Goal: Information Seeking & Learning: Check status

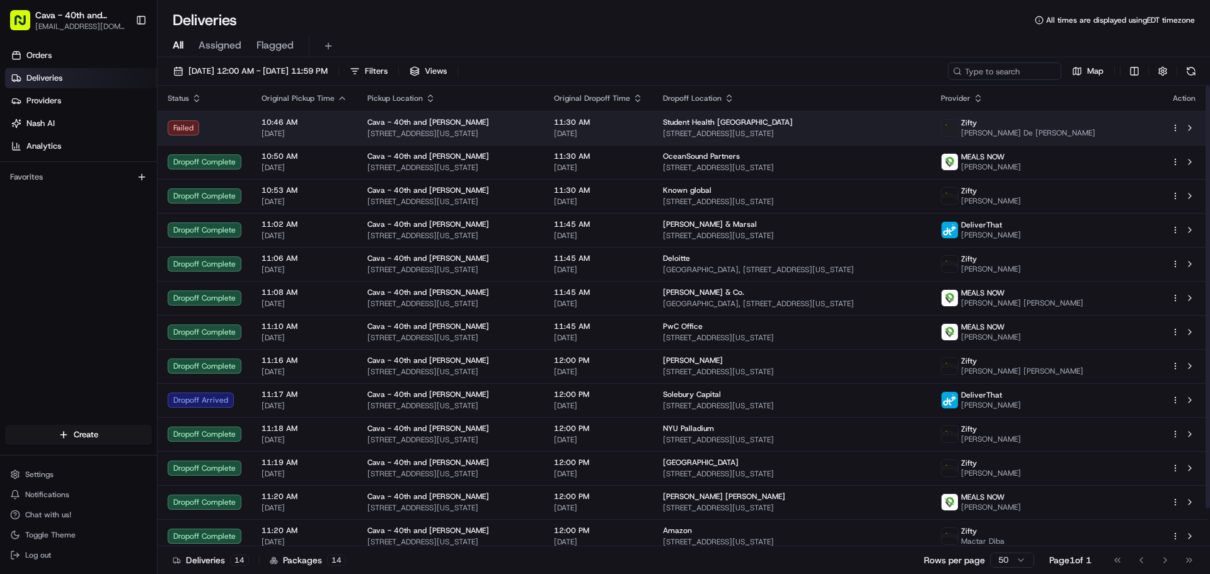
click at [711, 126] on span "Student Health [GEOGRAPHIC_DATA]" at bounding box center [728, 122] width 130 height 10
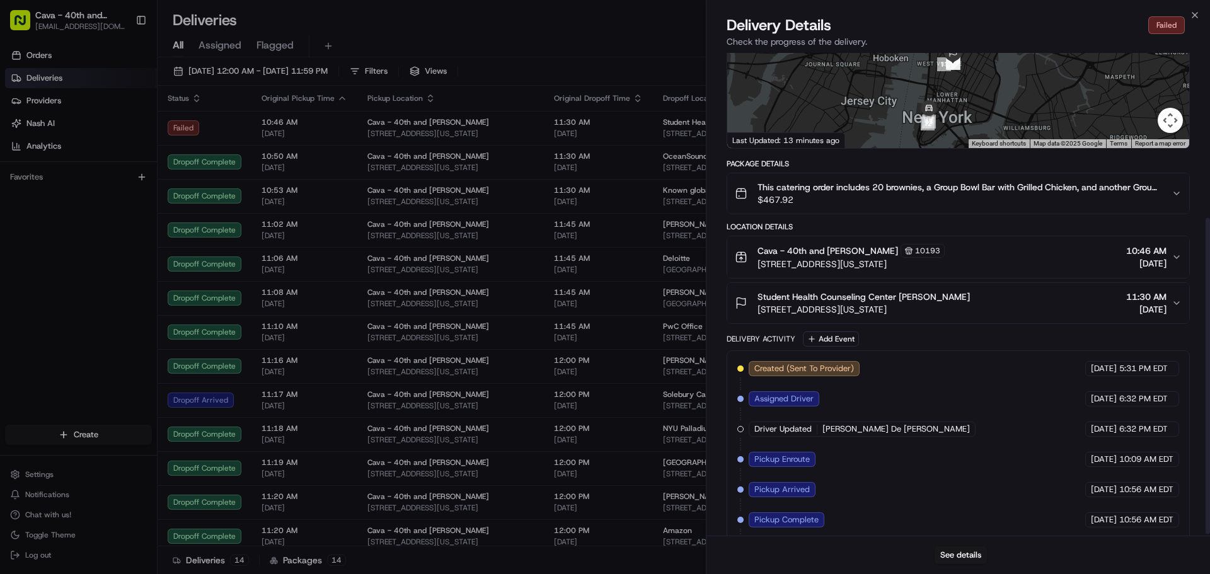
scroll to position [253, 0]
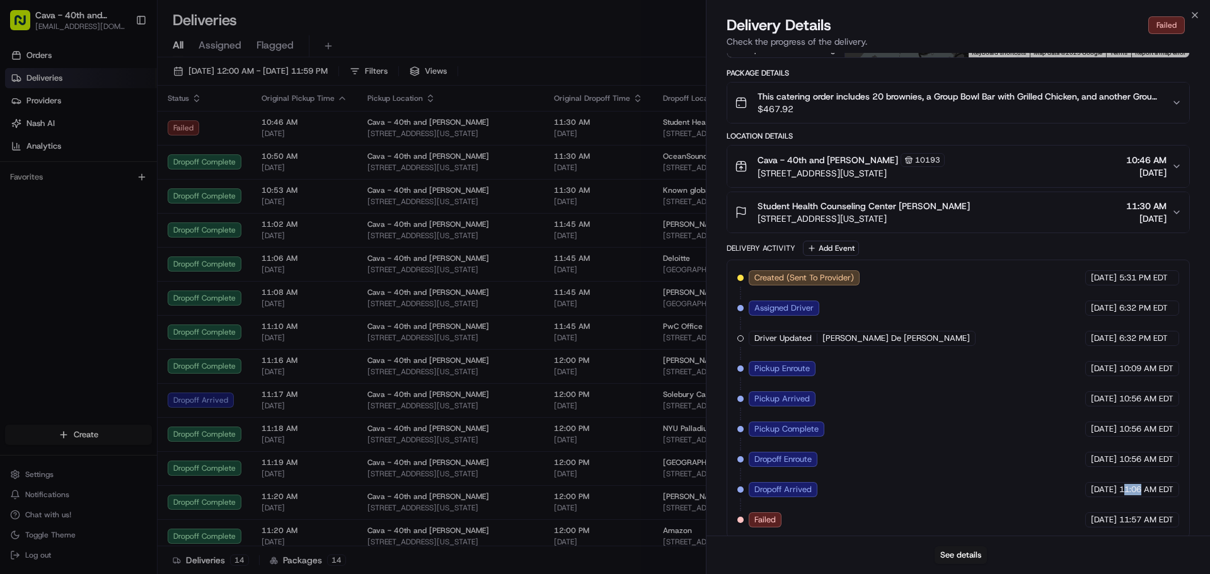
drag, startPoint x: 1126, startPoint y: 480, endPoint x: 1141, endPoint y: 477, distance: 14.7
click at [1141, 484] on span "11:06 AM EDT" at bounding box center [1146, 489] width 54 height 11
click at [793, 484] on span "Dropoff Arrived" at bounding box center [782, 489] width 57 height 11
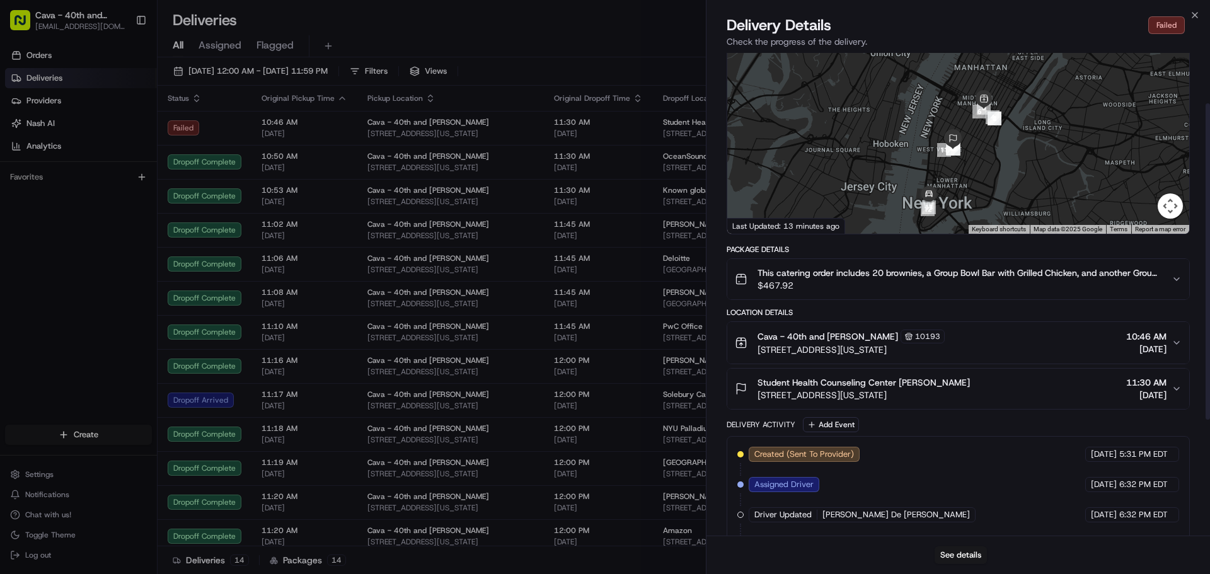
scroll to position [0, 0]
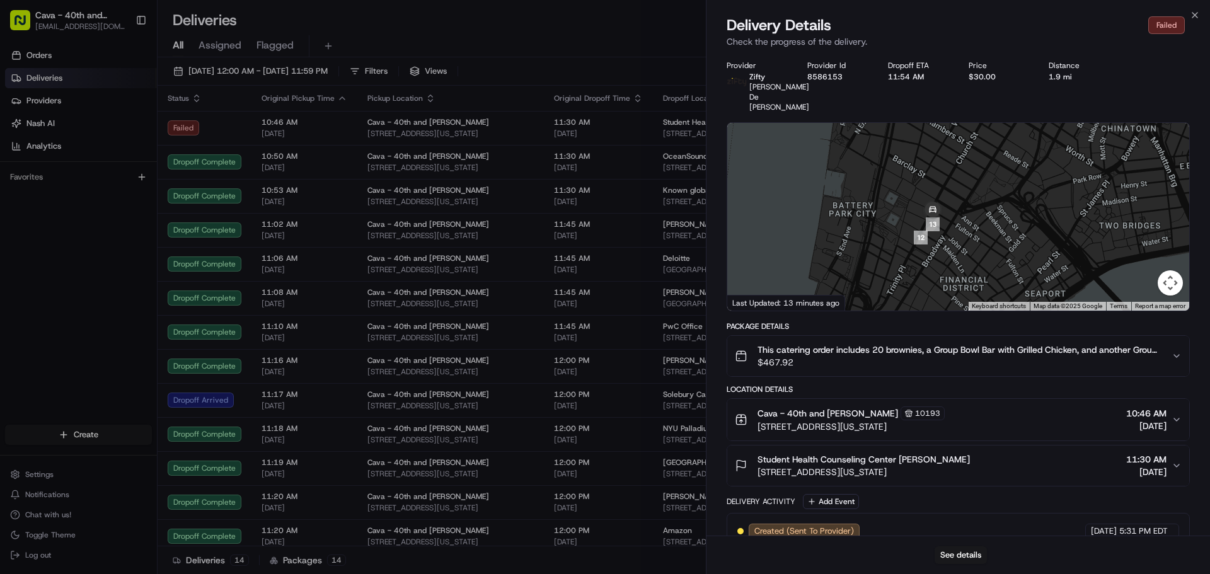
click at [1189, 14] on div "Close Delivery Details Failed Check the progress of the delivery. Provider Zift…" at bounding box center [958, 287] width 504 height 574
click at [1193, 16] on icon "button" at bounding box center [1195, 15] width 10 height 10
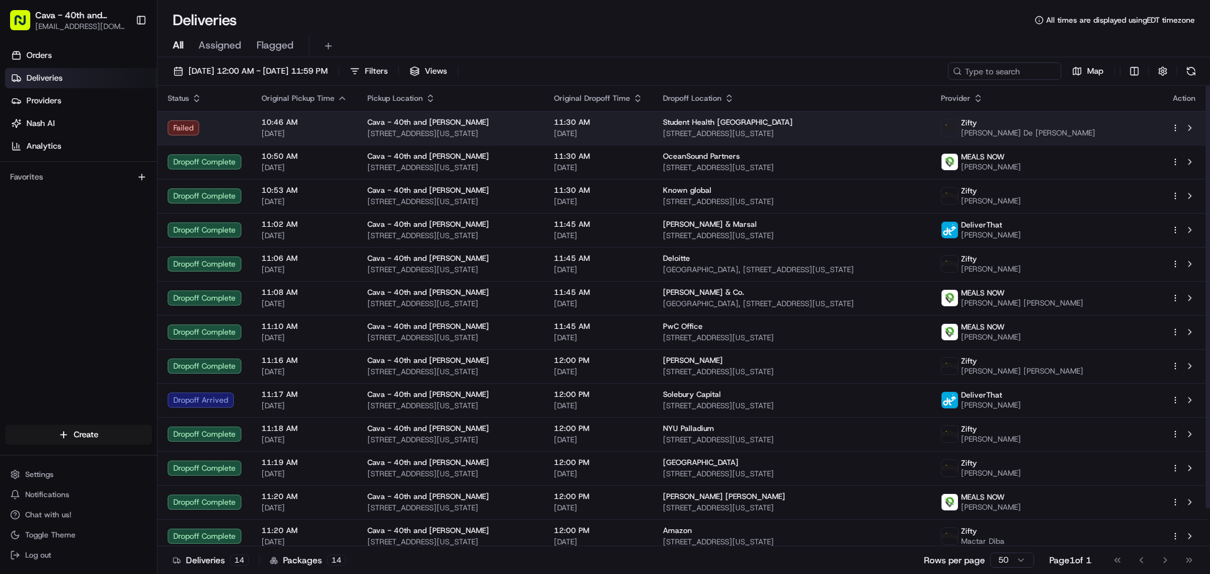
click at [731, 125] on span "Student Health [GEOGRAPHIC_DATA]" at bounding box center [728, 122] width 130 height 10
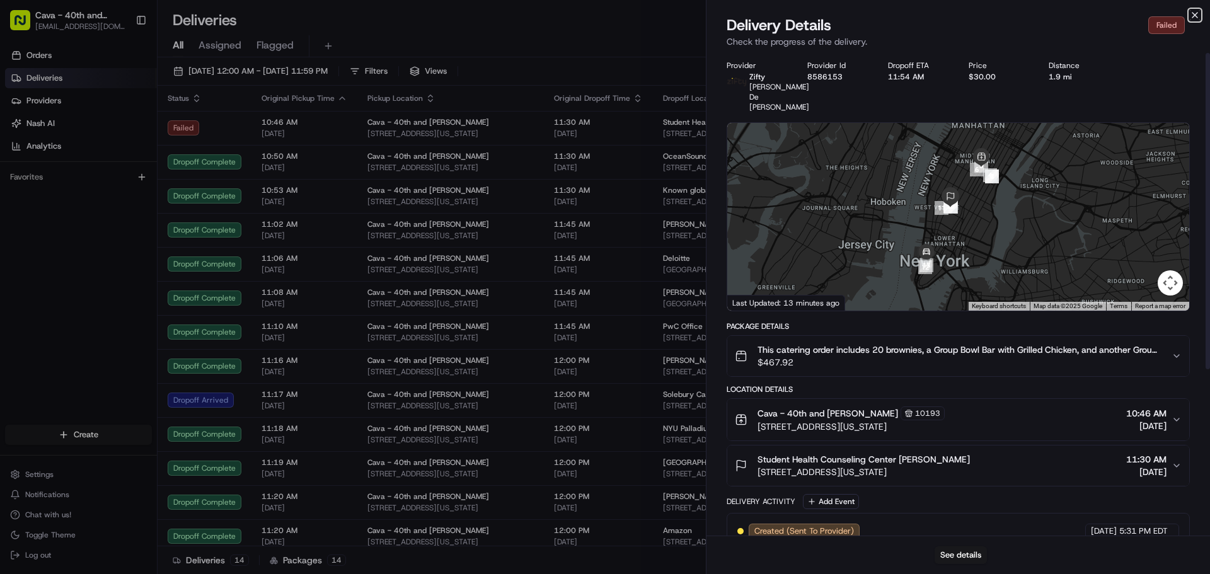
click at [1197, 18] on icon "button" at bounding box center [1195, 15] width 10 height 10
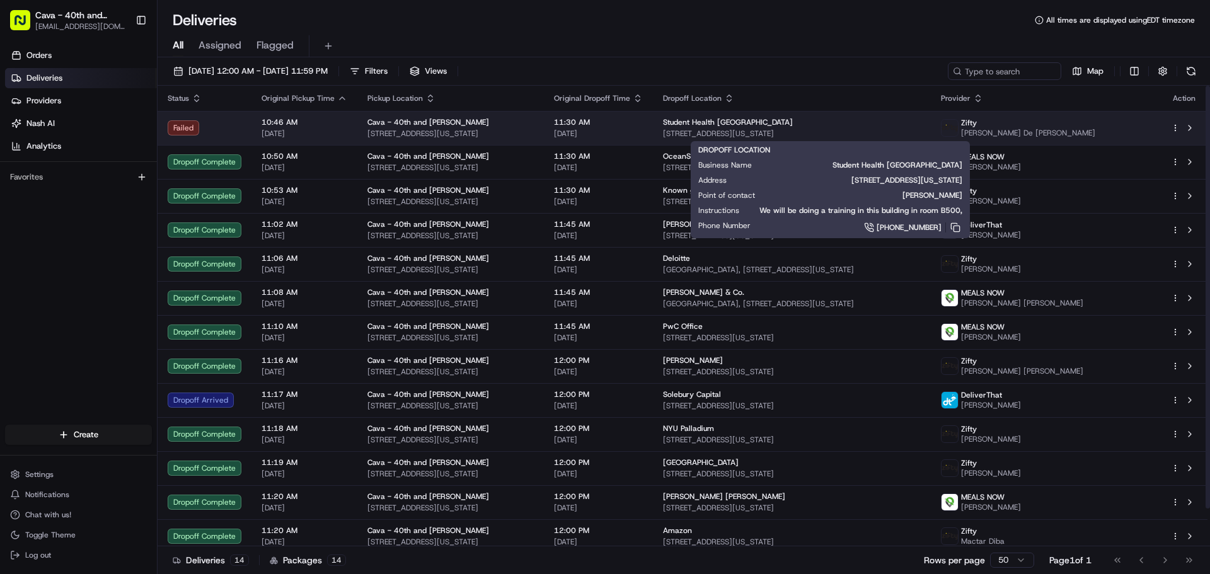
click at [708, 134] on span "[STREET_ADDRESS][US_STATE]" at bounding box center [792, 134] width 258 height 10
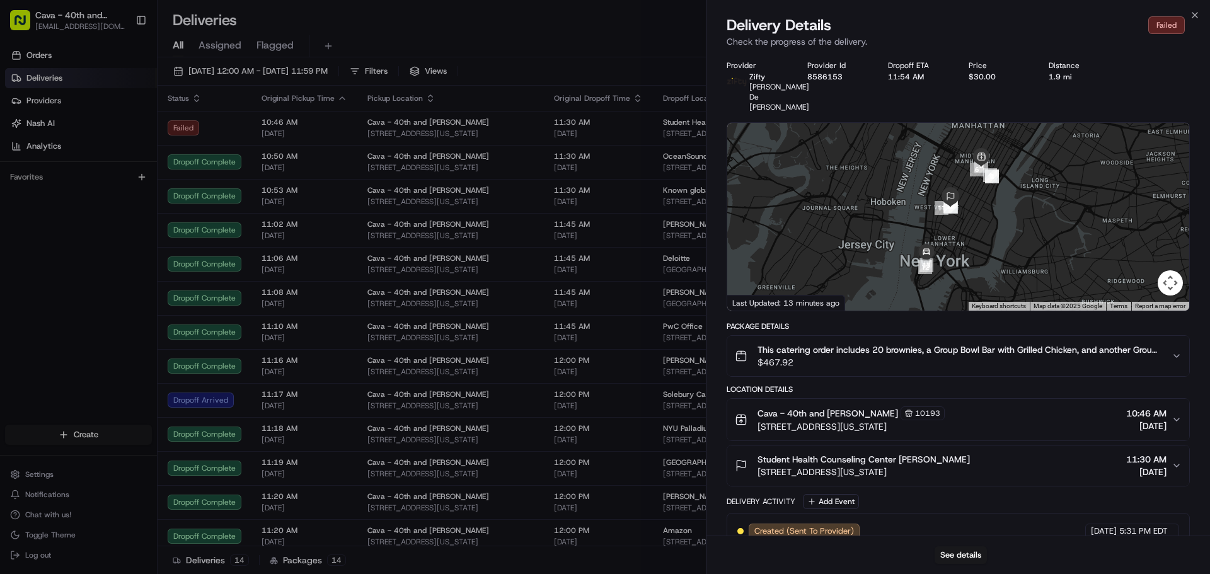
click at [1161, 466] on span "[DATE]" at bounding box center [1146, 472] width 40 height 13
click at [1179, 461] on icon "button" at bounding box center [1177, 466] width 10 height 10
click at [1169, 352] on div "This catering order includes 20 brownies, a Group Bowl Bar with Grilled Chicken…" at bounding box center [953, 355] width 437 height 25
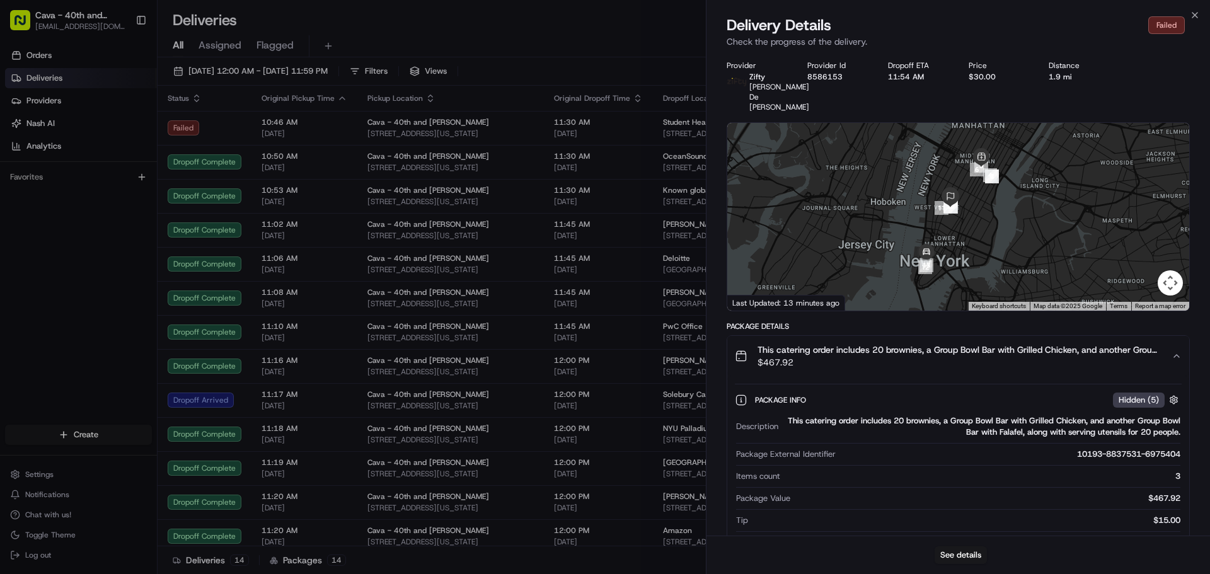
click at [1174, 337] on button "This catering order includes 20 brownies, a Group Bowl Bar with Grilled Chicken…" at bounding box center [958, 356] width 462 height 40
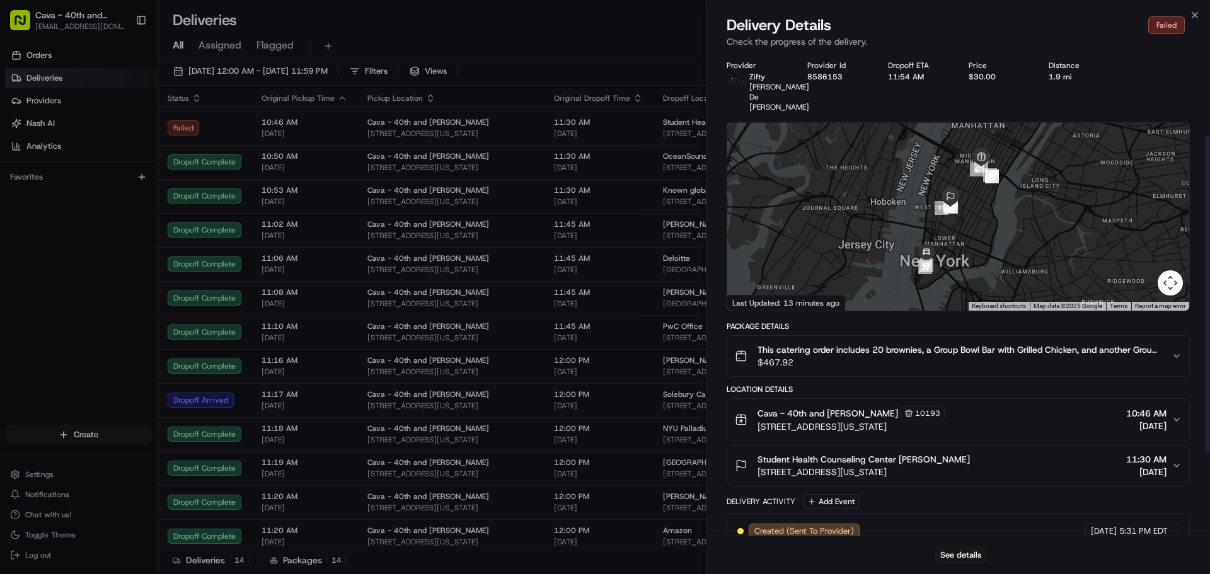
scroll to position [253, 0]
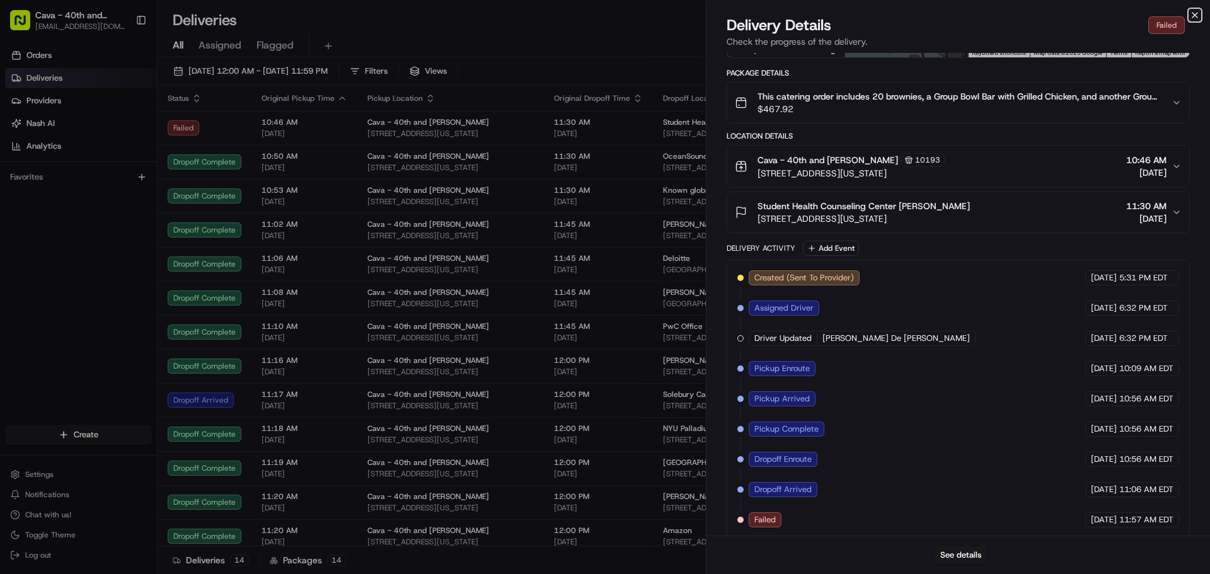
click at [1194, 14] on icon "button" at bounding box center [1195, 15] width 10 height 10
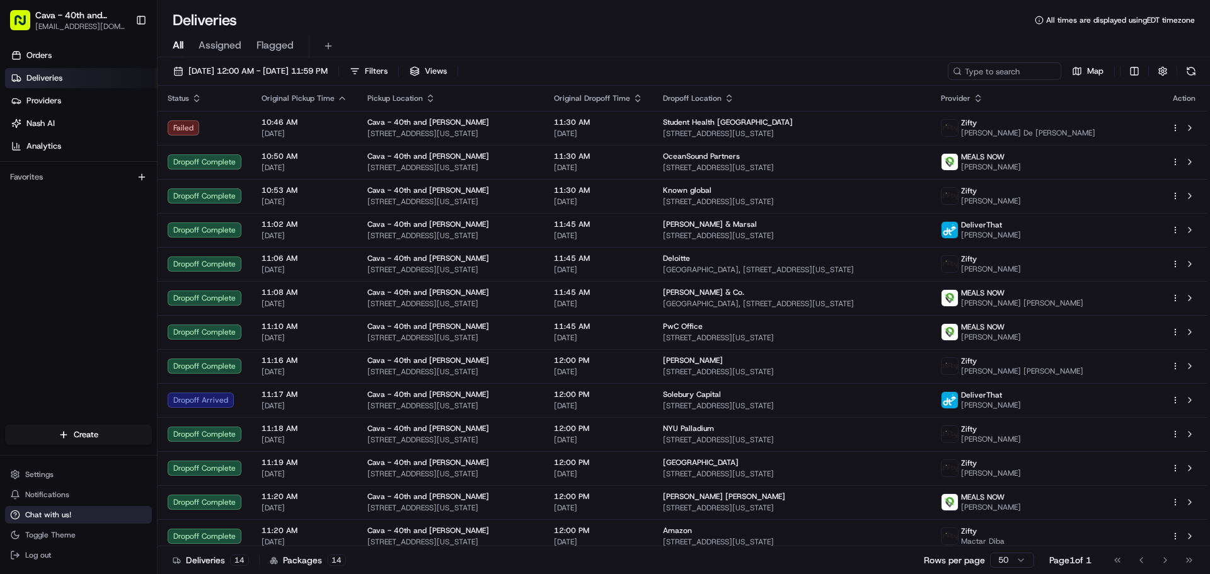
click at [81, 516] on button "Chat with us!" at bounding box center [78, 515] width 147 height 18
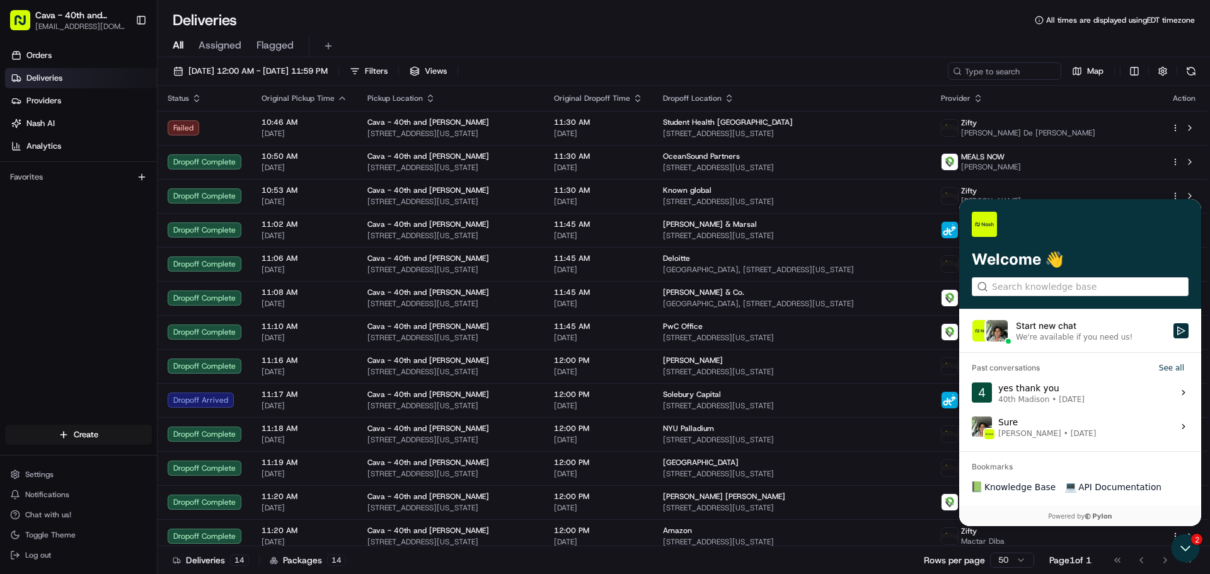
click at [1021, 468] on h3 "Bookmarks" at bounding box center [1080, 462] width 242 height 20
click at [1018, 466] on h3 "Bookmarks" at bounding box center [1080, 462] width 242 height 20
click at [1112, 329] on div "Start new chat" at bounding box center [1091, 326] width 150 height 13
click at [1173, 329] on button "Start new chat We're available if you need us!" at bounding box center [1180, 330] width 15 height 15
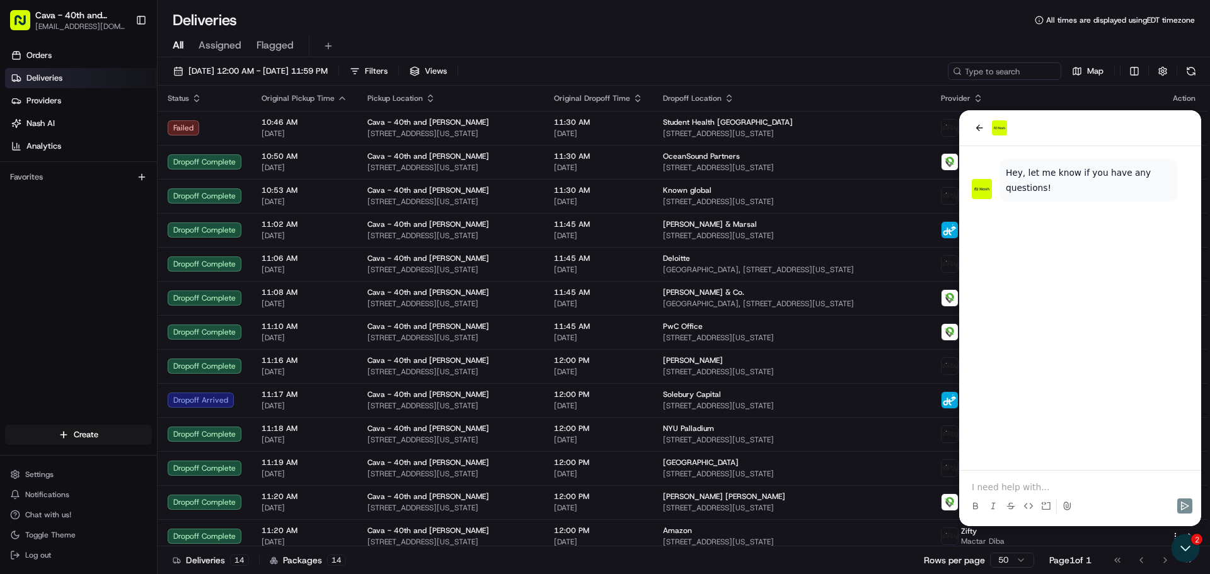
click at [1020, 489] on p at bounding box center [1080, 487] width 217 height 13
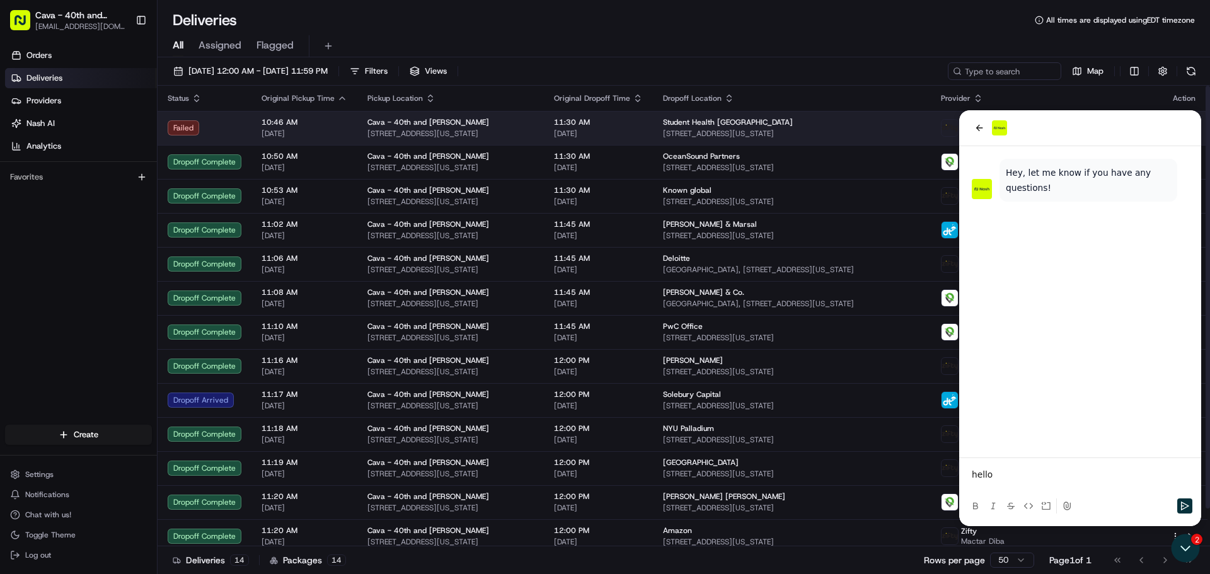
click at [701, 129] on span "[STREET_ADDRESS][US_STATE]" at bounding box center [792, 134] width 258 height 10
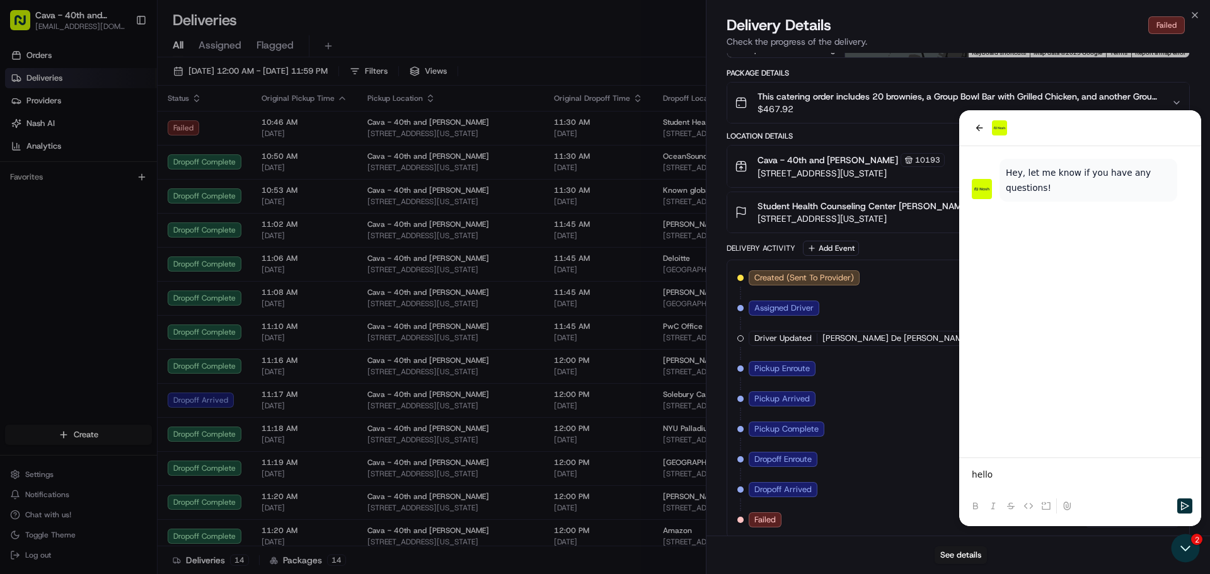
click at [1186, 547] on div "See details" at bounding box center [958, 555] width 504 height 38
drag, startPoint x: 1185, startPoint y: 547, endPoint x: 1188, endPoint y: 500, distance: 47.3
click at [1187, 546] on div "See details" at bounding box center [958, 555] width 504 height 38
click at [975, 131] on div "Location Details" at bounding box center [958, 136] width 463 height 10
click at [983, 131] on div "Location Details" at bounding box center [958, 136] width 463 height 10
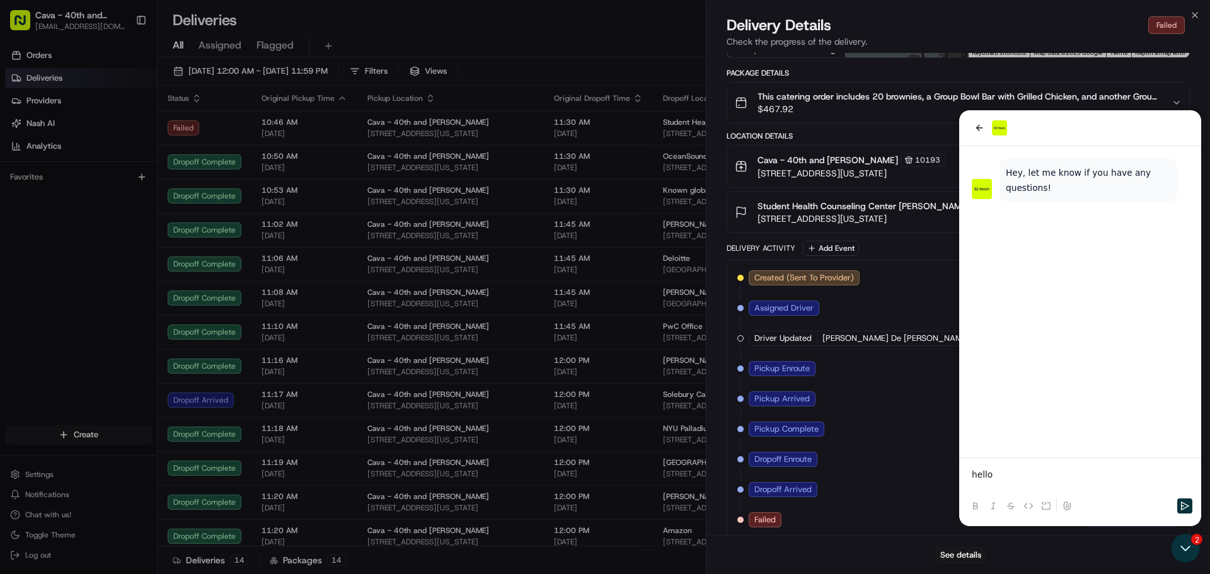
click at [983, 131] on div "Location Details" at bounding box center [958, 136] width 463 height 10
drag, startPoint x: 956, startPoint y: 553, endPoint x: 964, endPoint y: 555, distance: 7.8
click at [964, 555] on button "See details" at bounding box center [961, 555] width 52 height 18
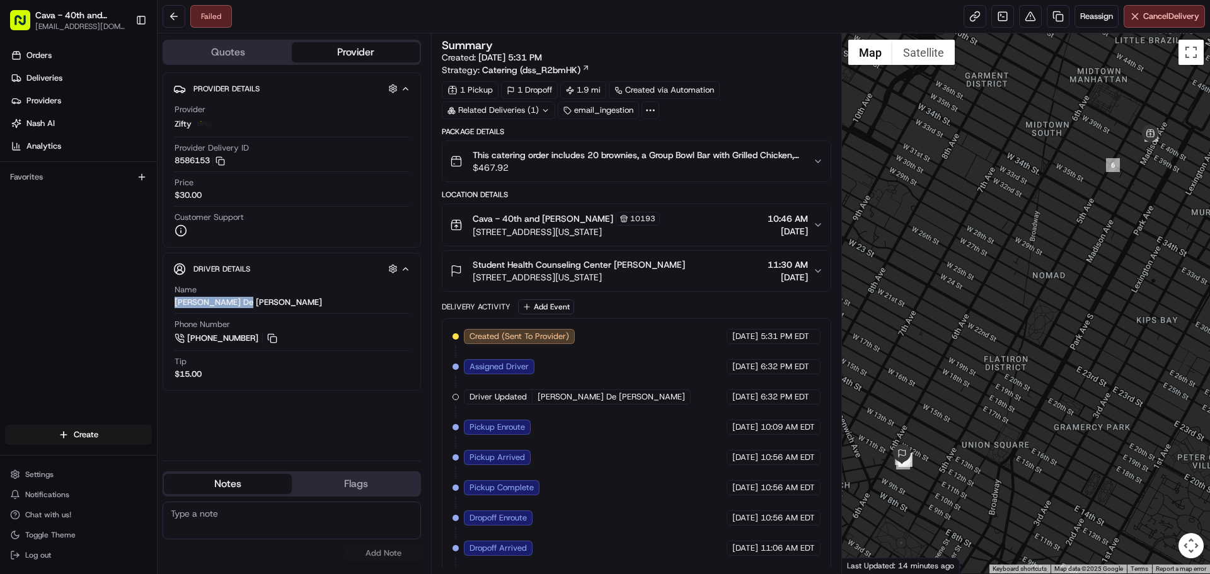
drag, startPoint x: 171, startPoint y: 304, endPoint x: 251, endPoint y: 299, distance: 80.2
click at [251, 299] on div "Driver Details Hidden ( 10 ) Name [PERSON_NAME] De [PERSON_NAME] Phone Number […" at bounding box center [292, 322] width 258 height 138
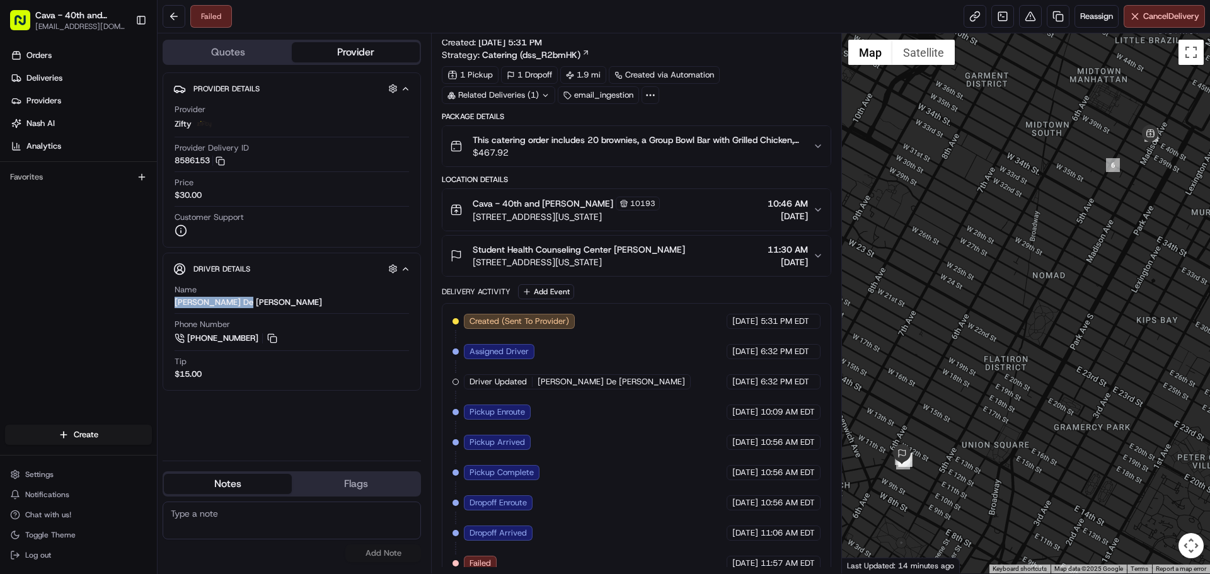
scroll to position [30, 0]
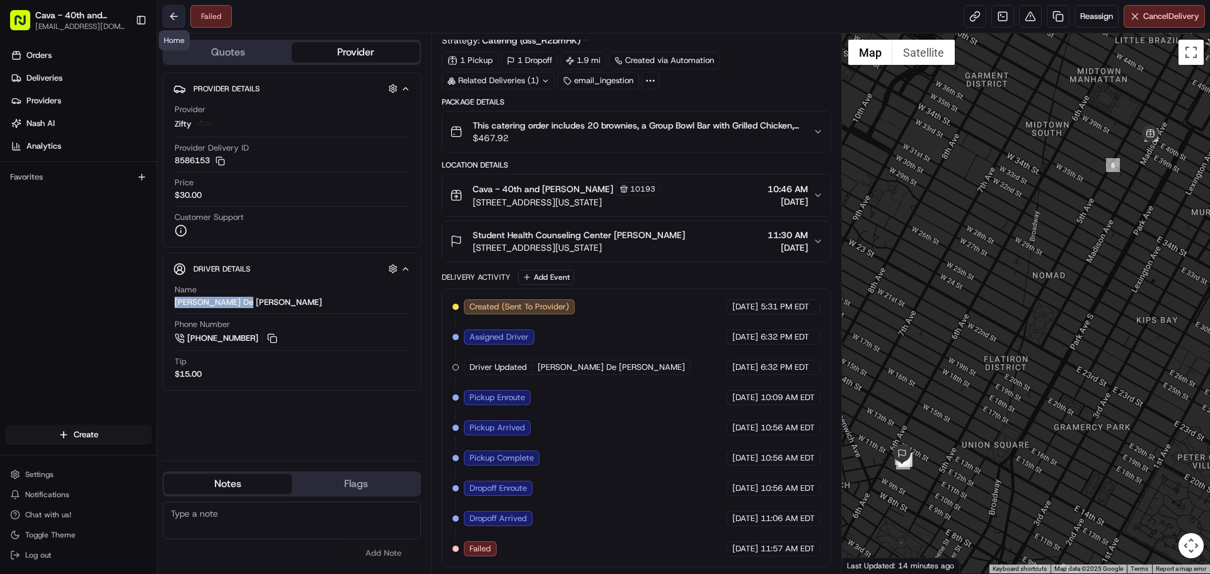
click at [175, 13] on button at bounding box center [174, 16] width 23 height 23
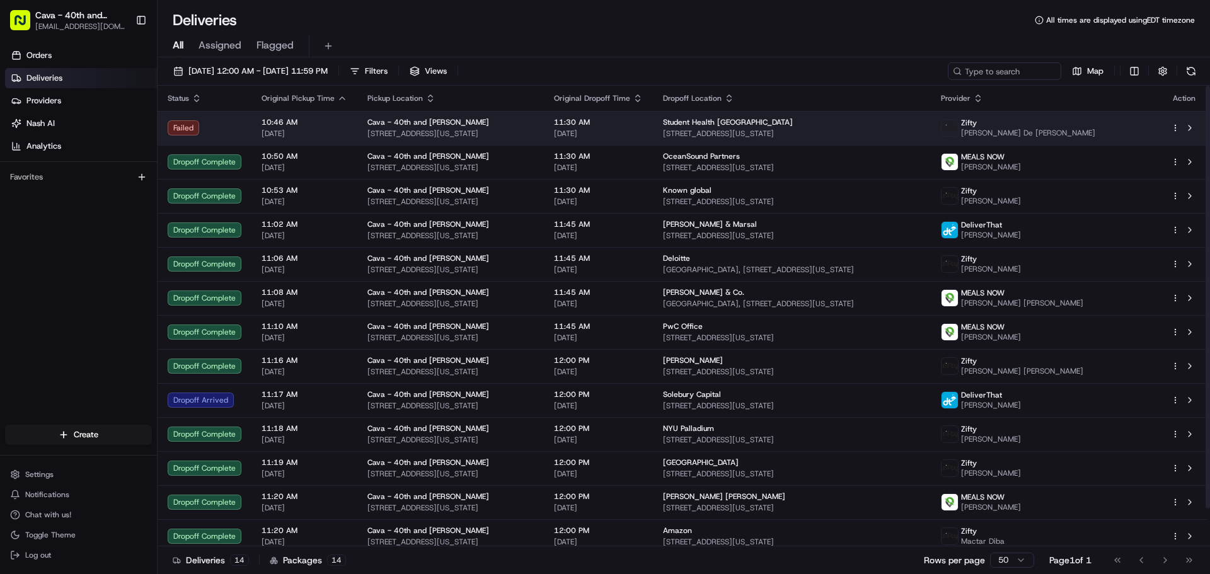
click at [1028, 130] on span "[PERSON_NAME] De [PERSON_NAME]" at bounding box center [1028, 133] width 134 height 10
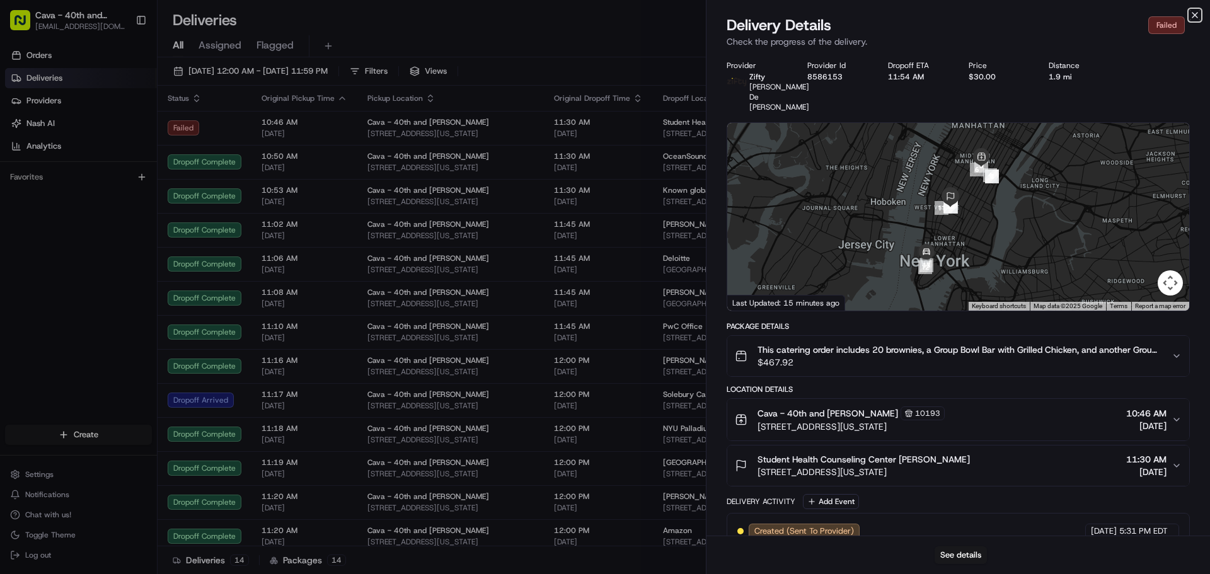
click at [1197, 11] on icon "button" at bounding box center [1195, 15] width 10 height 10
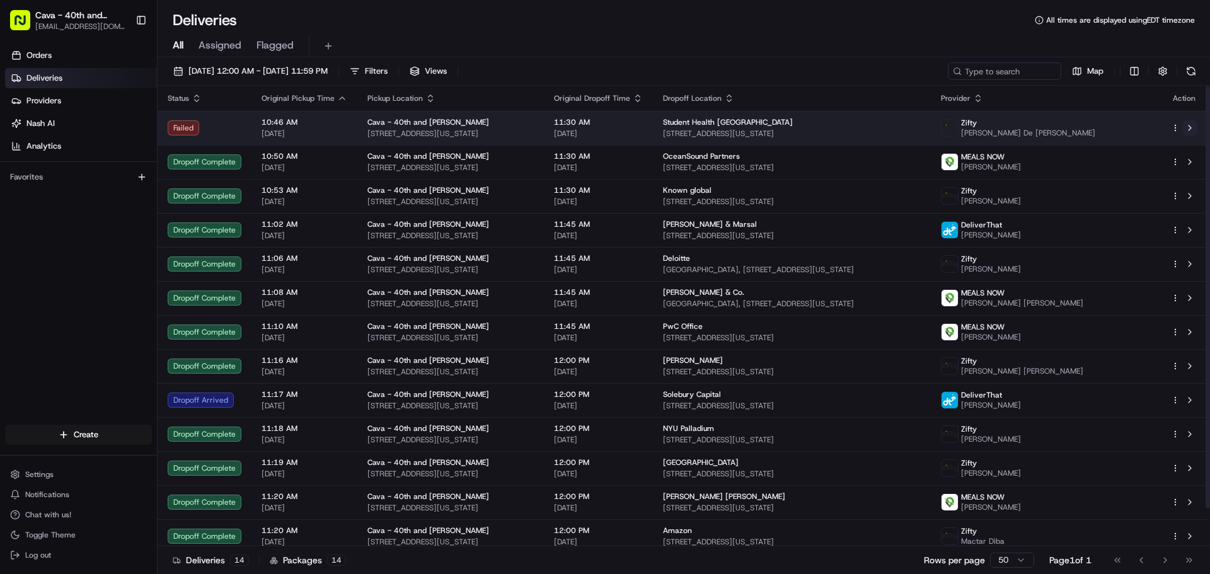
click at [1189, 126] on button at bounding box center [1189, 127] width 15 height 15
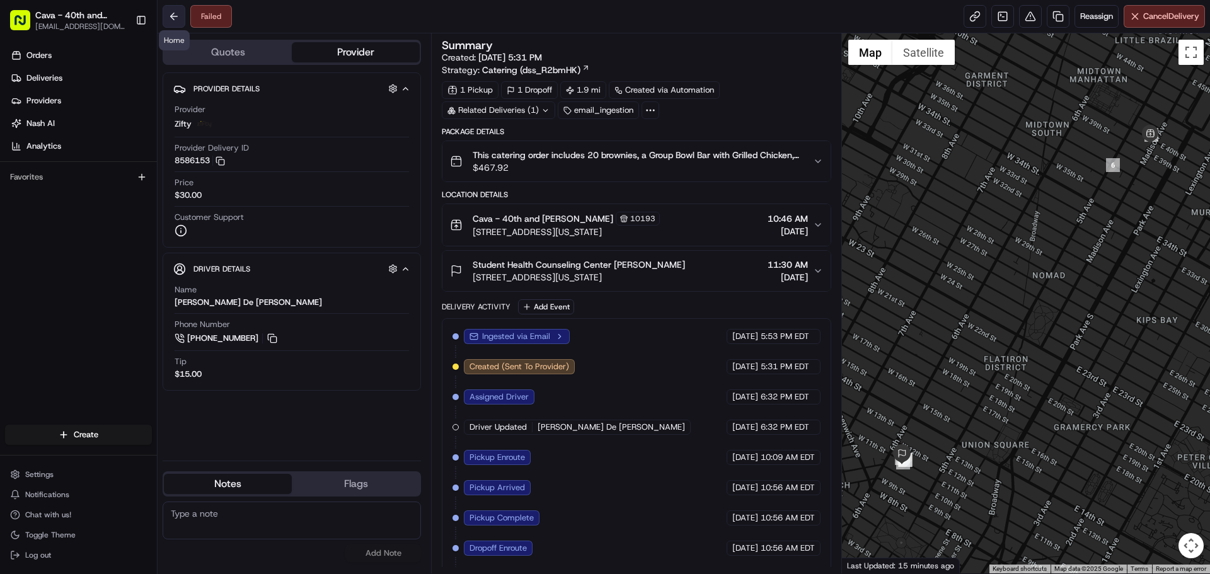
click at [170, 23] on button at bounding box center [174, 16] width 23 height 23
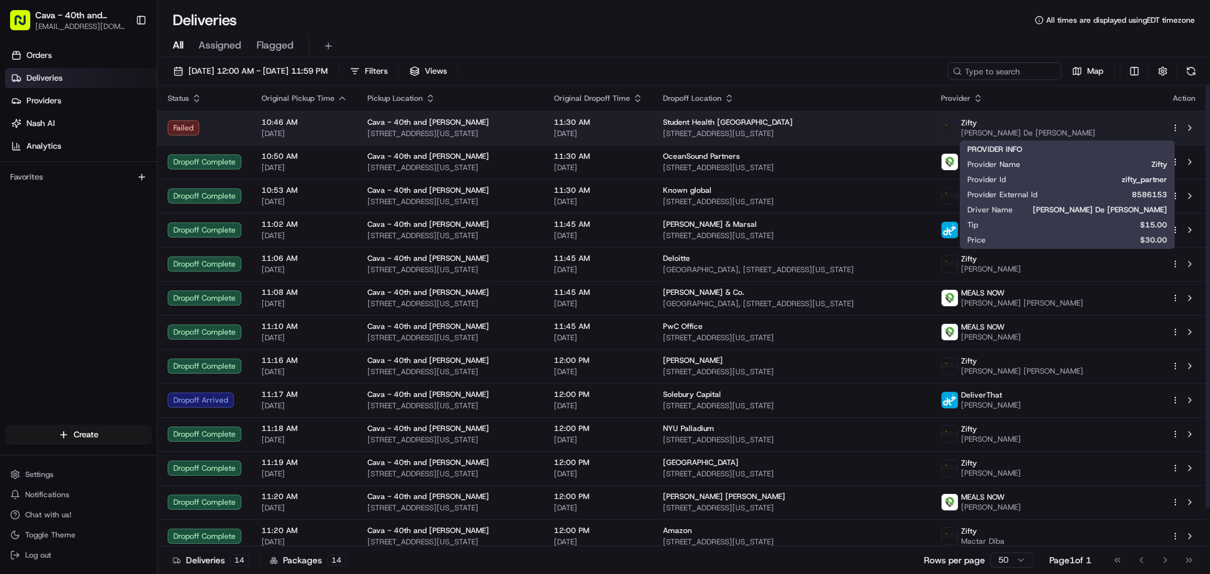
click at [1040, 123] on div "Zifty" at bounding box center [1028, 123] width 134 height 10
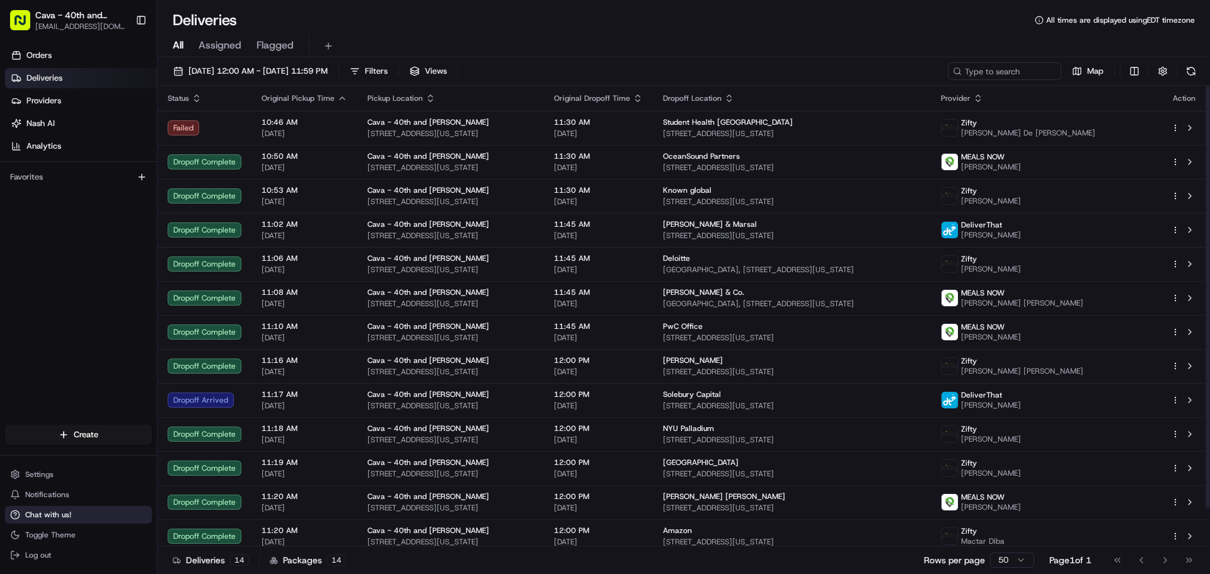
click at [35, 510] on span "Chat with us!" at bounding box center [48, 515] width 46 height 10
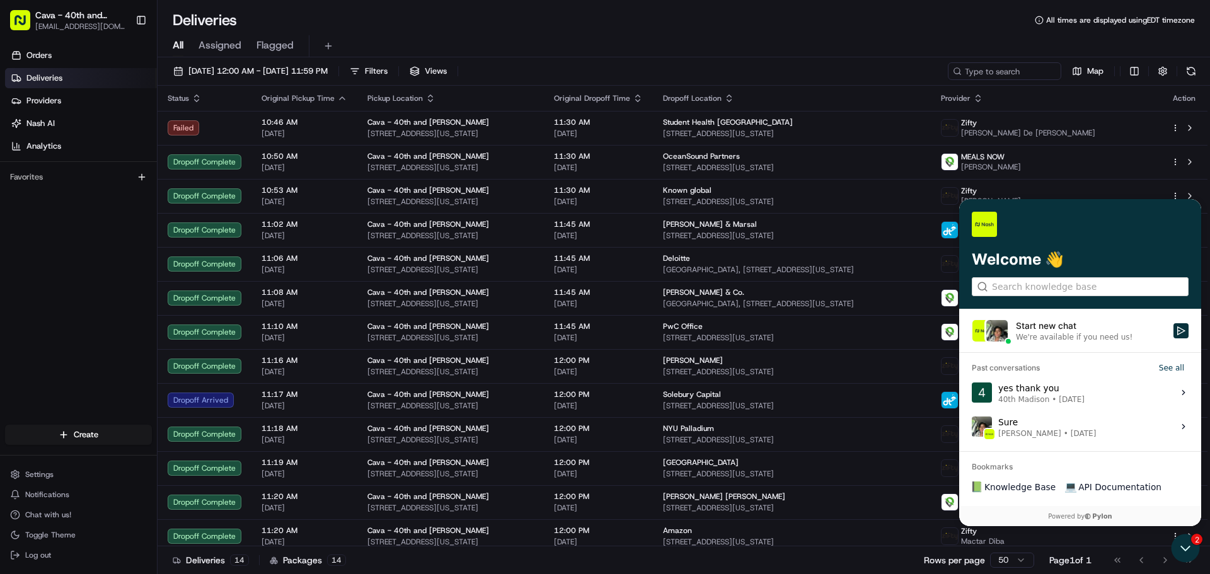
click at [1047, 331] on div "Start new chat" at bounding box center [1091, 326] width 150 height 13
click at [1173, 331] on button "Start new chat We're available if you need us!" at bounding box center [1180, 330] width 15 height 15
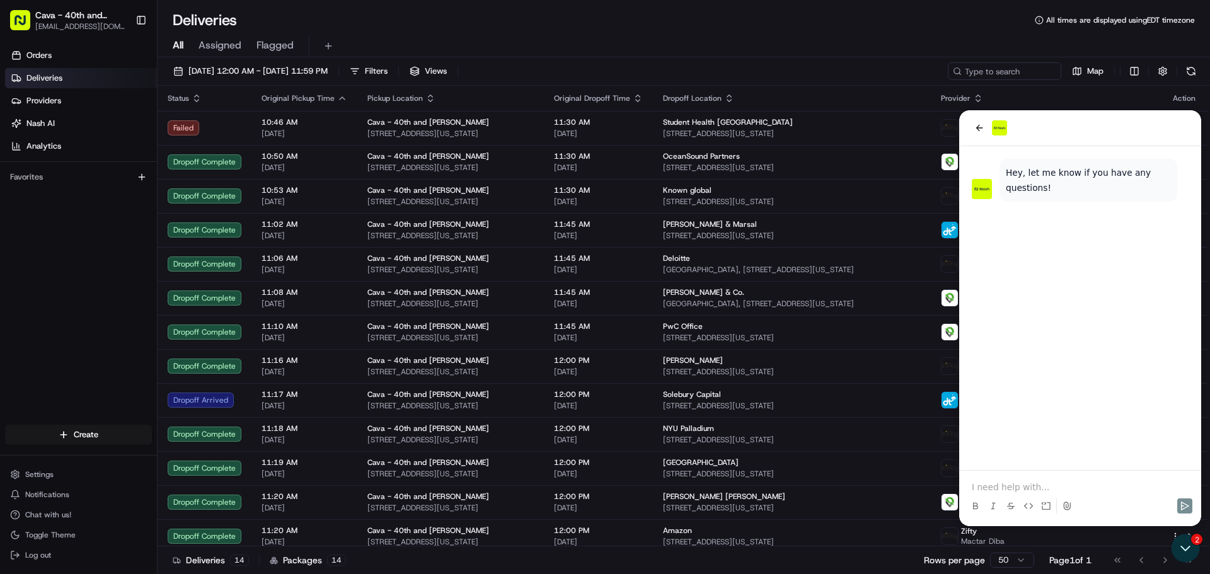
click at [1010, 492] on p at bounding box center [1080, 487] width 217 height 13
click at [977, 122] on button "back" at bounding box center [979, 127] width 15 height 15
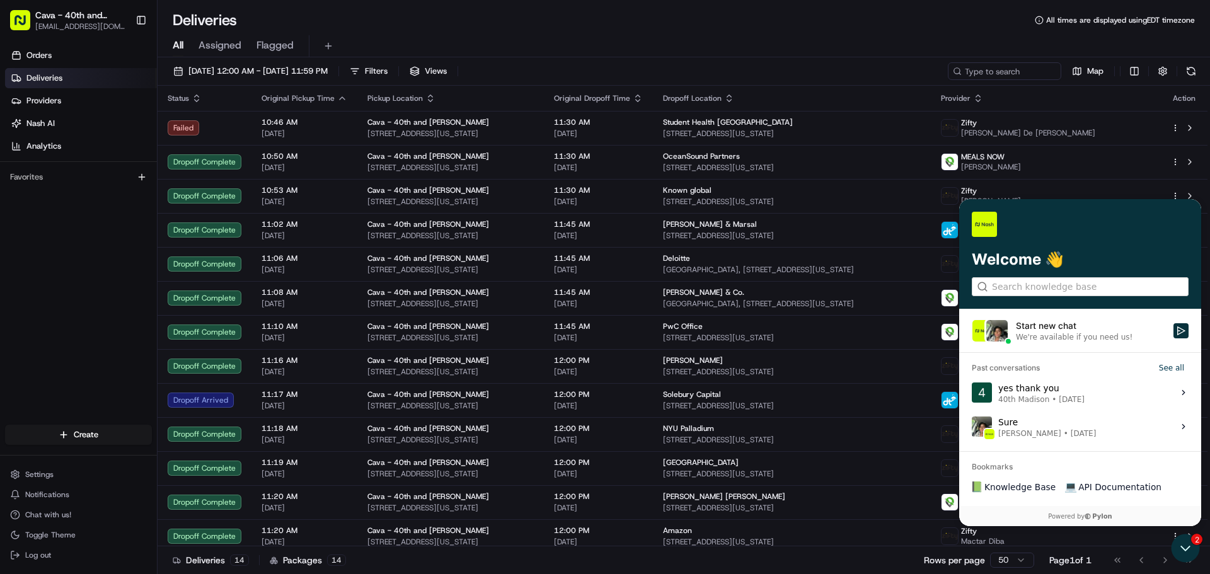
click at [1067, 426] on div "Sure Grace Nketiah • Aug 12" at bounding box center [1047, 427] width 98 height 24
click at [972, 427] on button "View issue" at bounding box center [971, 427] width 1 height 1
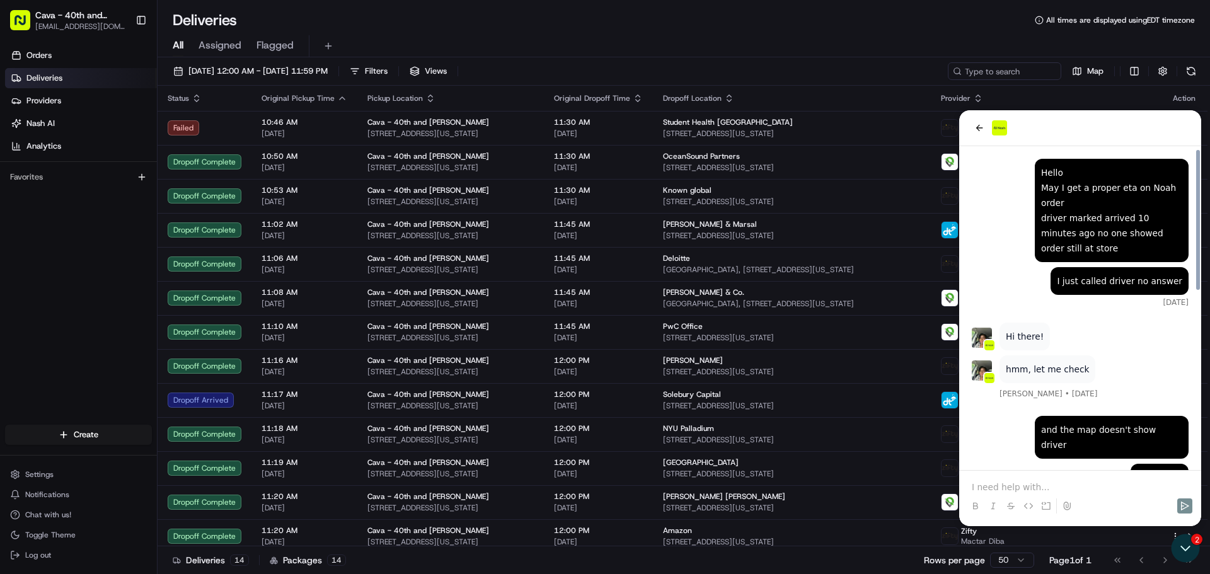
scroll to position [407, 0]
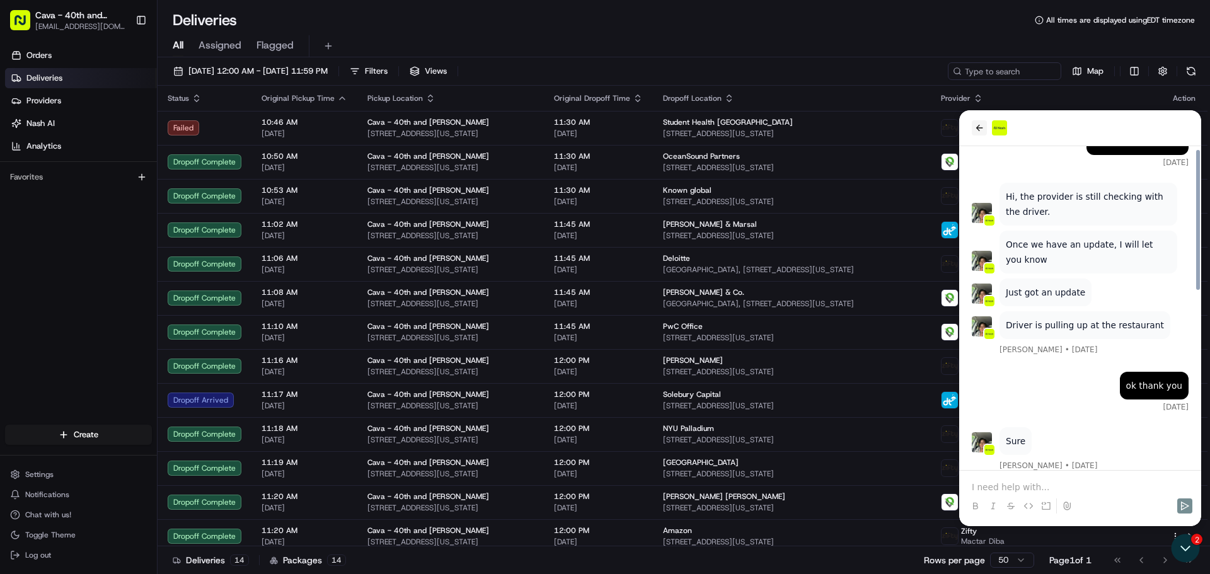
click at [982, 125] on icon "back" at bounding box center [979, 128] width 10 height 10
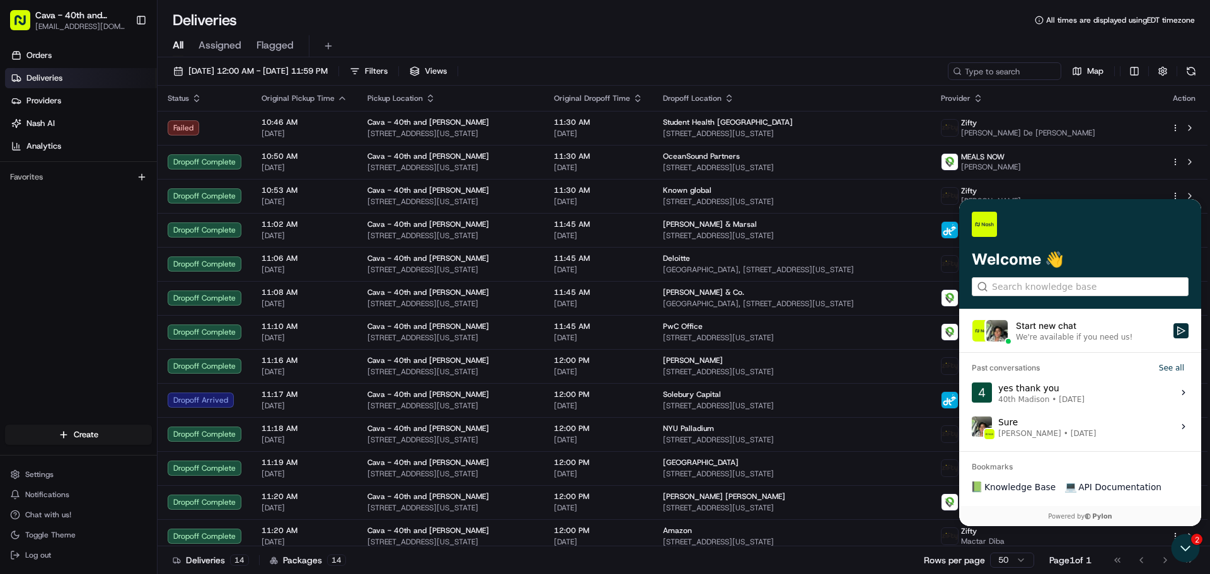
click at [1051, 337] on div "We're available if you need us!" at bounding box center [1074, 337] width 117 height 10
click at [1173, 337] on button "Start new chat We're available if you need us!" at bounding box center [1180, 330] width 15 height 15
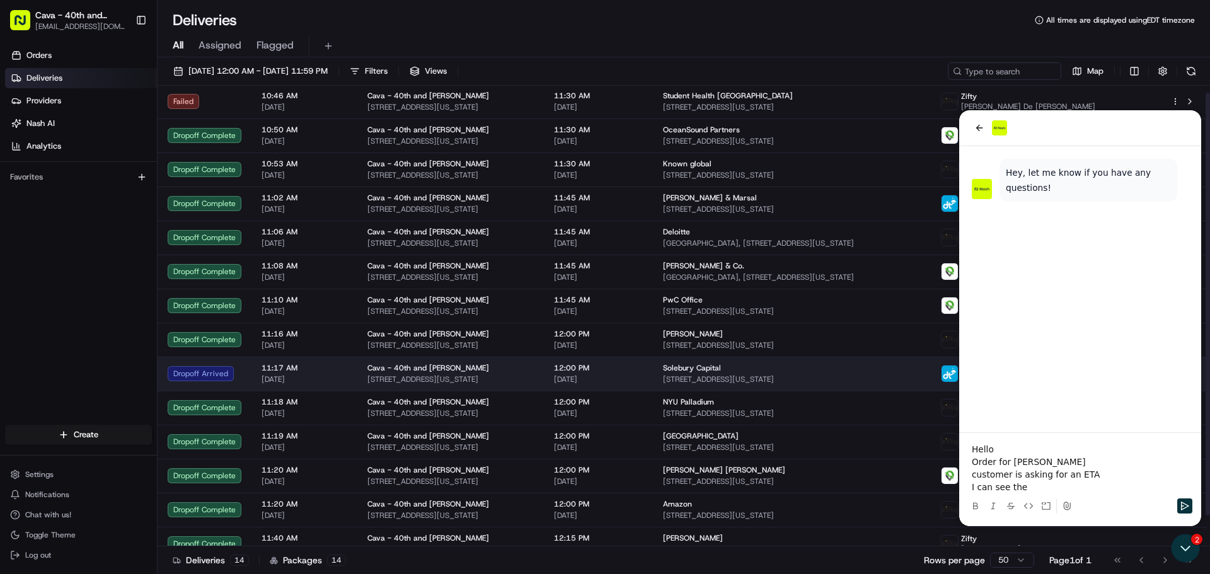
scroll to position [41, 0]
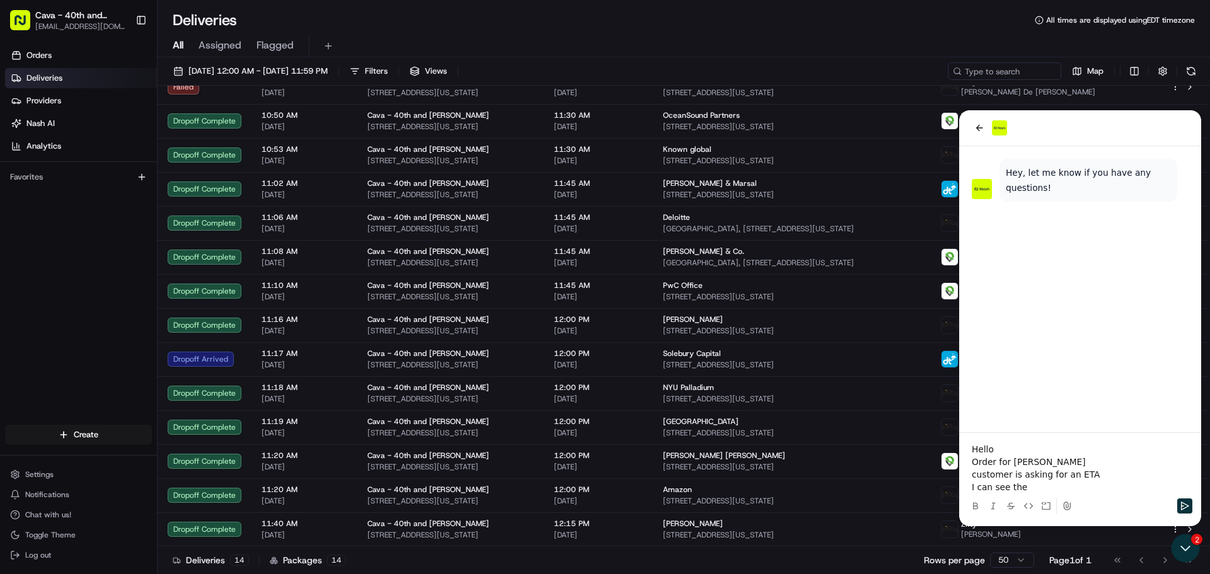
click at [1031, 489] on p "I can see the" at bounding box center [1080, 487] width 217 height 13
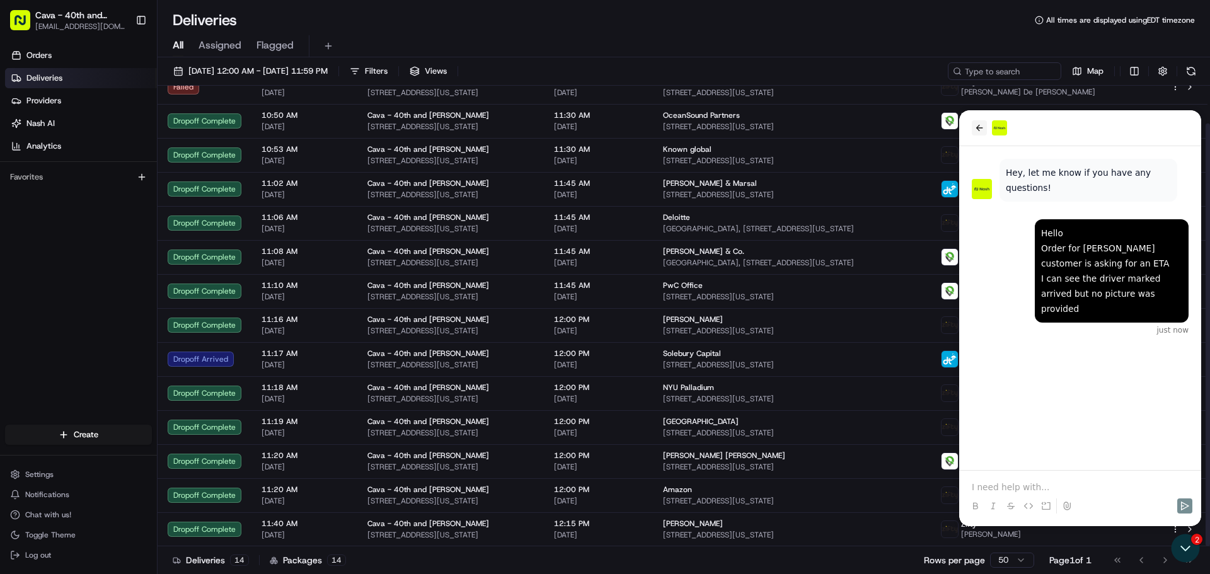
click at [975, 129] on icon "back" at bounding box center [979, 128] width 10 height 10
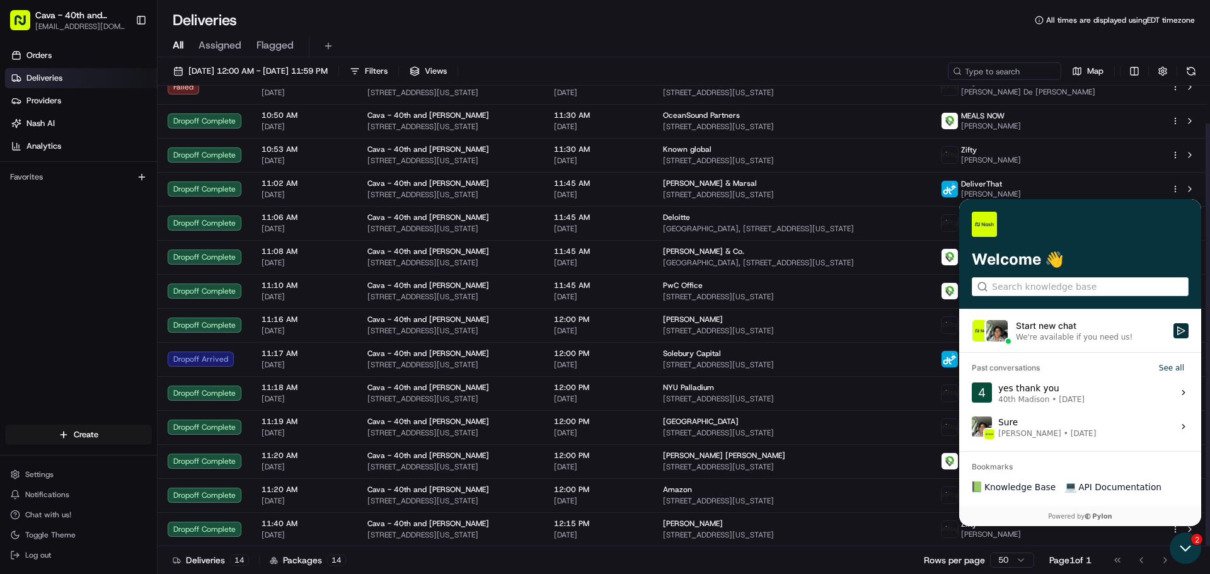
click at [1182, 548] on icon "Open customer support" at bounding box center [1185, 548] width 9 height 4
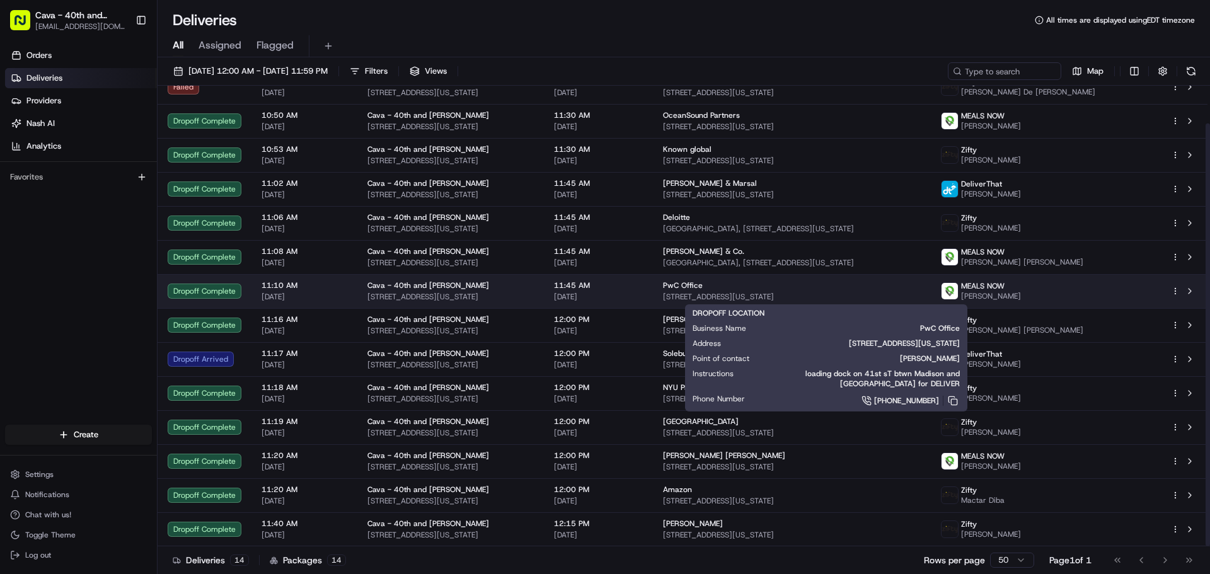
click at [738, 292] on span "[STREET_ADDRESS][US_STATE]" at bounding box center [792, 297] width 258 height 10
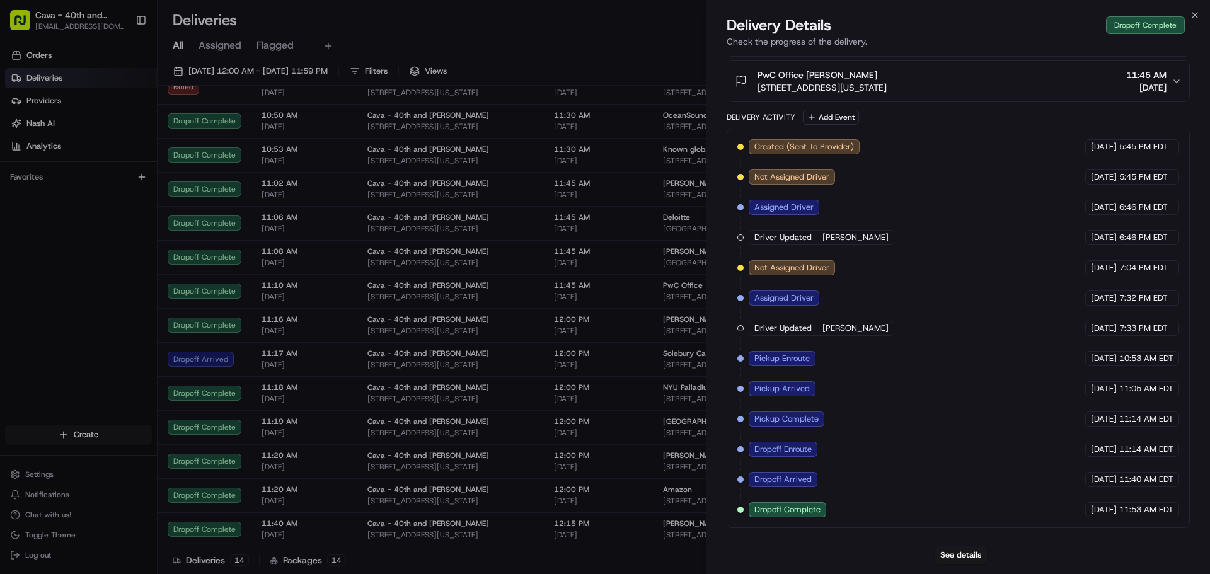
scroll to position [185, 0]
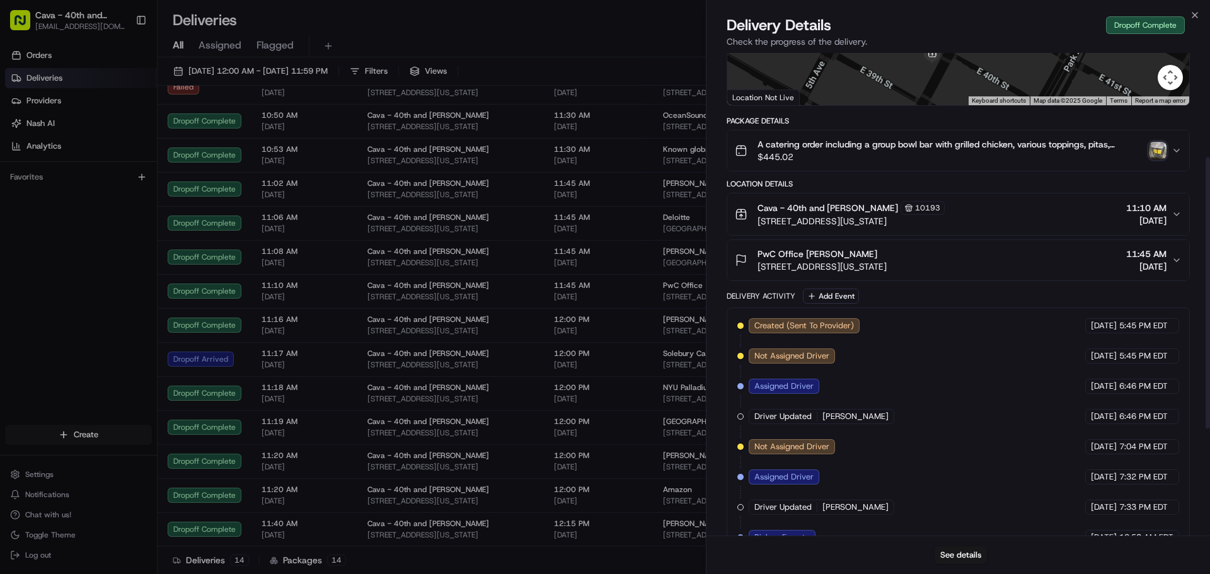
click at [1174, 156] on icon "button" at bounding box center [1177, 151] width 10 height 10
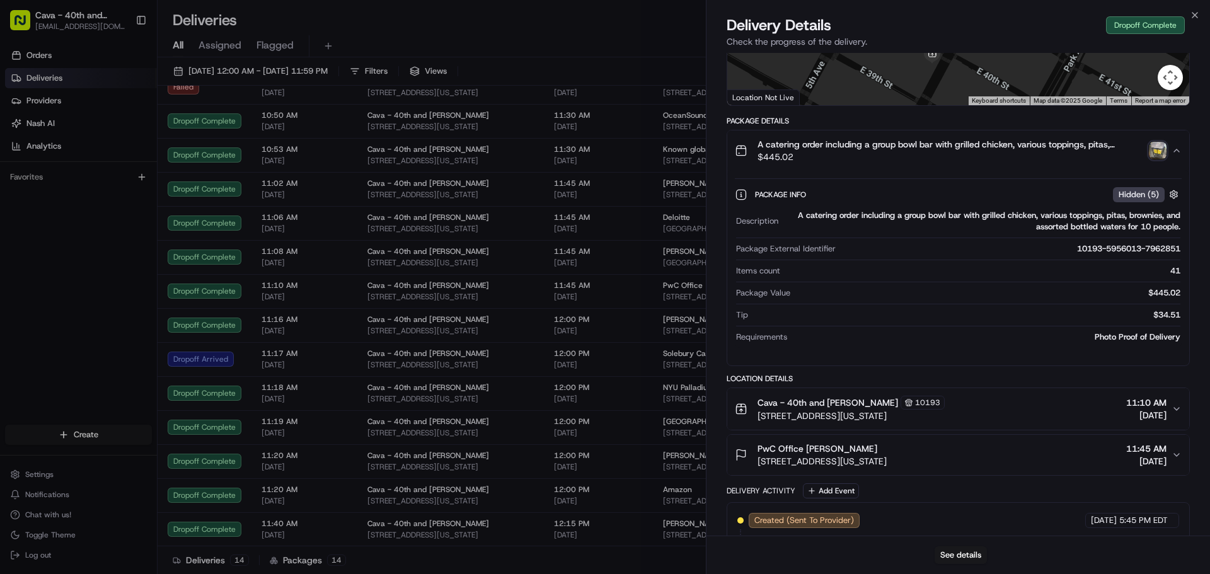
click at [1163, 159] on img "button" at bounding box center [1158, 151] width 18 height 18
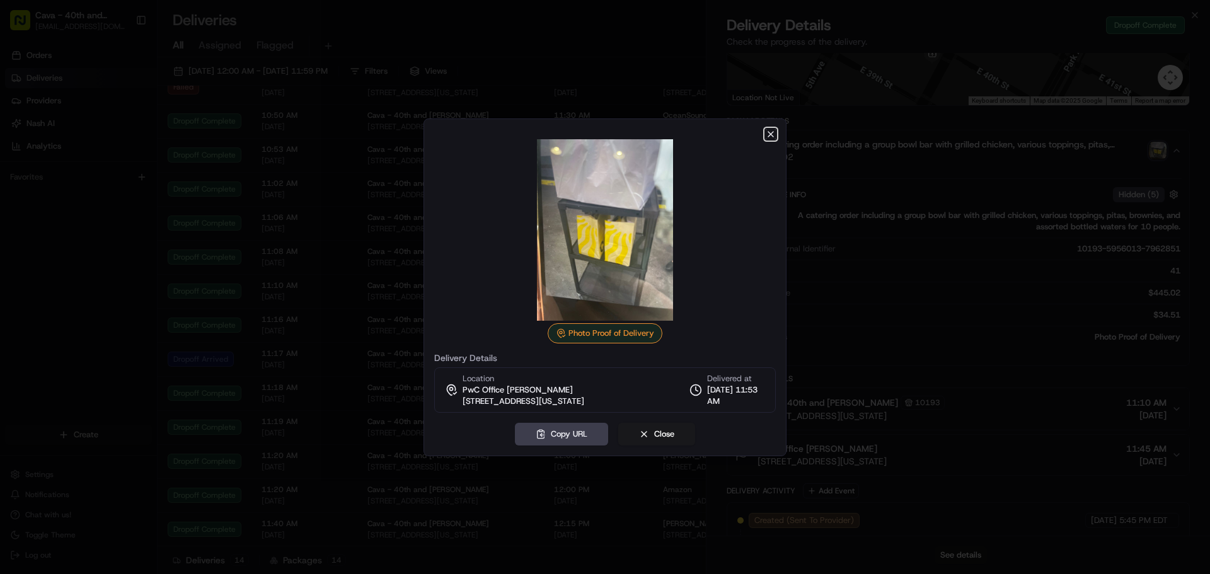
click at [771, 136] on icon "button" at bounding box center [771, 134] width 10 height 10
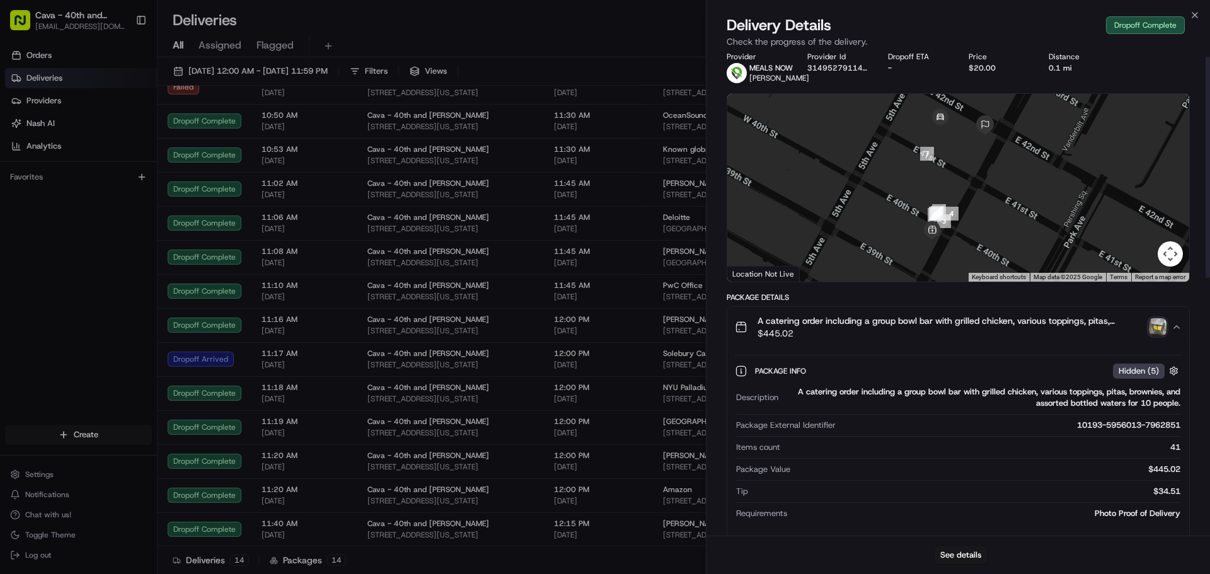
scroll to position [0, 0]
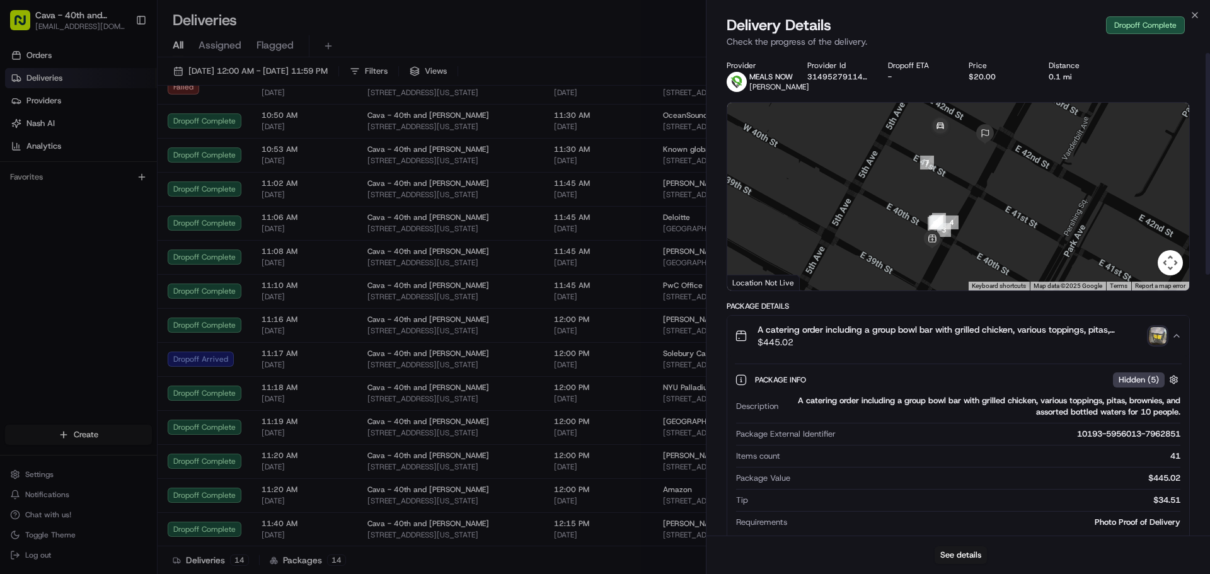
click at [1153, 344] on img "button" at bounding box center [1158, 336] width 18 height 18
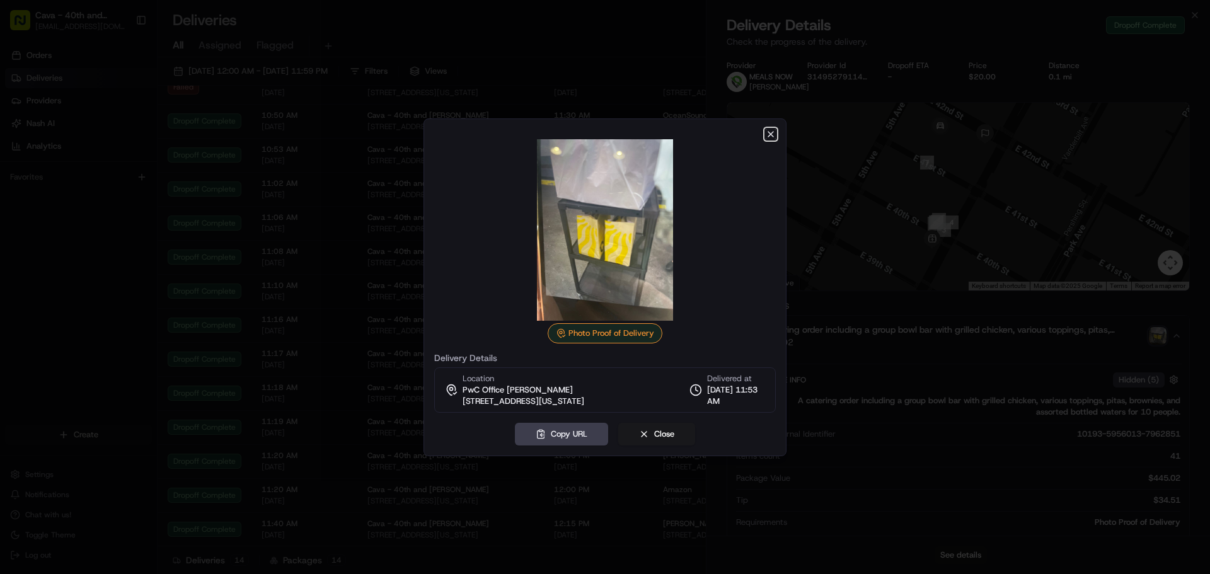
click at [773, 130] on icon "button" at bounding box center [771, 134] width 10 height 10
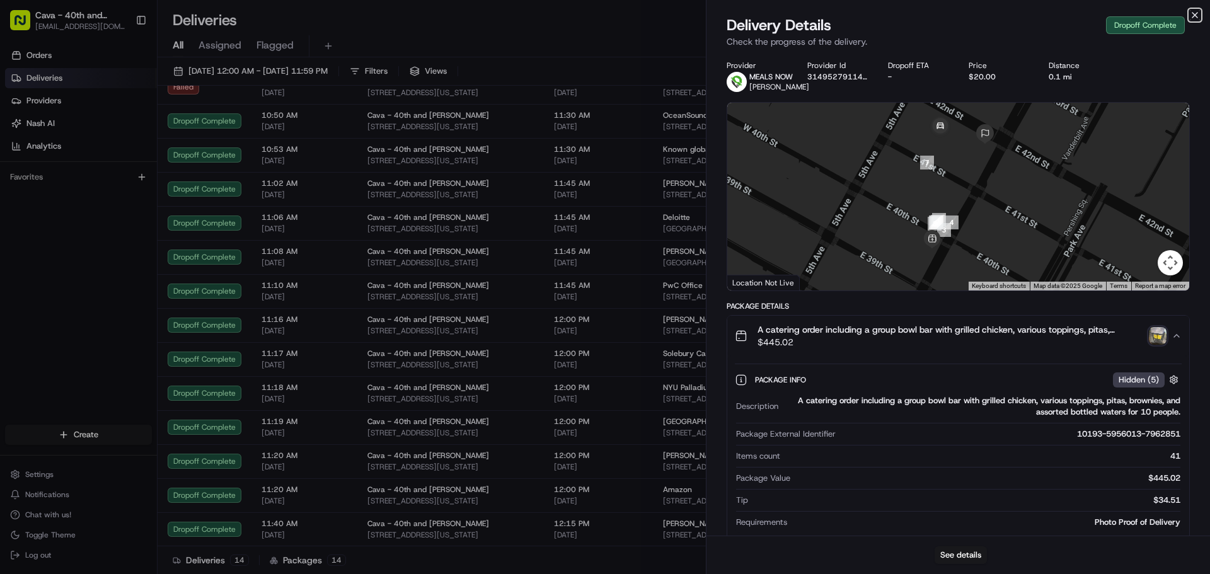
click at [1198, 18] on icon "button" at bounding box center [1195, 15] width 10 height 10
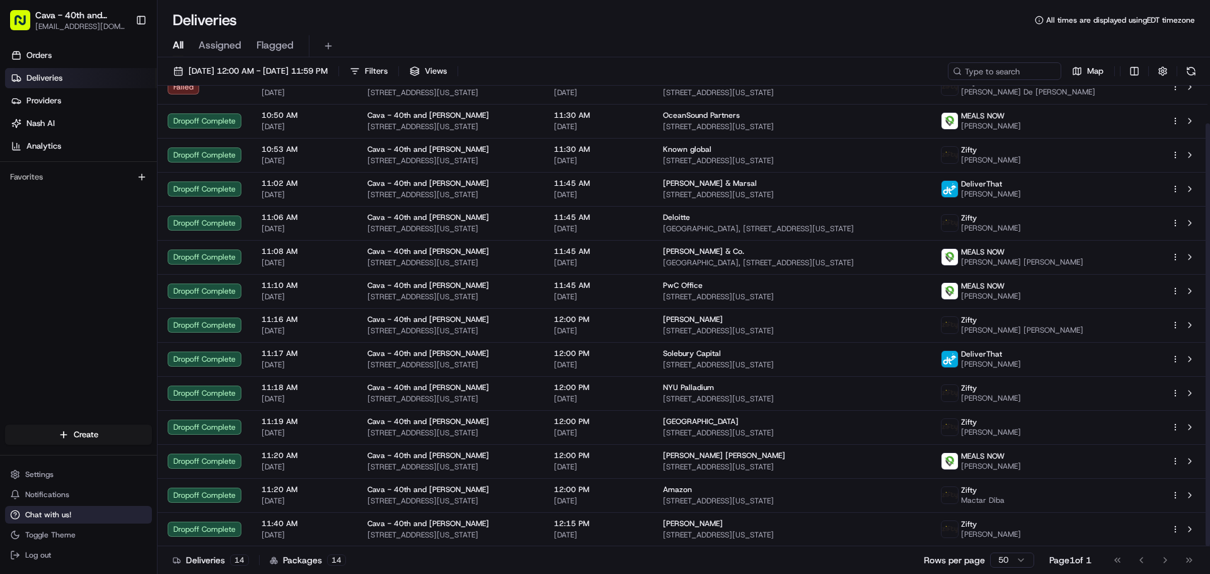
click at [64, 519] on span "Chat with us!" at bounding box center [48, 515] width 46 height 10
click at [26, 512] on span "Chat with us!" at bounding box center [48, 515] width 46 height 10
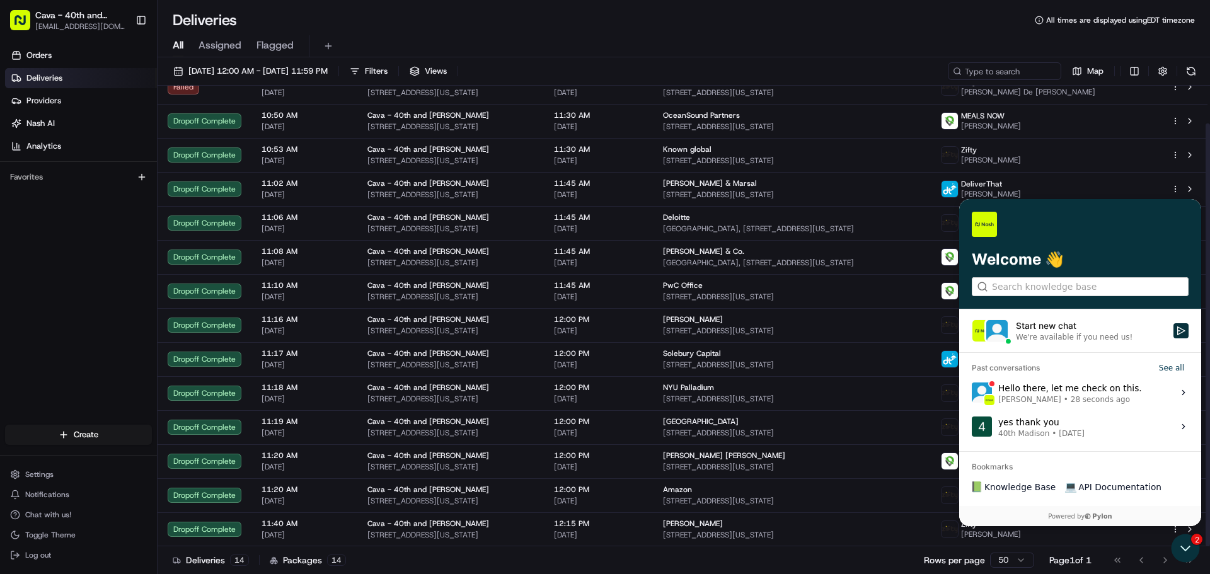
click at [1024, 388] on div "Hello there, let me check on this. Angelique Valdez • 28 seconds ago" at bounding box center [1070, 393] width 144 height 24
click at [972, 393] on button "View issue" at bounding box center [971, 393] width 1 height 1
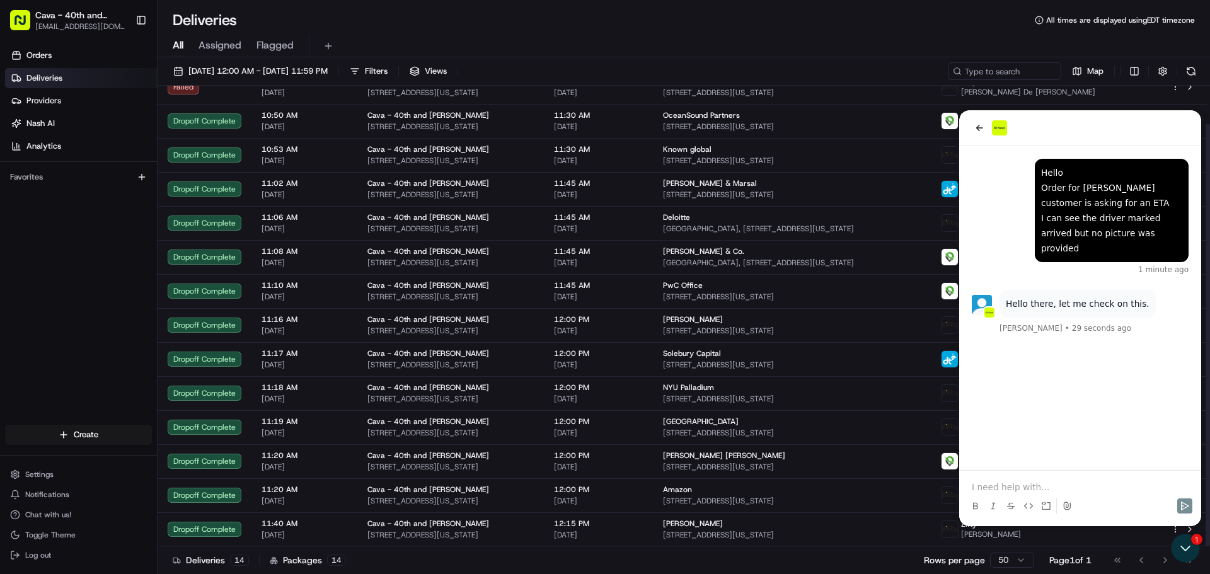
click at [1005, 486] on p at bounding box center [1080, 487] width 217 height 13
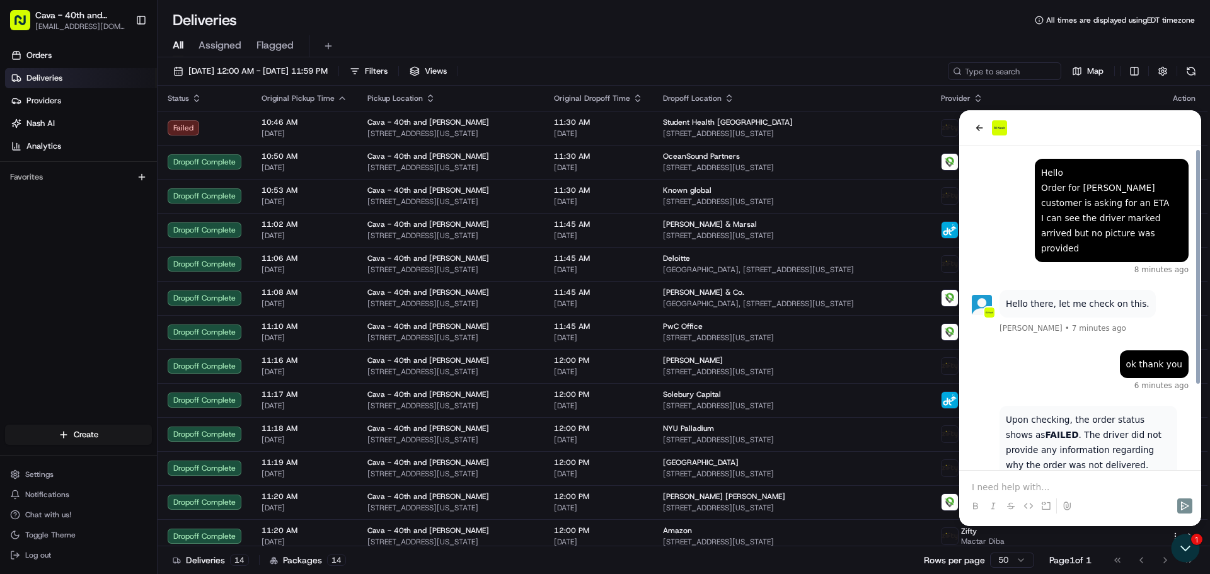
scroll to position [63, 0]
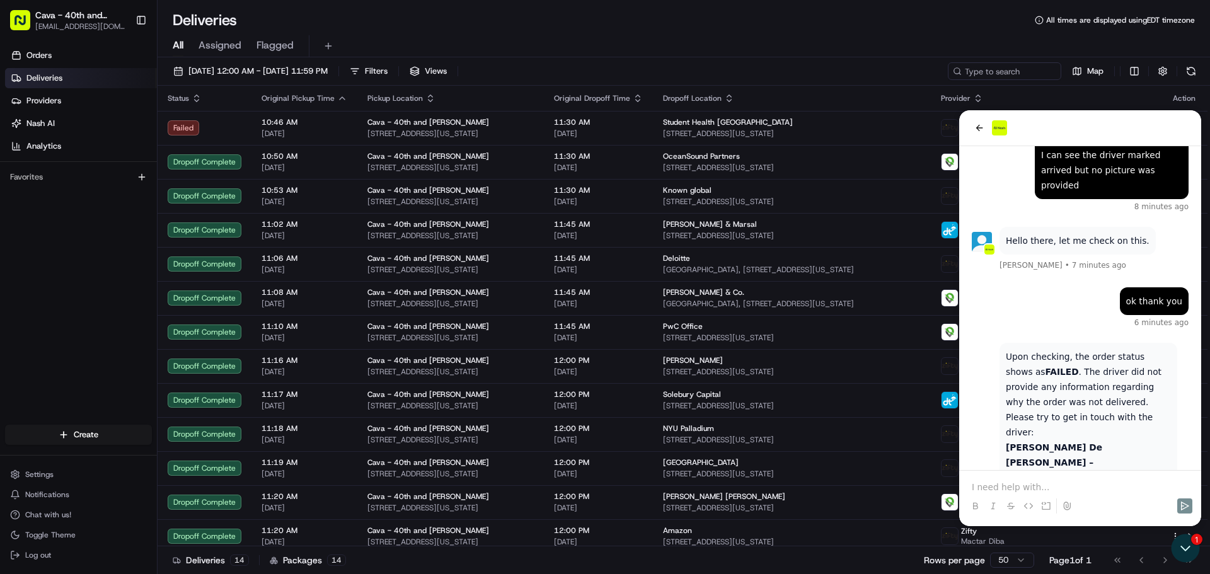
click at [1031, 486] on p at bounding box center [1080, 487] width 217 height 13
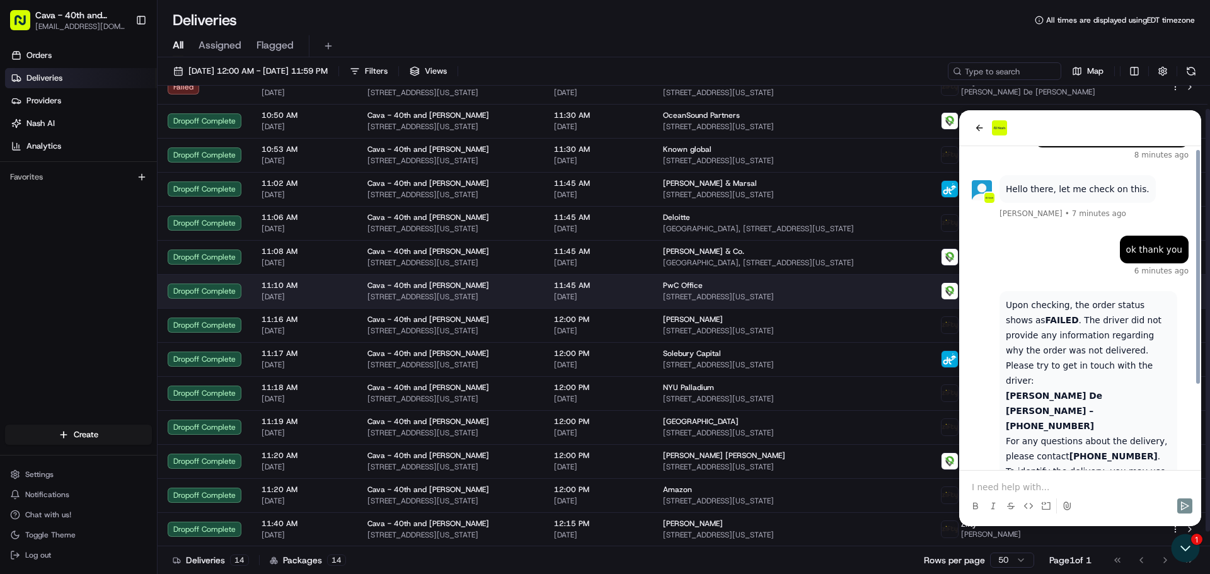
scroll to position [0, 0]
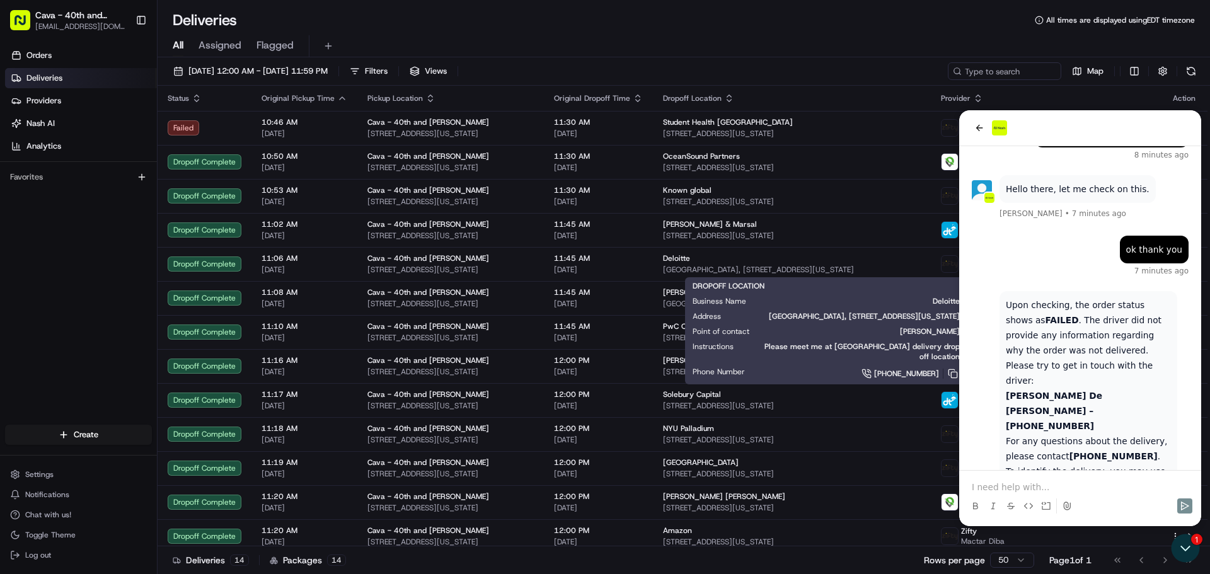
click at [1017, 487] on p at bounding box center [1080, 487] width 217 height 13
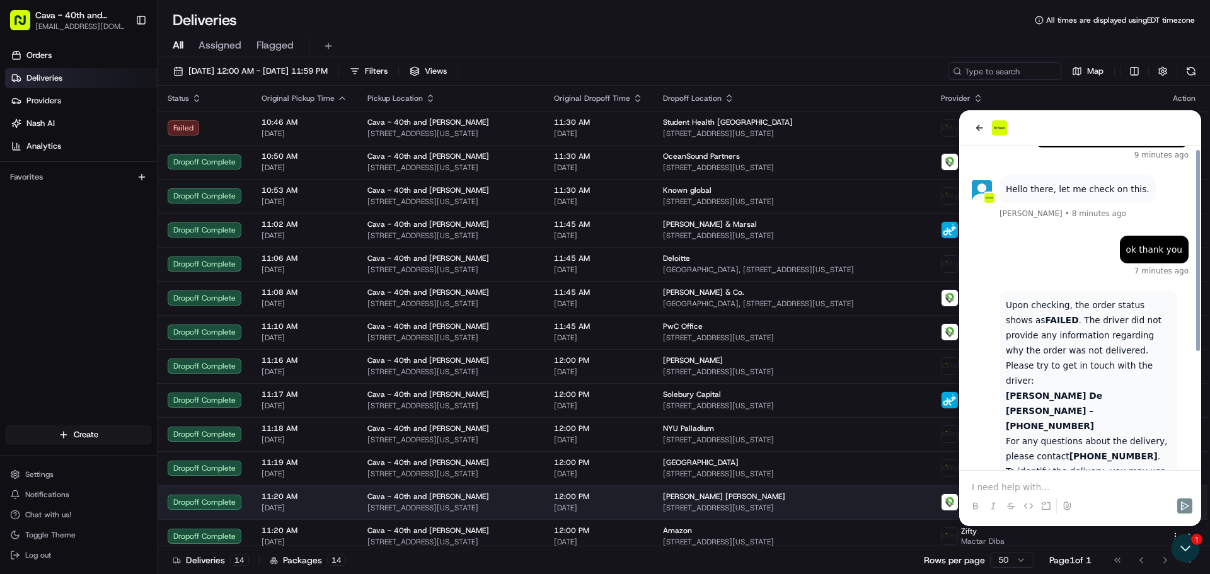
scroll to position [185, 0]
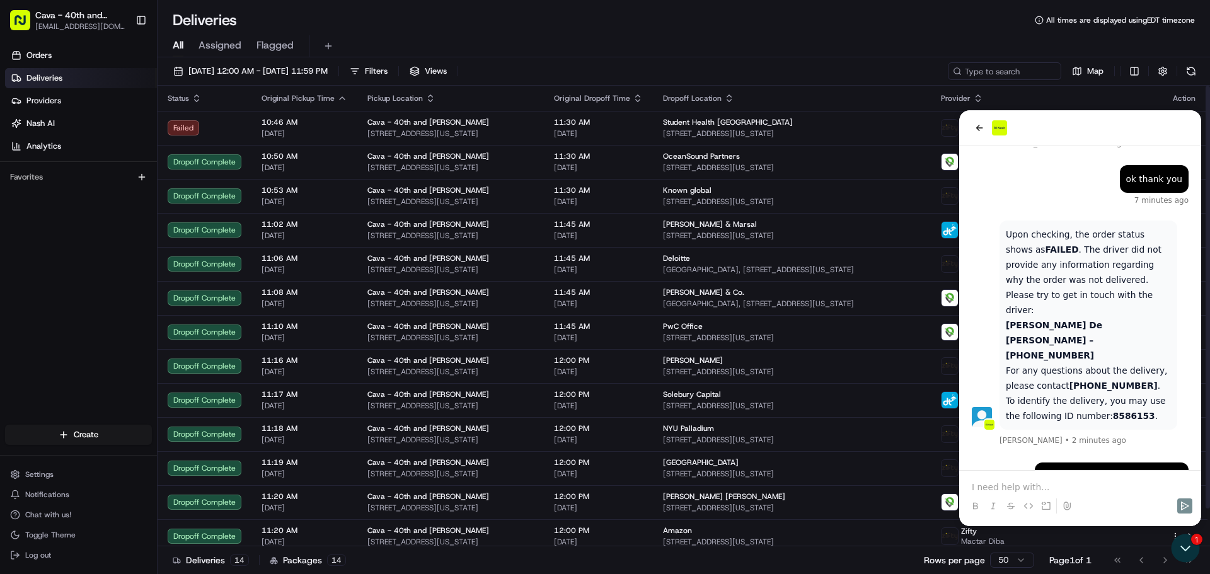
click at [1072, 481] on p at bounding box center [1080, 487] width 217 height 13
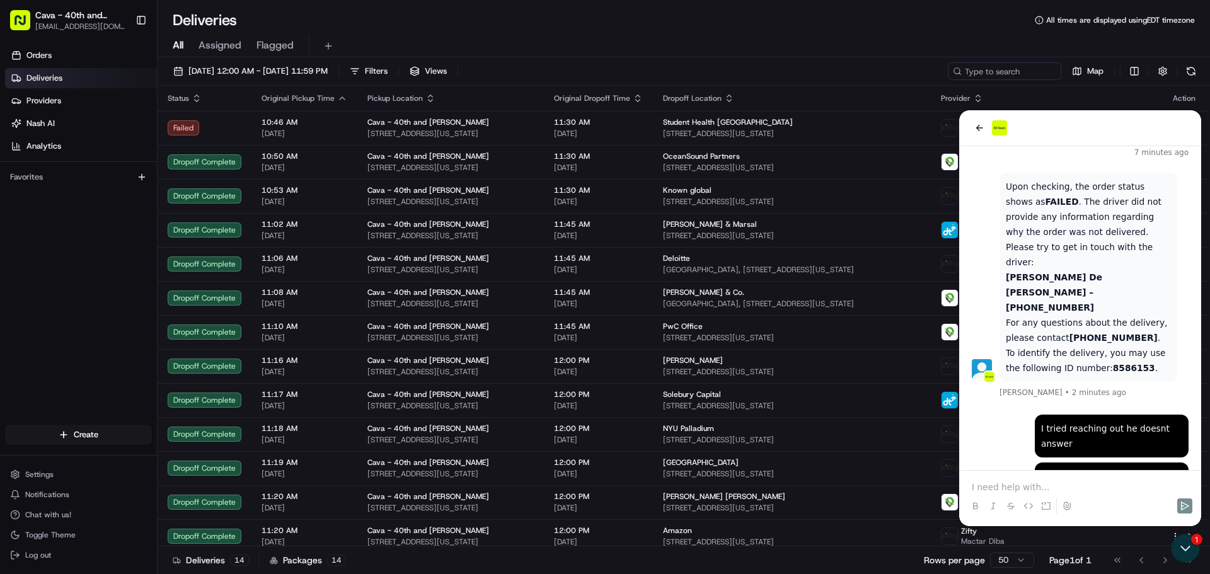
click at [1071, 481] on p at bounding box center [1080, 487] width 217 height 13
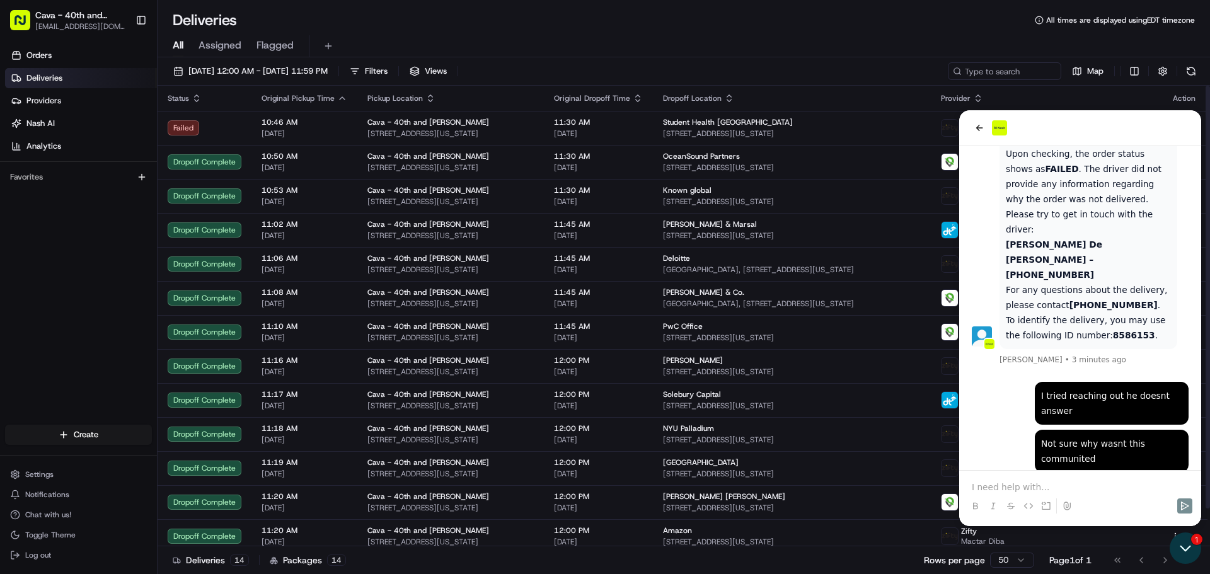
click at [1185, 550] on icon "Open customer support" at bounding box center [1186, 549] width 32 height 32
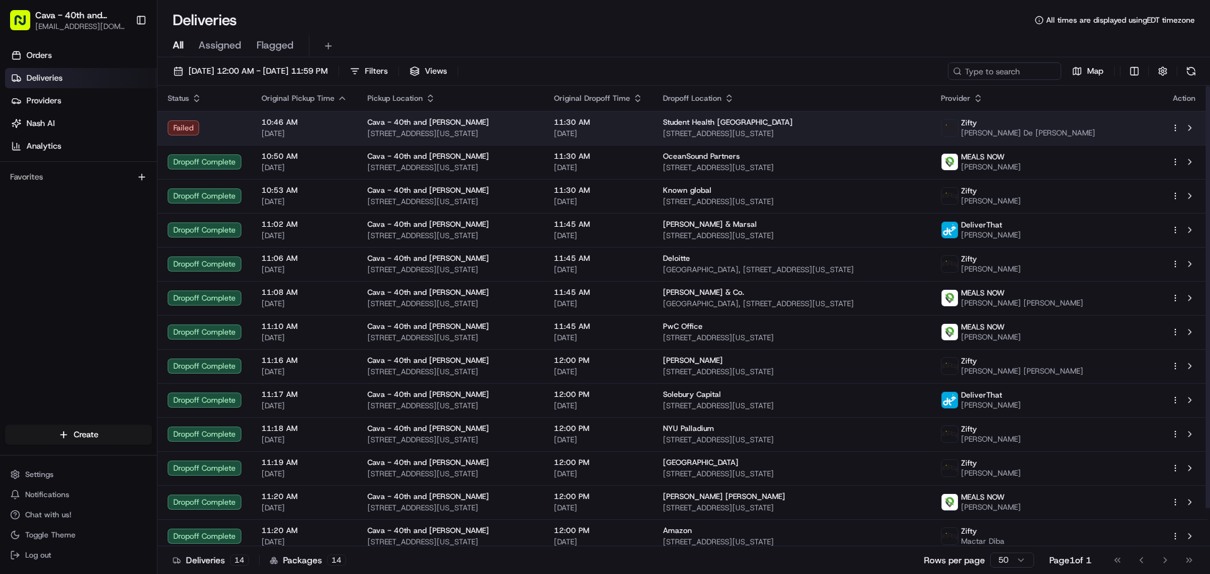
click at [653, 129] on td "11:30 AM 08/18/2025" at bounding box center [598, 128] width 109 height 34
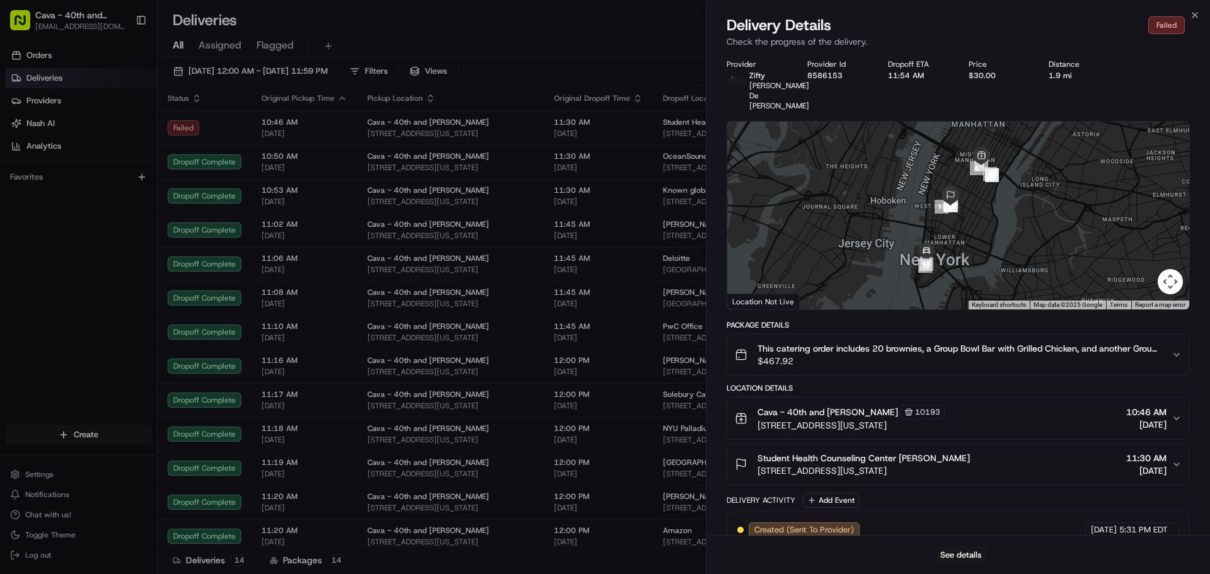
scroll to position [0, 0]
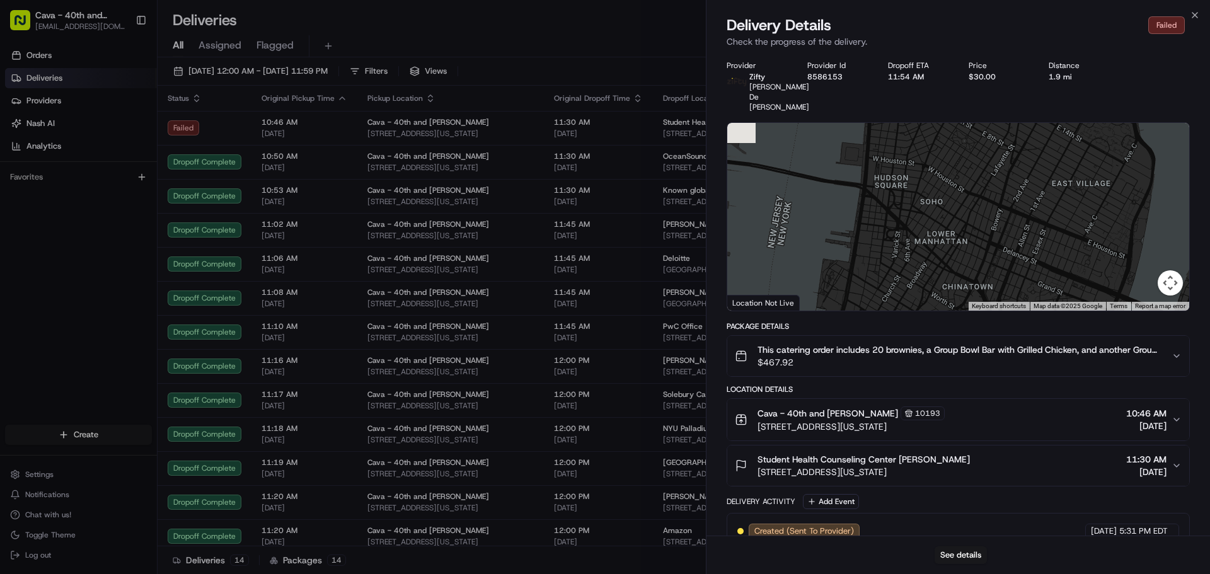
drag, startPoint x: 925, startPoint y: 245, endPoint x: 1038, endPoint y: 168, distance: 137.0
click at [1038, 168] on div at bounding box center [958, 217] width 462 height 188
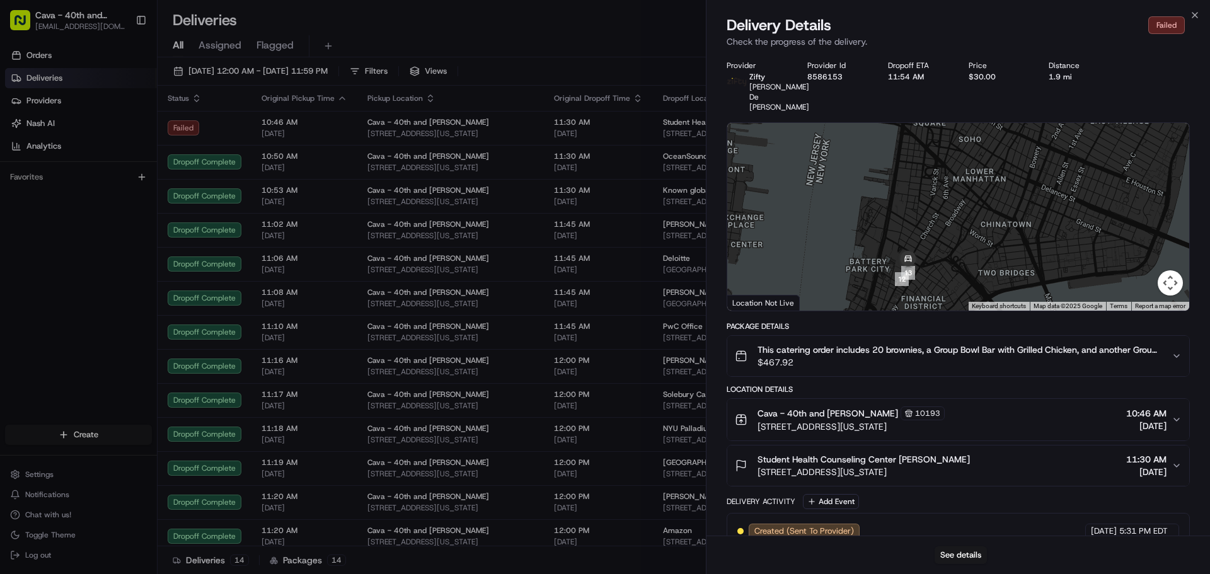
drag, startPoint x: 931, startPoint y: 270, endPoint x: 944, endPoint y: 228, distance: 43.5
click at [944, 229] on div at bounding box center [958, 217] width 462 height 188
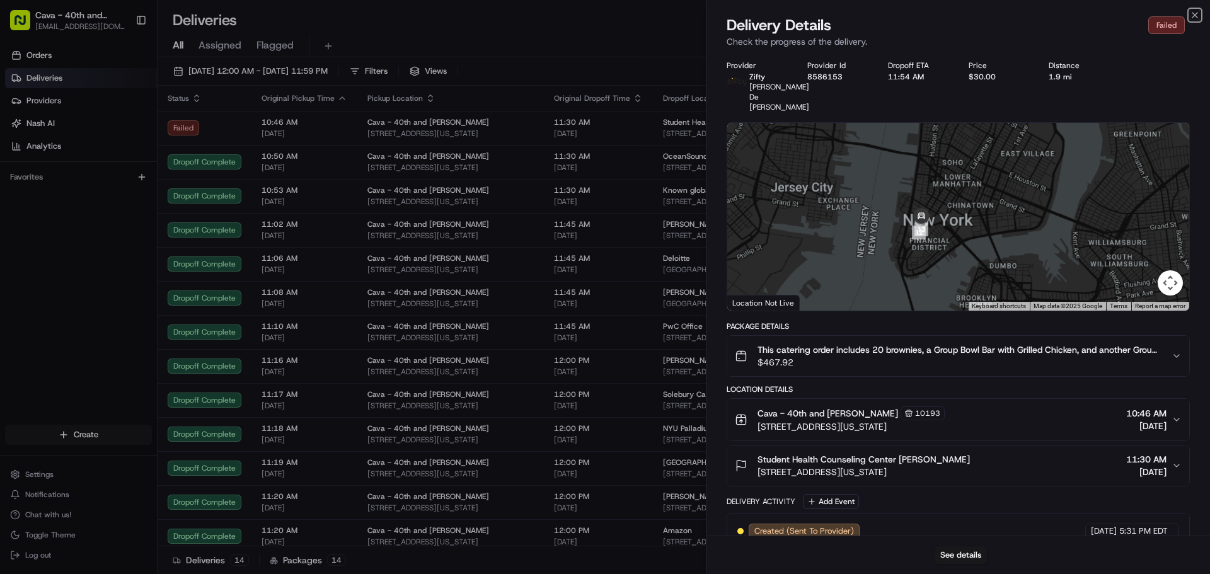
drag, startPoint x: 1190, startPoint y: 15, endPoint x: 1175, endPoint y: 20, distance: 15.8
click at [1191, 15] on icon "button" at bounding box center [1195, 15] width 10 height 10
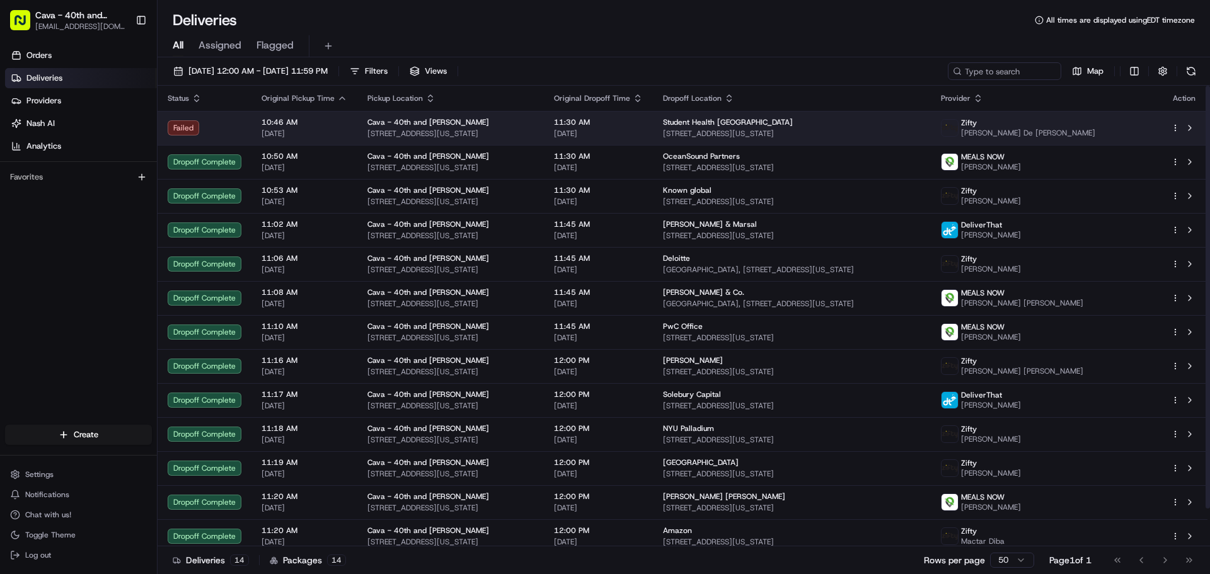
click at [696, 135] on span "[STREET_ADDRESS][US_STATE]" at bounding box center [792, 134] width 258 height 10
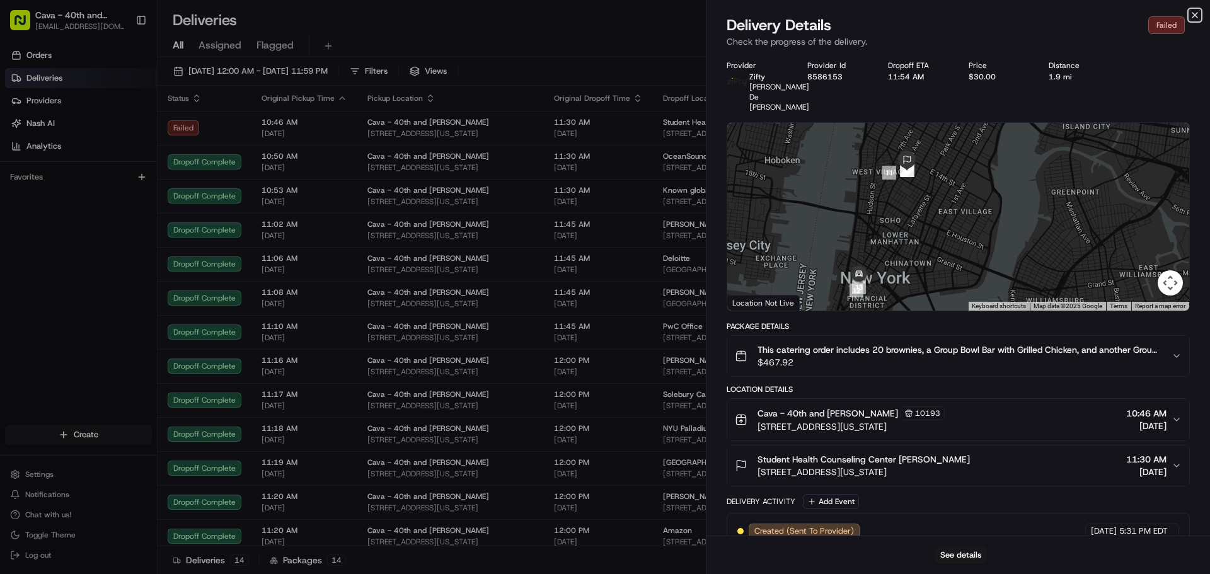
click at [1193, 14] on icon "button" at bounding box center [1195, 15] width 10 height 10
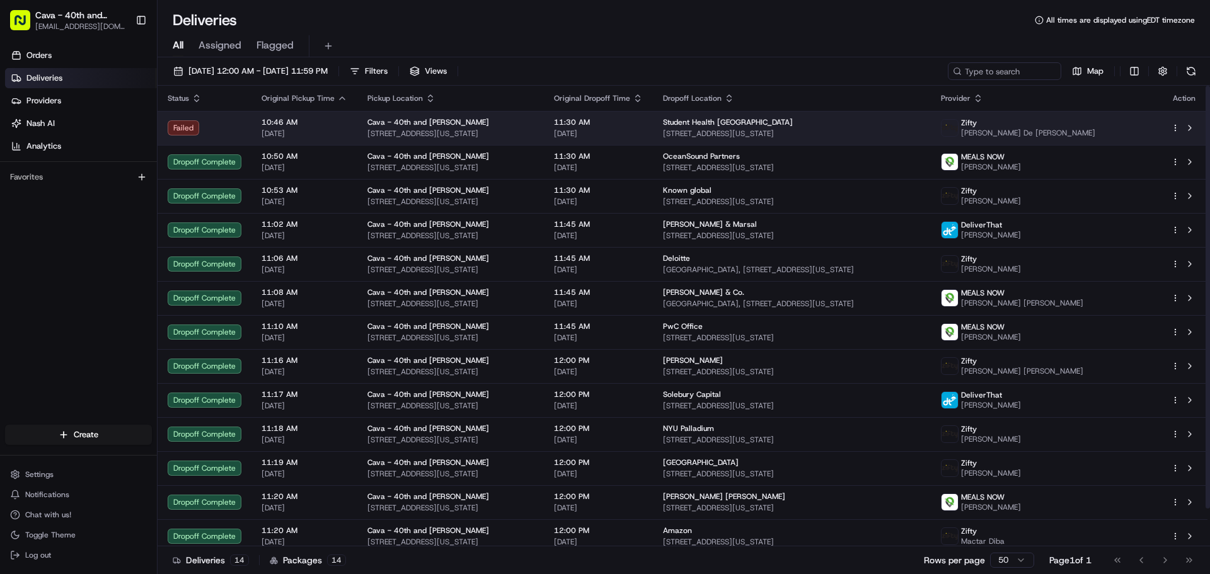
click at [838, 128] on div "Student Health Counseling Center 60 W 11th St rm b500, New York, NY 10011, USA" at bounding box center [792, 127] width 258 height 21
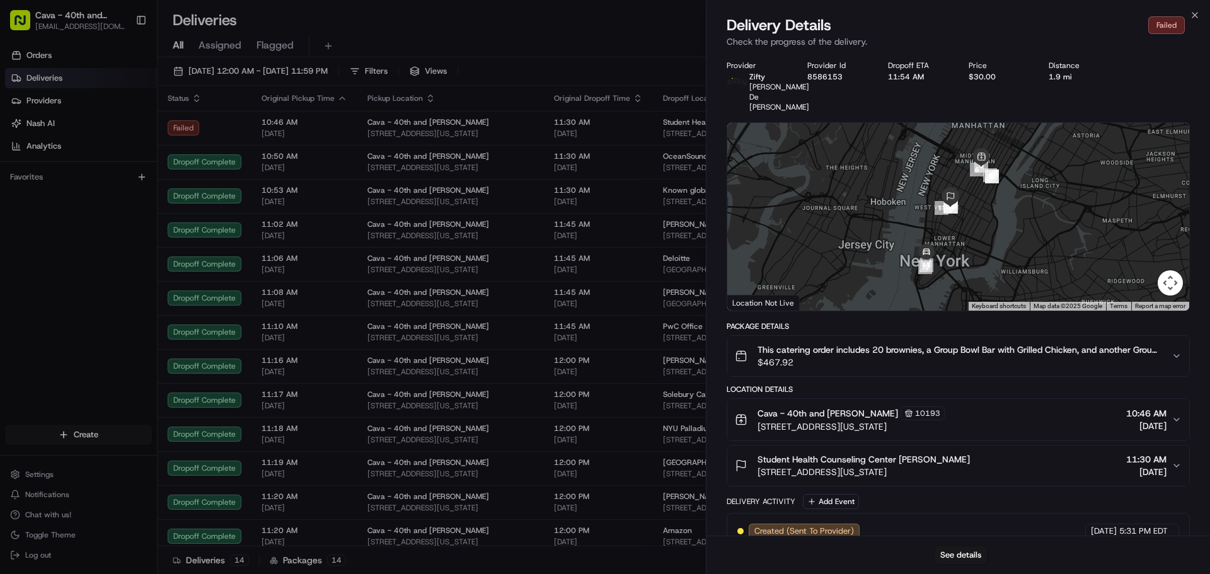
click at [845, 384] on div "Location Details" at bounding box center [958, 389] width 463 height 10
click at [1196, 13] on icon "button" at bounding box center [1195, 15] width 10 height 10
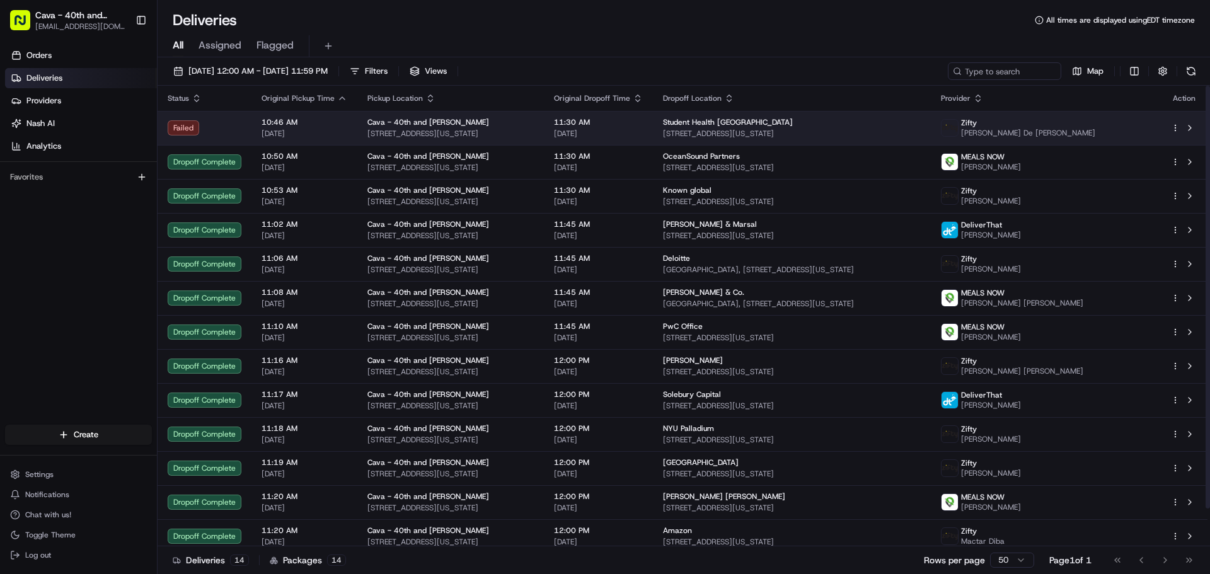
click at [813, 129] on span "[STREET_ADDRESS][US_STATE]" at bounding box center [792, 134] width 258 height 10
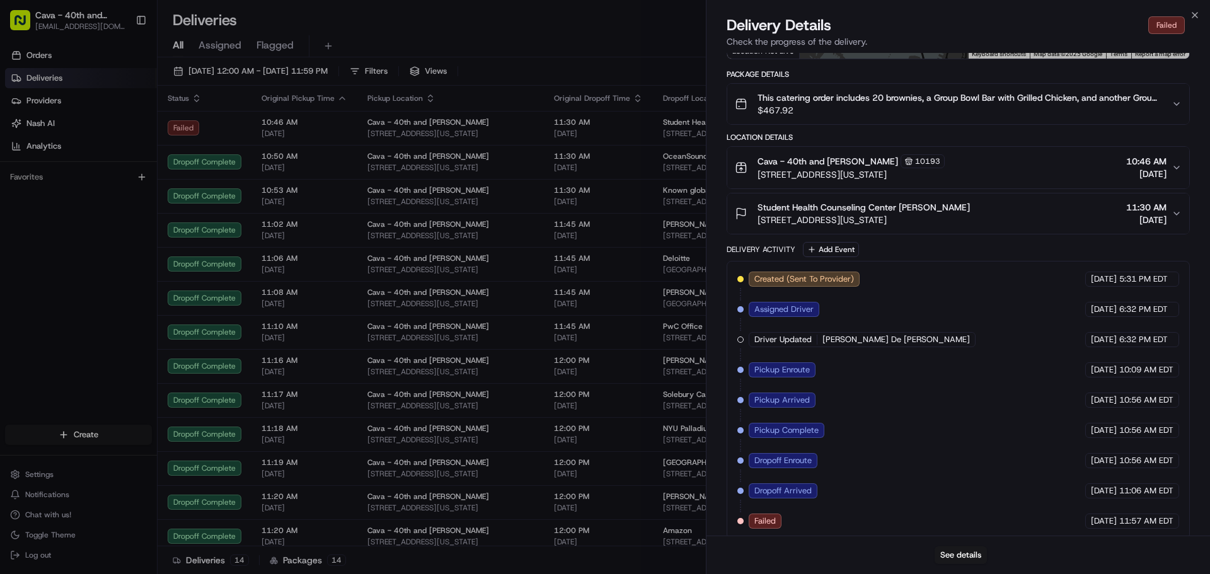
scroll to position [253, 0]
click at [1196, 13] on icon "button" at bounding box center [1195, 15] width 10 height 10
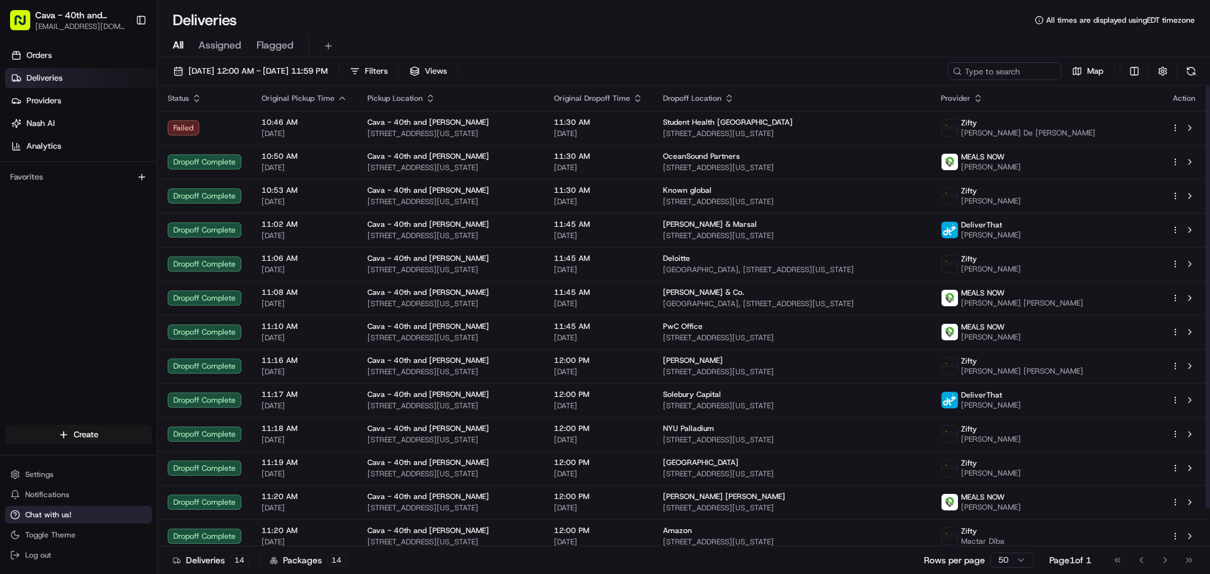
click at [101, 509] on button "Chat with us!" at bounding box center [78, 515] width 147 height 18
click at [40, 516] on span "Chat with us!" at bounding box center [48, 515] width 46 height 10
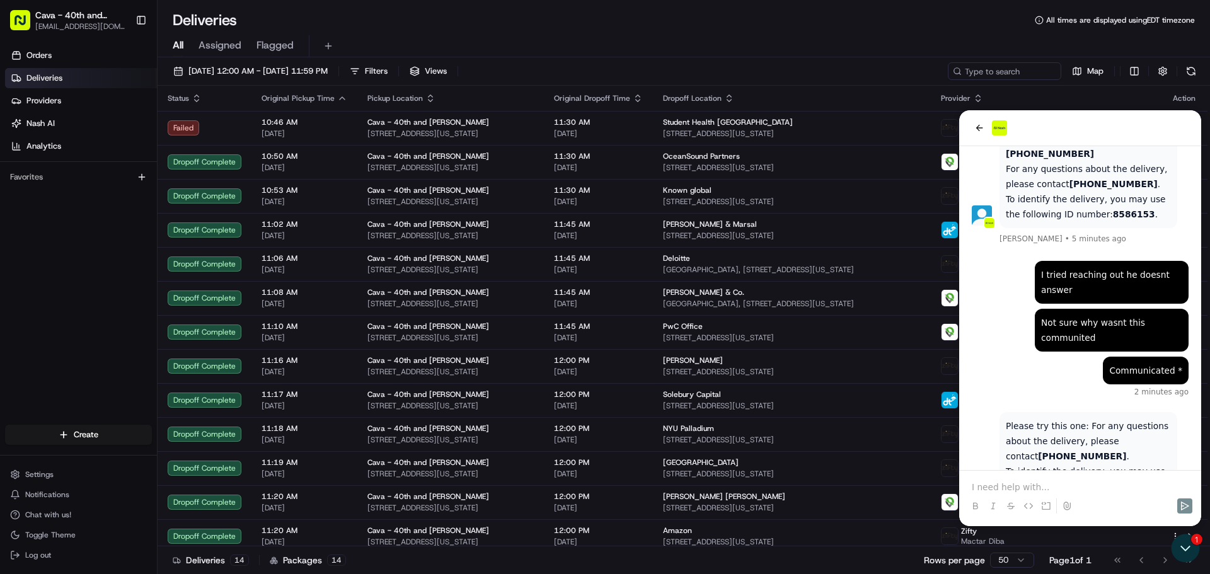
drag, startPoint x: 1089, startPoint y: 425, endPoint x: 1124, endPoint y: 429, distance: 34.8
click at [1124, 429] on p "Please try this one: For any questions about the delivery, please contact (404)…" at bounding box center [1088, 456] width 165 height 76
click at [749, 37] on div "All Assigned Flagged" at bounding box center [684, 46] width 1052 height 22
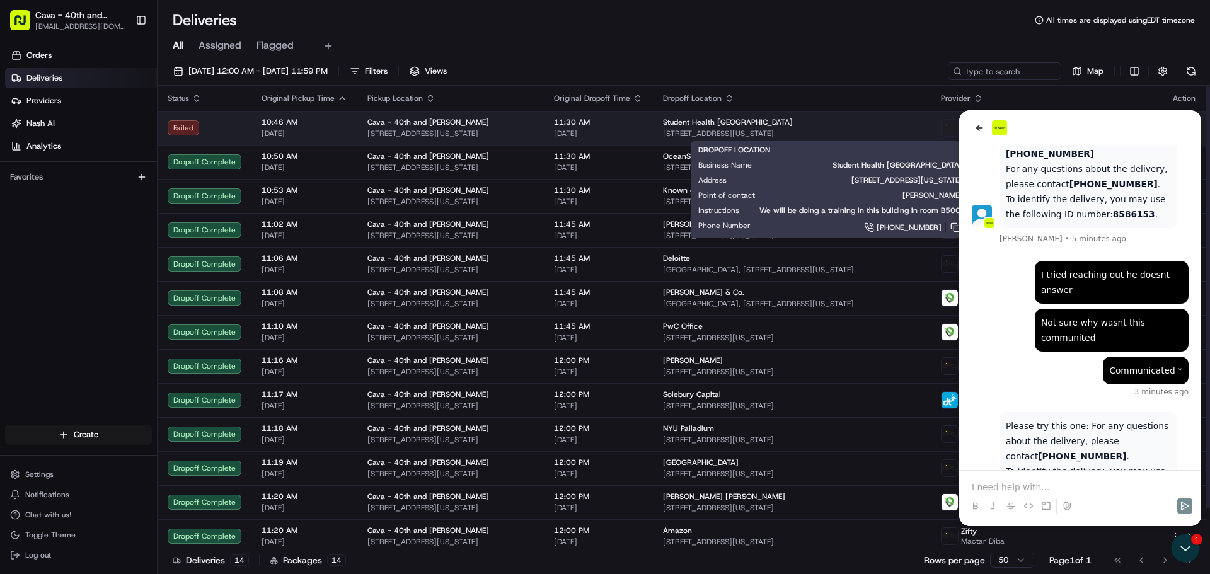
click at [749, 127] on span "Student Health [GEOGRAPHIC_DATA]" at bounding box center [728, 122] width 130 height 10
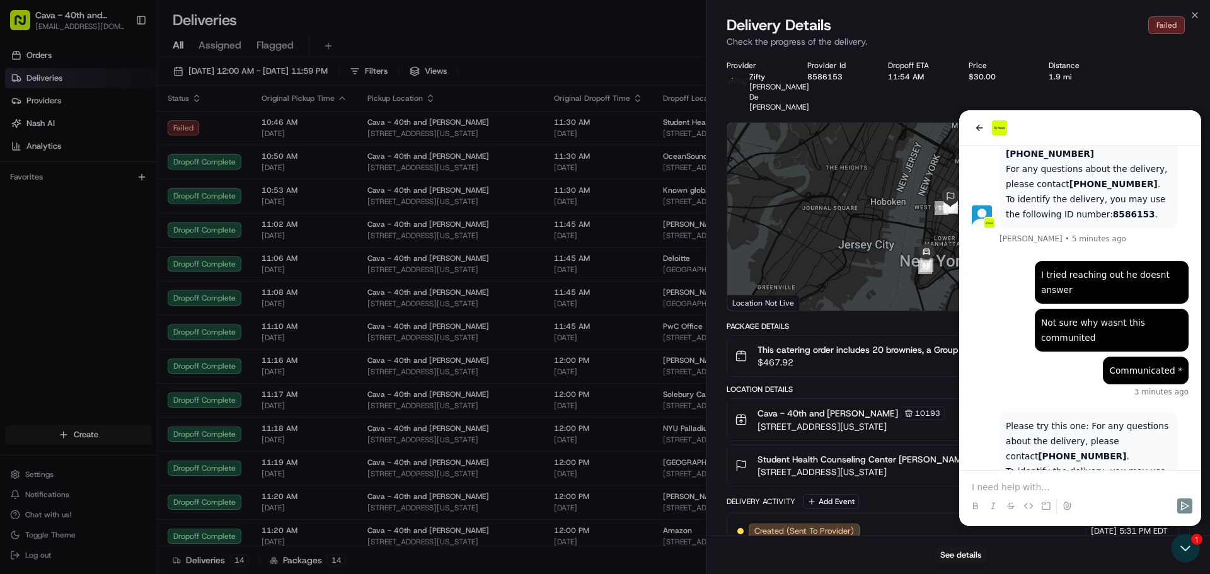
click at [1187, 546] on div "See details" at bounding box center [958, 555] width 504 height 38
click at [985, 132] on div at bounding box center [958, 217] width 462 height 188
click at [977, 129] on div at bounding box center [958, 217] width 462 height 188
drag, startPoint x: 1192, startPoint y: 540, endPoint x: 1189, endPoint y: 300, distance: 240.1
click at [1191, 536] on div "See details" at bounding box center [958, 555] width 504 height 38
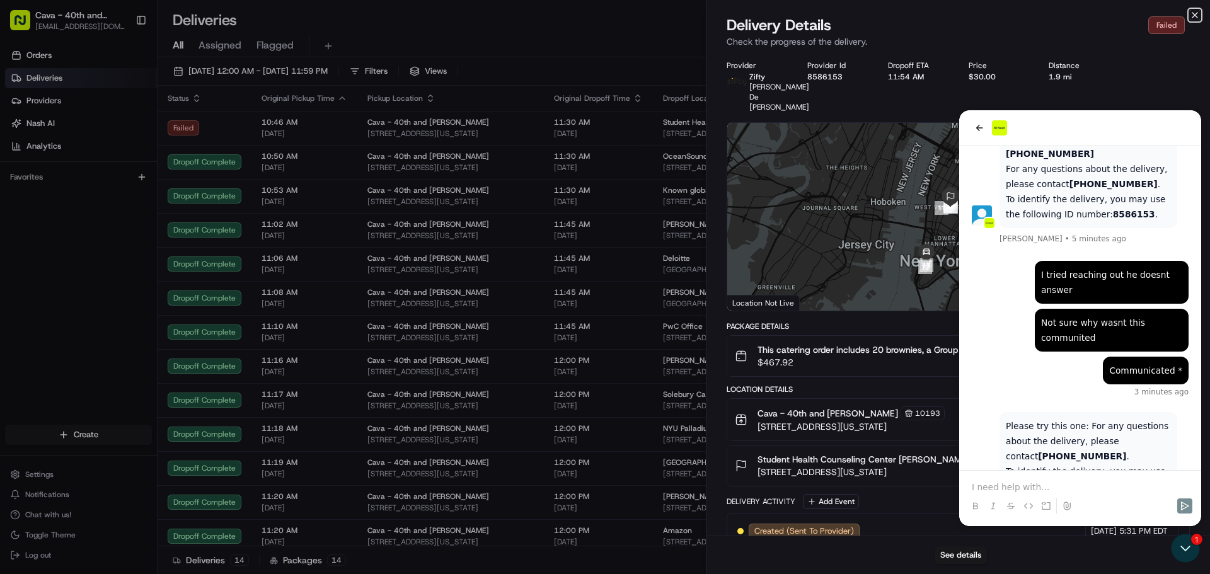
click at [1199, 14] on icon "button" at bounding box center [1195, 15] width 10 height 10
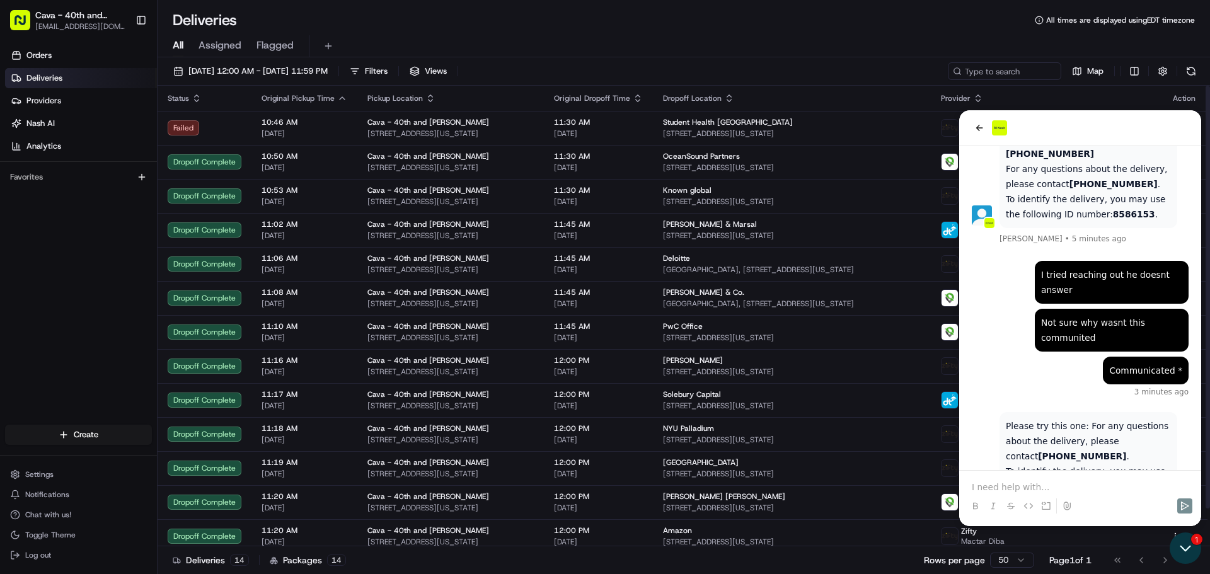
click at [1187, 541] on icon "Open customer support" at bounding box center [1186, 549] width 32 height 32
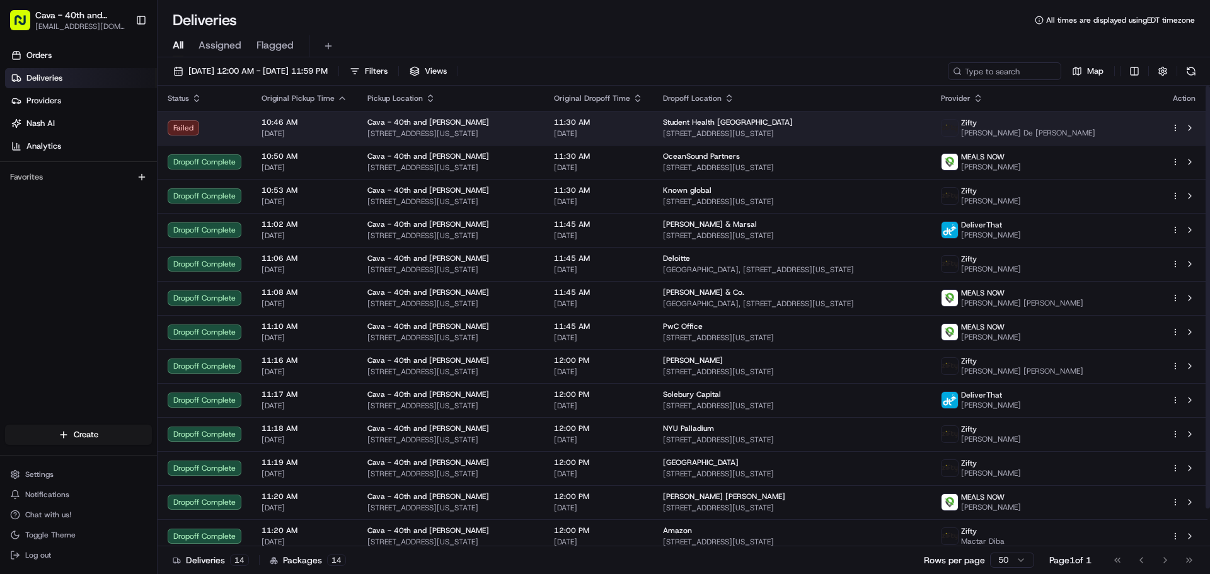
click at [464, 125] on div "Cava - 40th and [PERSON_NAME]" at bounding box center [450, 122] width 166 height 10
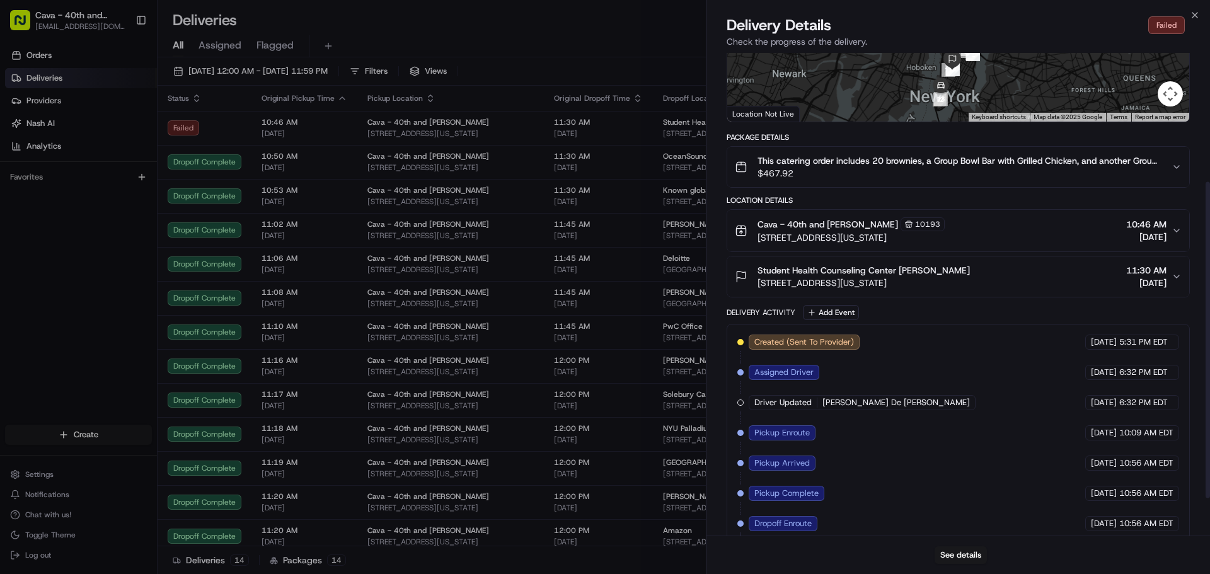
scroll to position [253, 0]
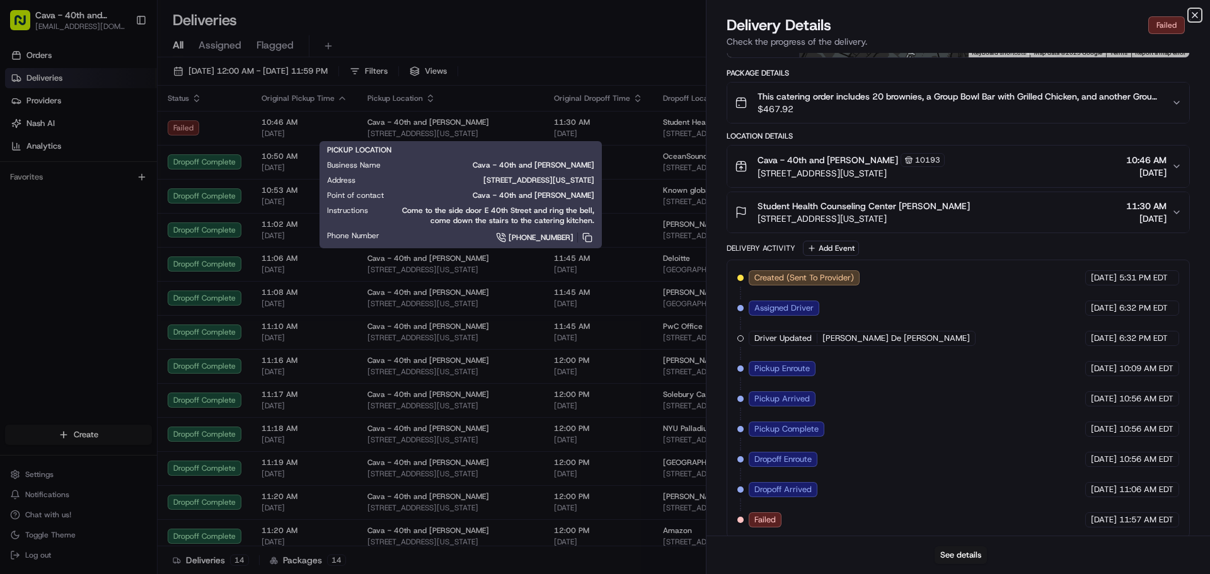
click at [1195, 18] on icon "button" at bounding box center [1195, 15] width 10 height 10
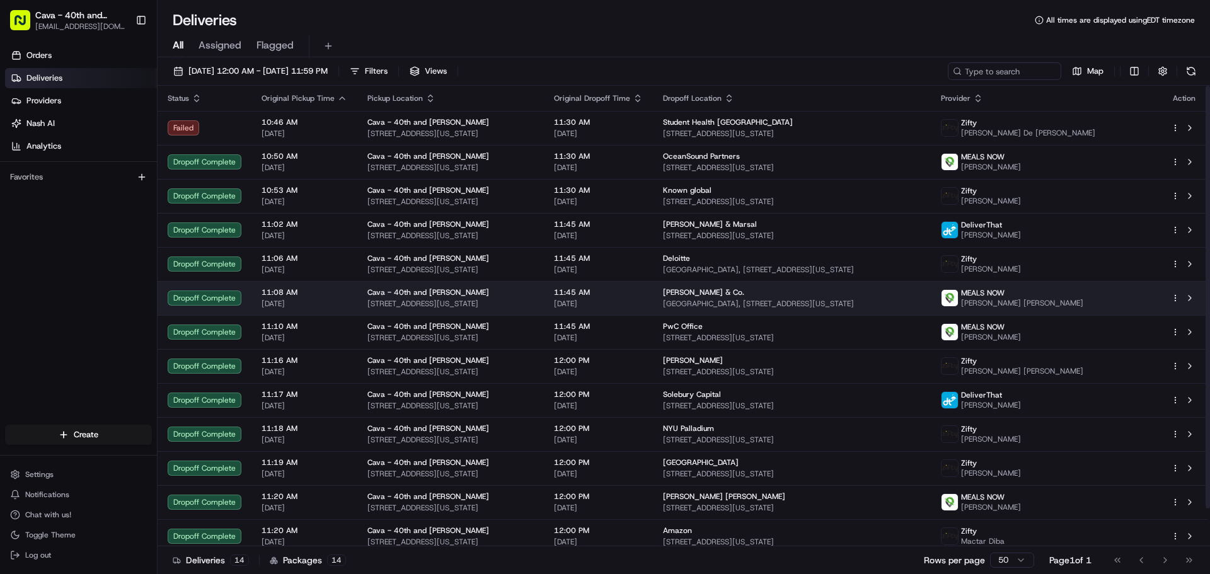
click at [744, 293] on div "[PERSON_NAME] & Co." at bounding box center [792, 292] width 258 height 10
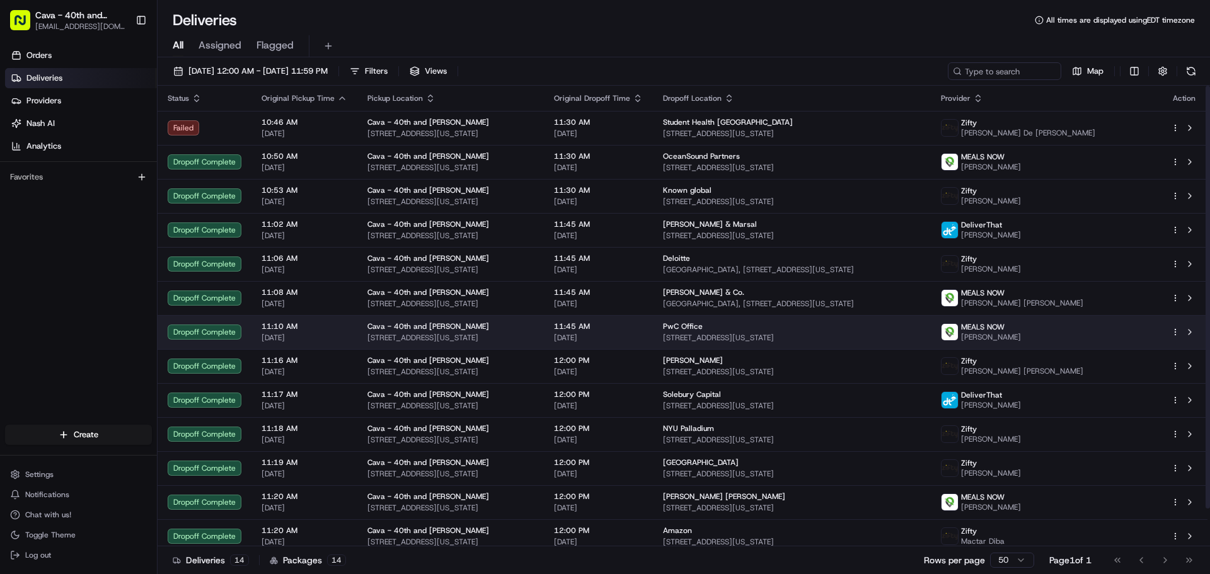
click at [714, 340] on span "[STREET_ADDRESS][US_STATE]" at bounding box center [792, 338] width 258 height 10
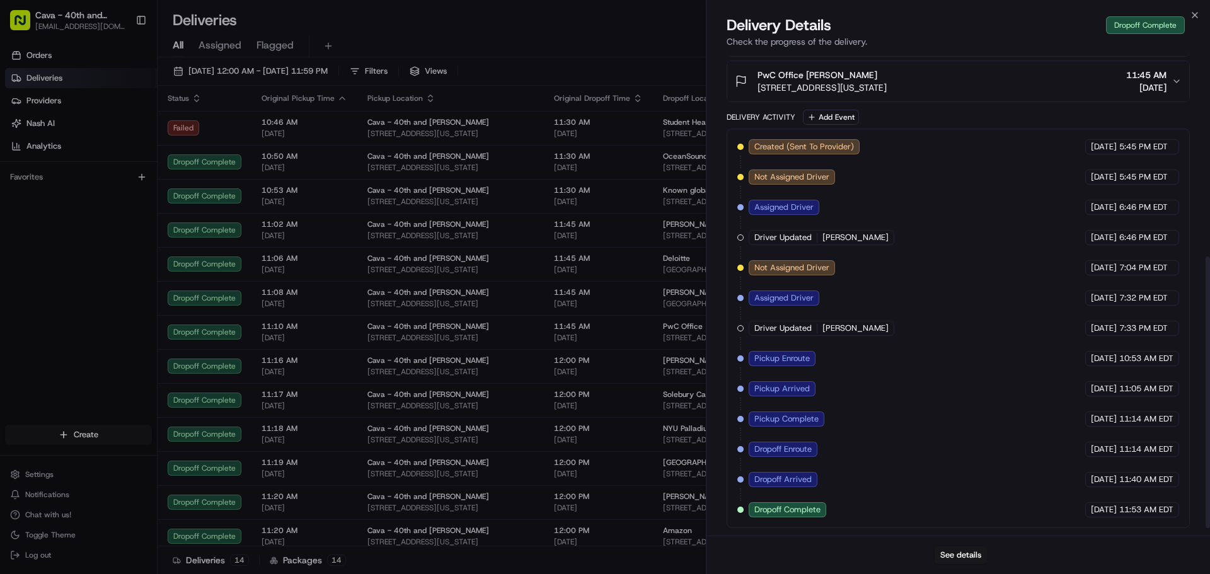
scroll to position [374, 0]
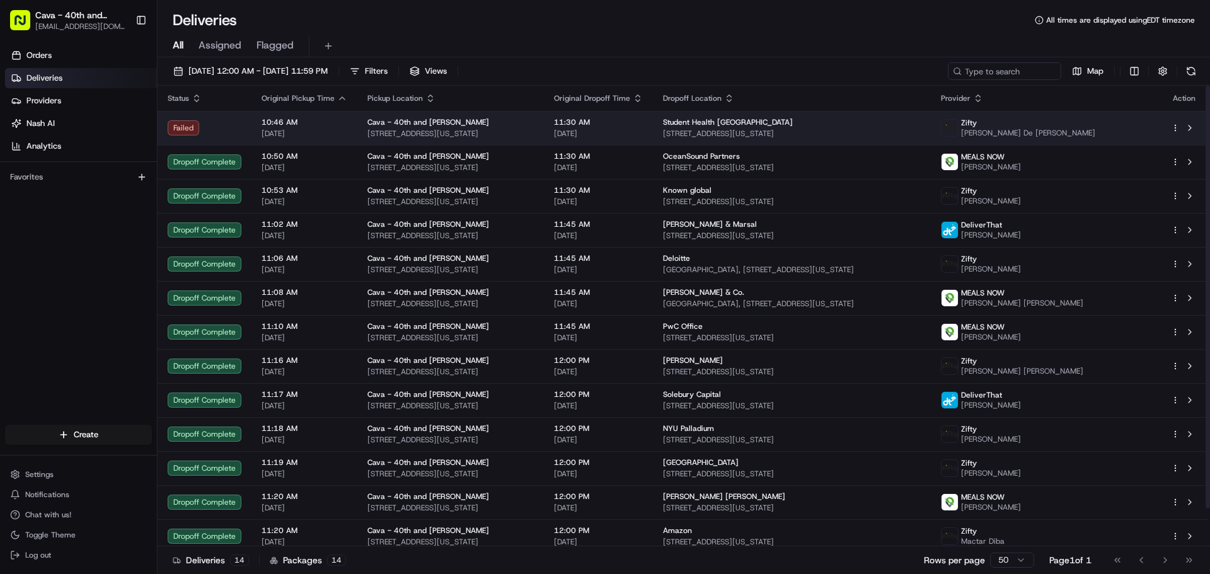
click at [270, 125] on span "10:46 AM" at bounding box center [305, 122] width 86 height 10
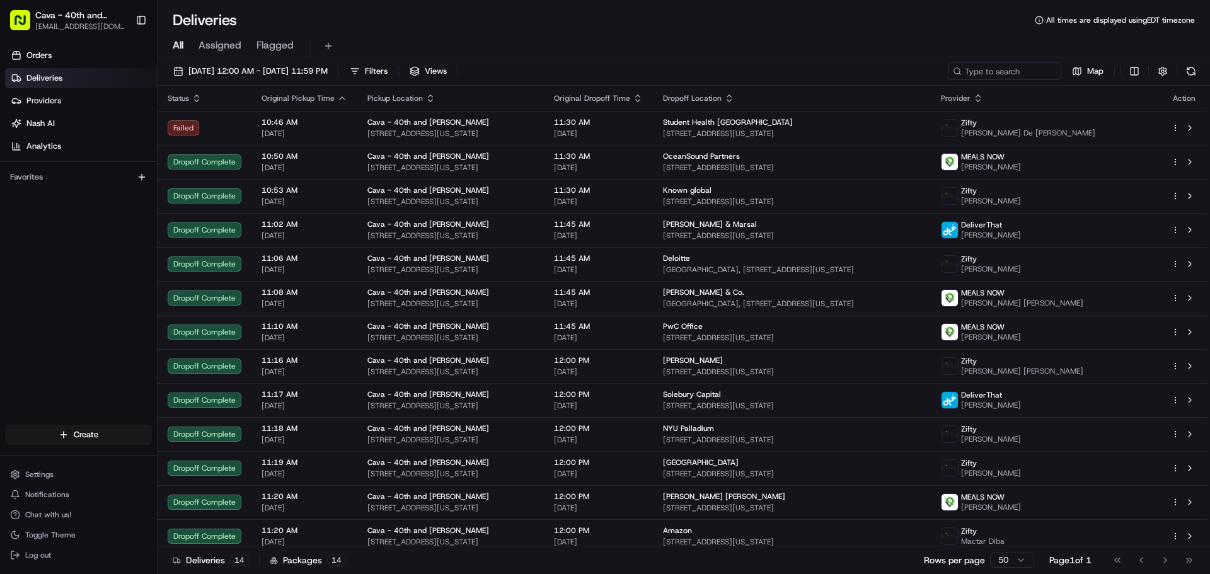
drag, startPoint x: 526, startPoint y: 351, endPoint x: 211, endPoint y: 563, distance: 379.6
click at [69, 535] on span "Toggle Theme" at bounding box center [50, 535] width 50 height 10
click at [66, 510] on span "Chat with us!" at bounding box center [48, 515] width 46 height 10
click at [61, 513] on span "Chat with us!" at bounding box center [48, 515] width 46 height 10
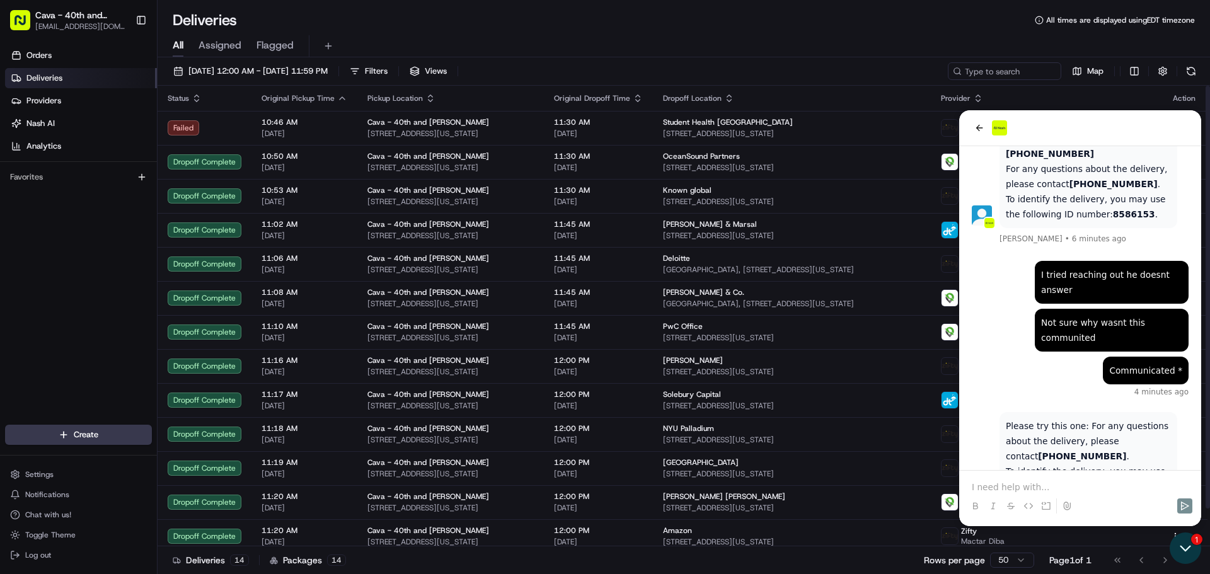
click at [1194, 545] on icon "Open customer support" at bounding box center [1186, 549] width 32 height 32
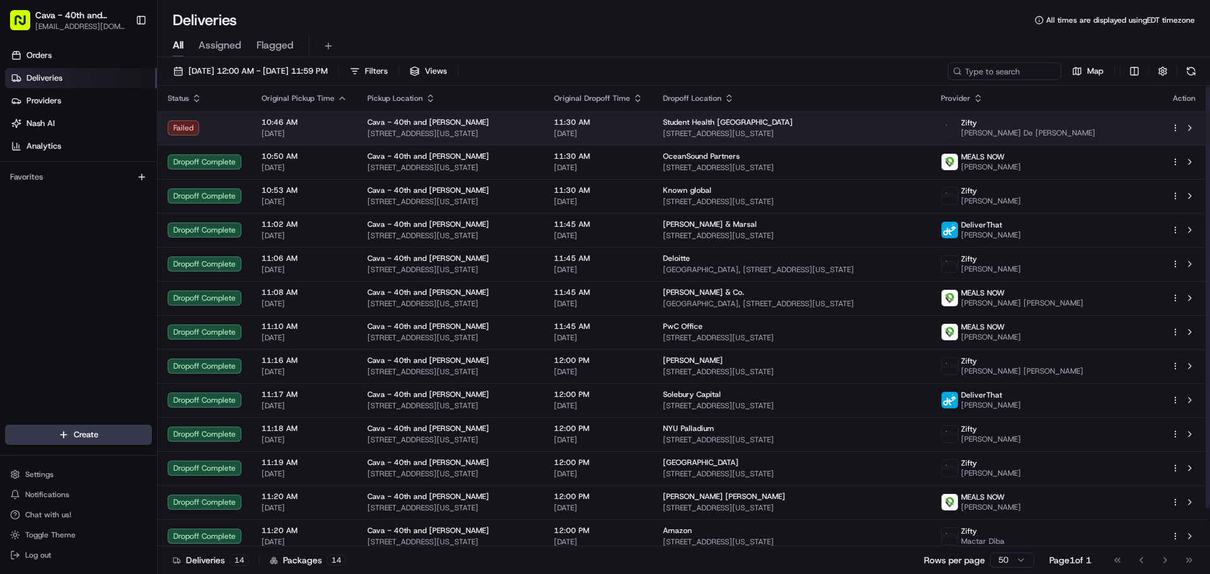
click at [761, 137] on span "[STREET_ADDRESS][US_STATE]" at bounding box center [792, 134] width 258 height 10
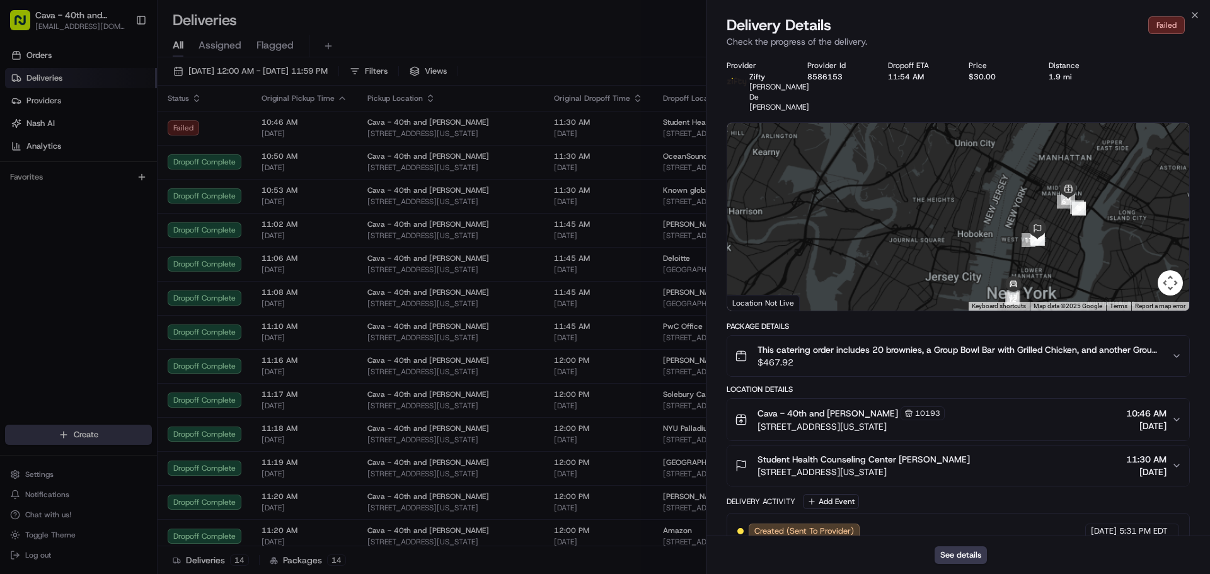
drag, startPoint x: 983, startPoint y: 206, endPoint x: 941, endPoint y: 159, distance: 63.0
click at [942, 159] on div at bounding box center [958, 217] width 462 height 188
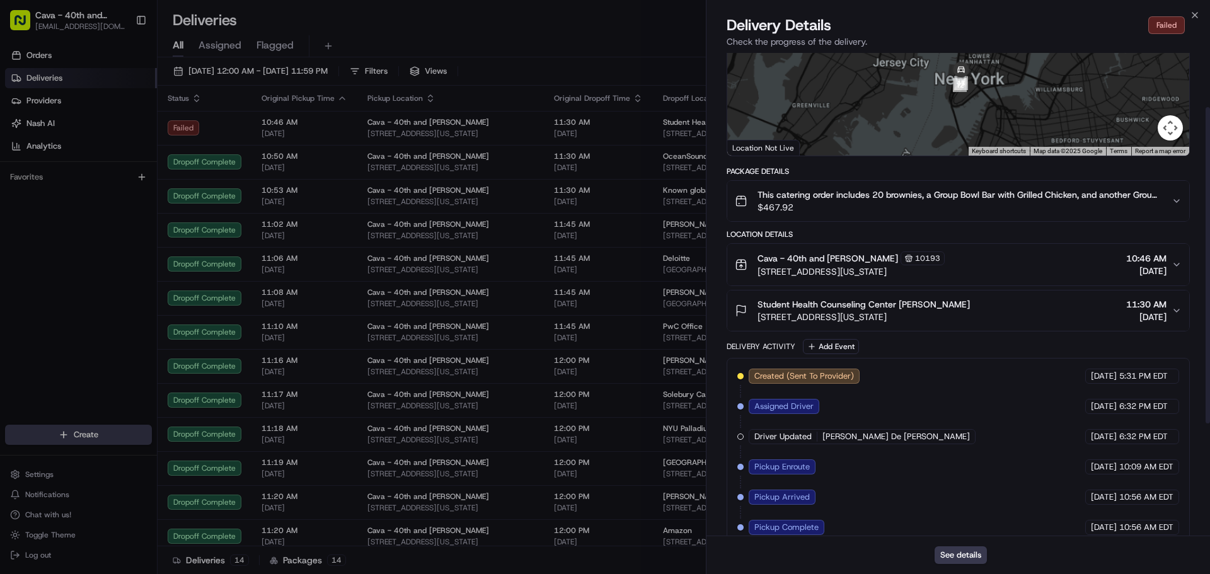
scroll to position [253, 0]
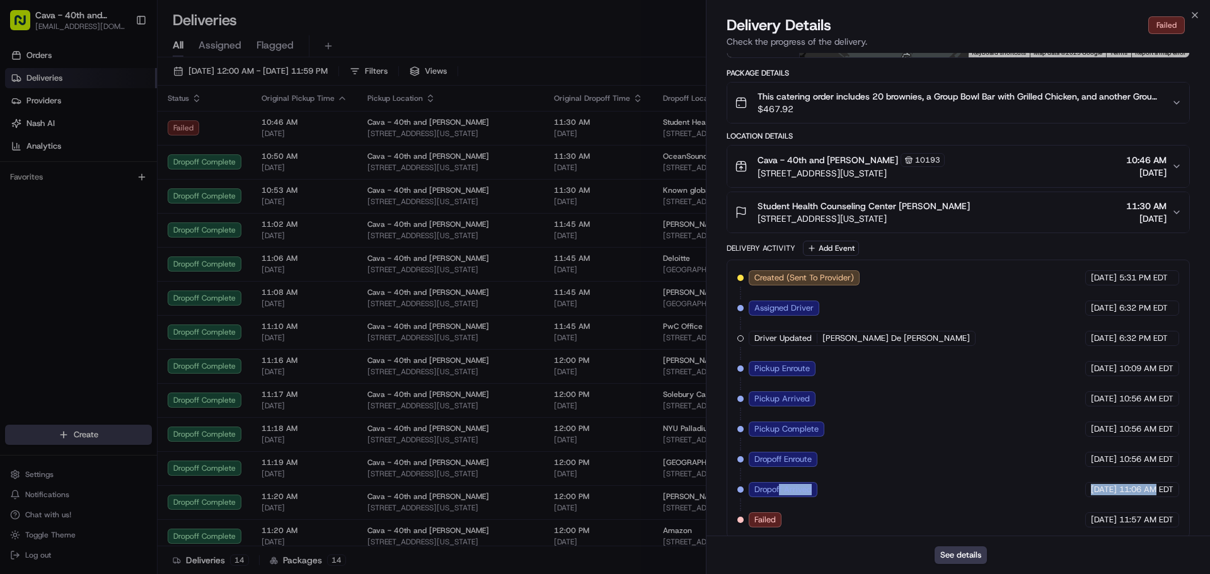
drag, startPoint x: 780, startPoint y: 479, endPoint x: 1157, endPoint y: 479, distance: 376.9
click at [1157, 479] on div "Created (Sent To Provider) Zifty 08/17/2025 5:31 PM EDT Assigned Driver Zifty 0…" at bounding box center [958, 398] width 442 height 257
click at [823, 494] on div "Created (Sent To Provider) Zifty 08/17/2025 5:31 PM EDT Assigned Driver Zifty 0…" at bounding box center [958, 398] width 442 height 257
click at [1196, 13] on icon "button" at bounding box center [1195, 15] width 10 height 10
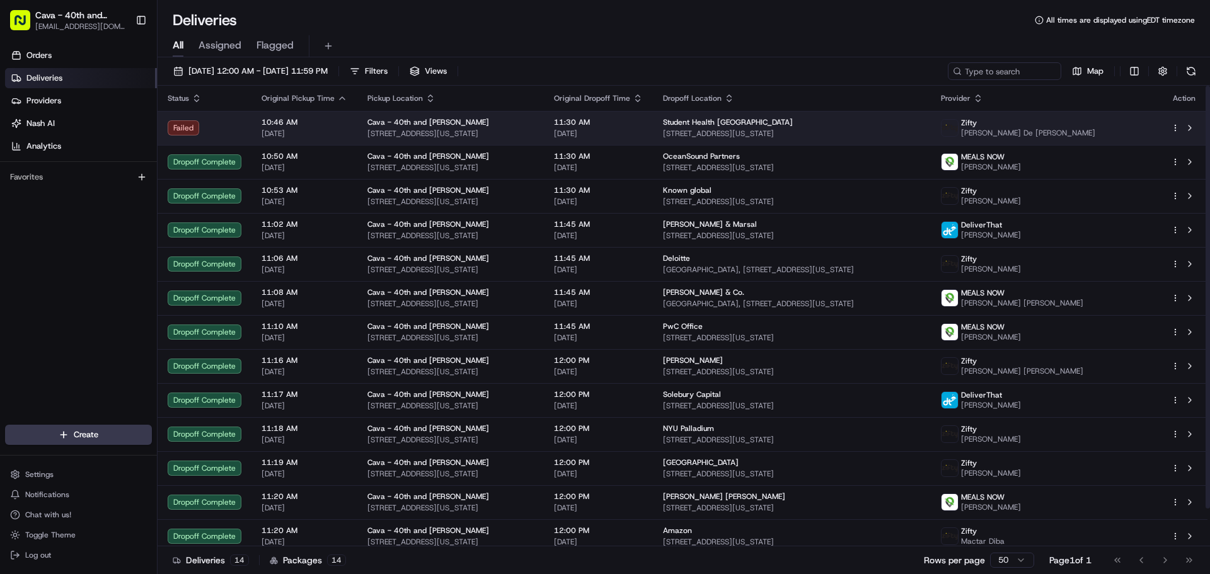
click at [717, 130] on span "[STREET_ADDRESS][US_STATE]" at bounding box center [792, 134] width 258 height 10
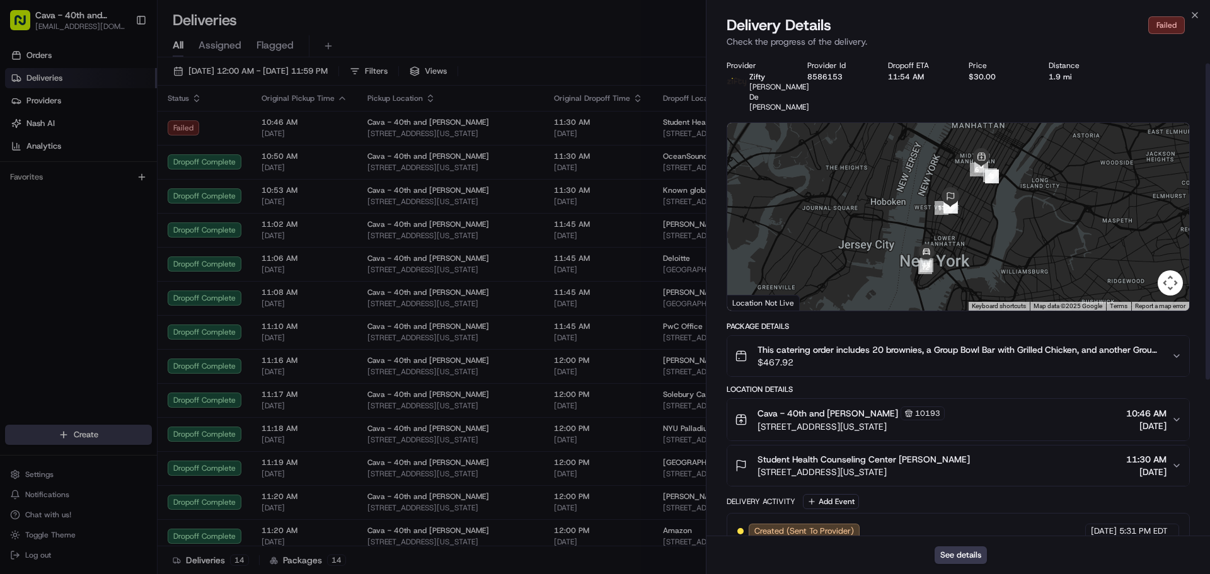
scroll to position [63, 0]
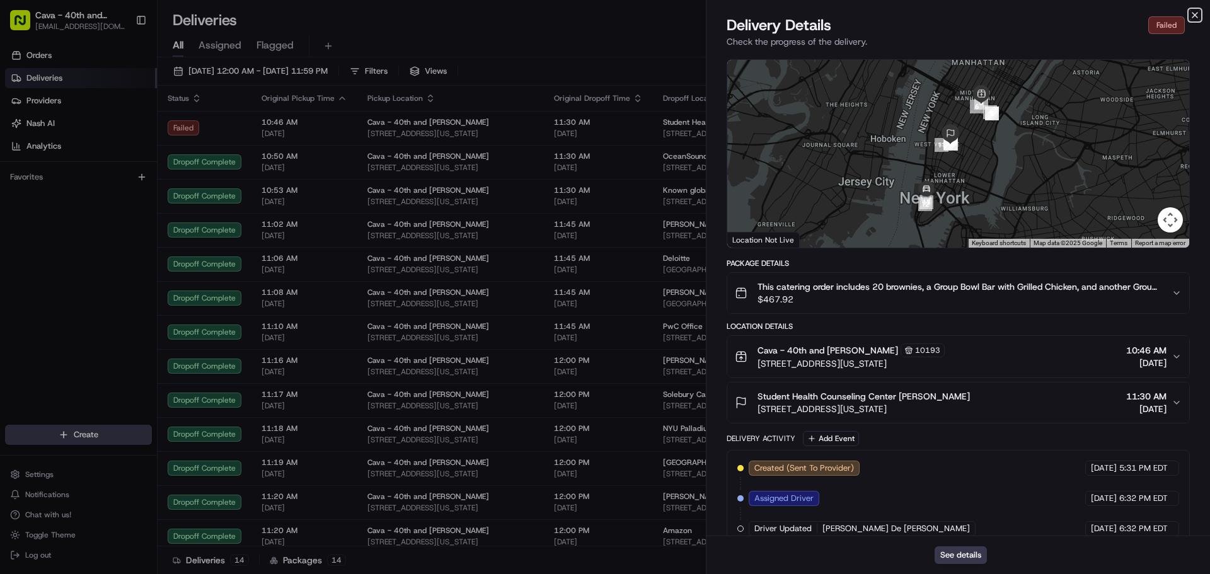
click at [1196, 14] on icon "button" at bounding box center [1194, 15] width 5 height 5
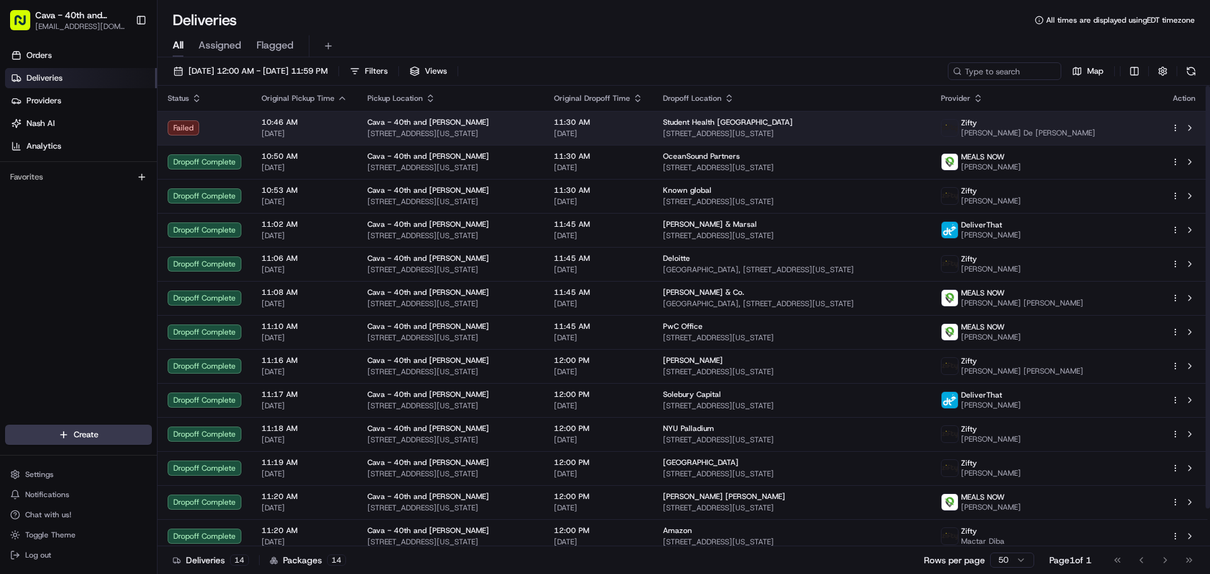
click at [706, 130] on span "[STREET_ADDRESS][US_STATE]" at bounding box center [792, 134] width 258 height 10
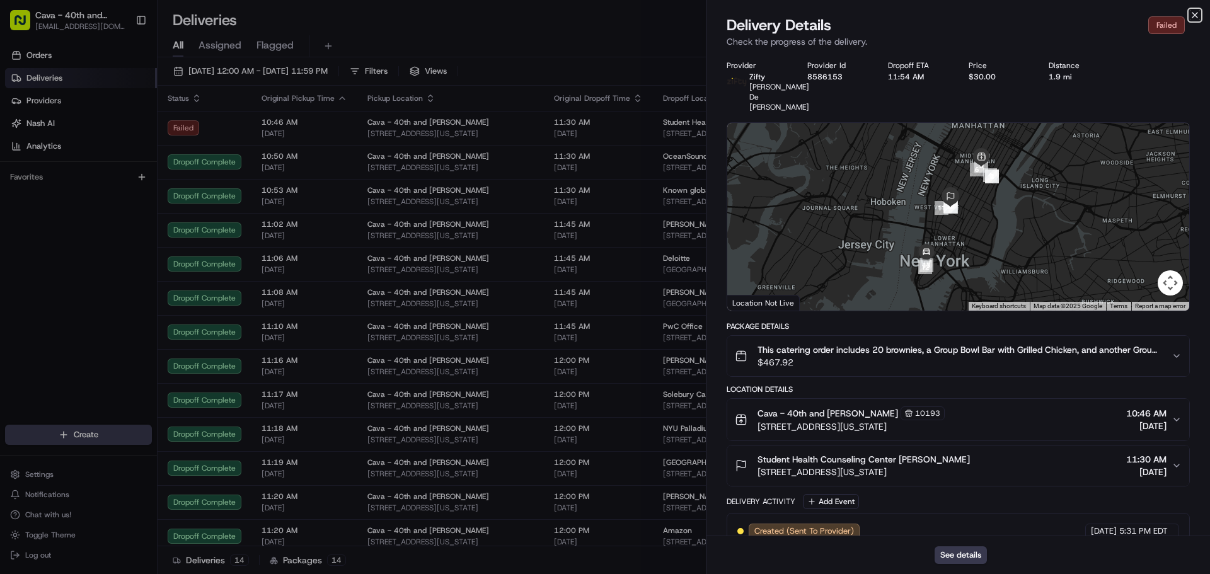
click at [1195, 12] on icon "button" at bounding box center [1195, 15] width 10 height 10
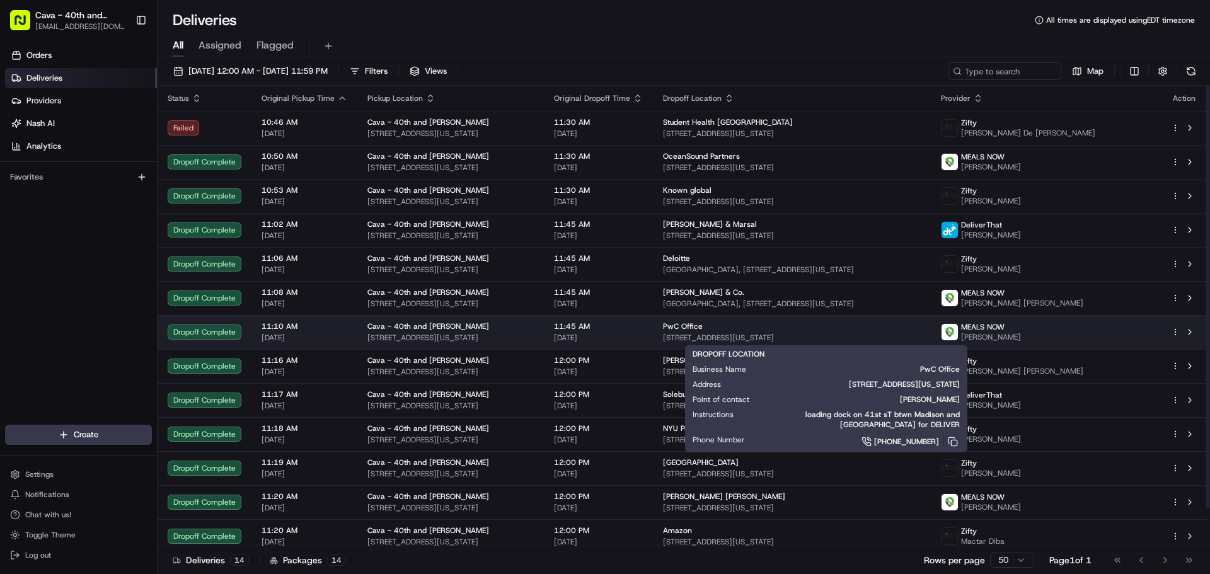
click at [702, 337] on span "[STREET_ADDRESS][US_STATE]" at bounding box center [792, 338] width 258 height 10
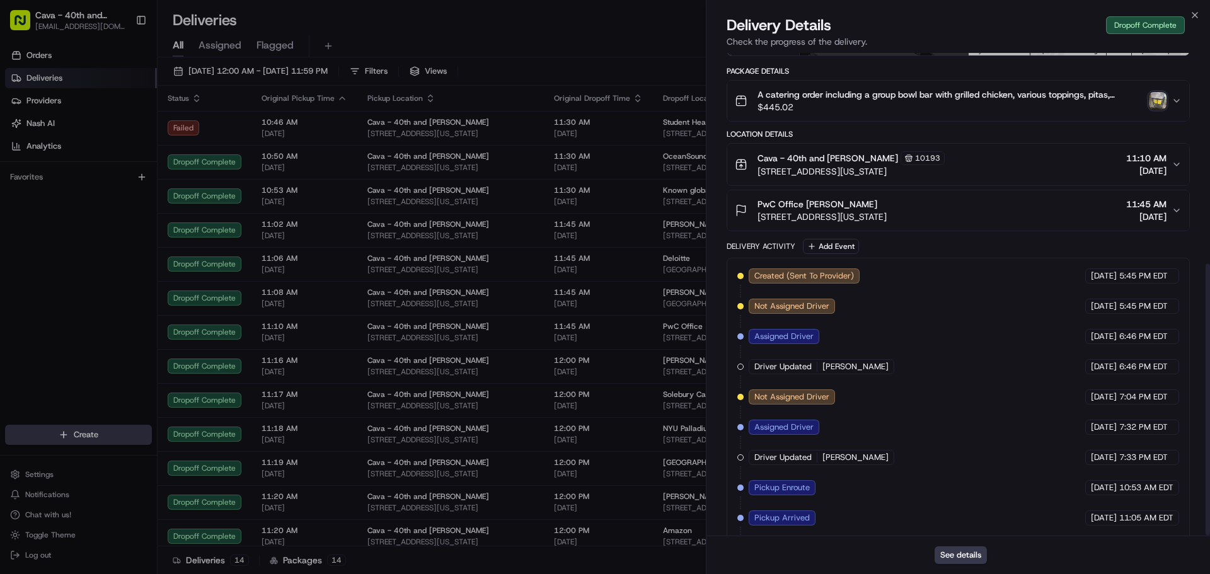
scroll to position [374, 0]
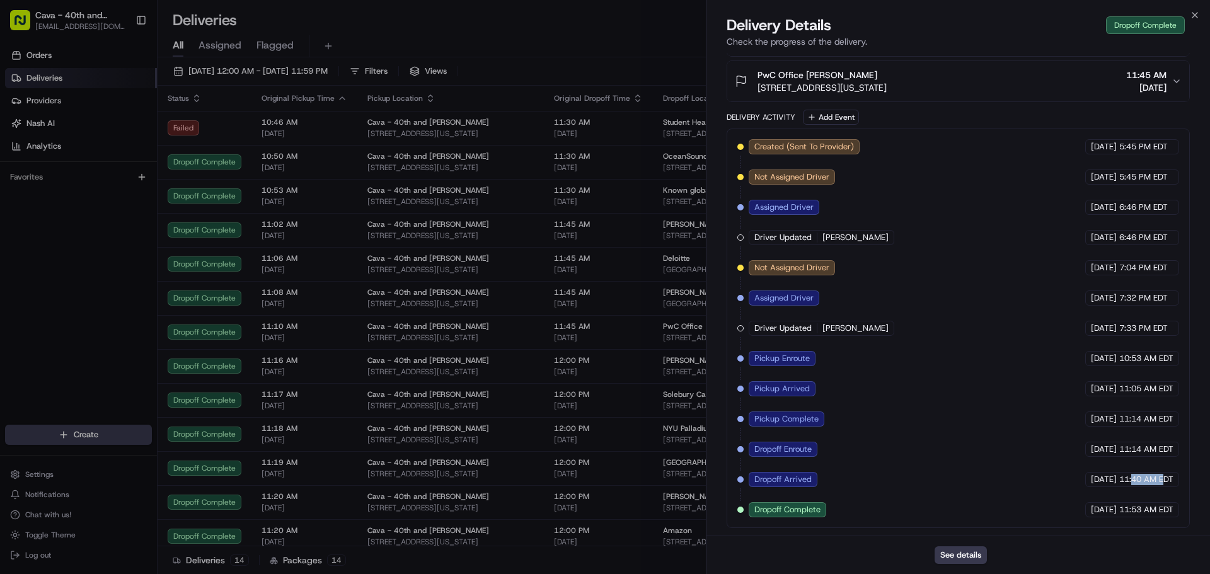
drag, startPoint x: 1133, startPoint y: 476, endPoint x: 1162, endPoint y: 475, distance: 29.0
click at [1162, 475] on span "11:40 AM EDT" at bounding box center [1146, 479] width 54 height 11
click at [1019, 467] on div "Created (Sent To Provider) MEALS NOW 08/17/2025 5:45 PM EDT Not Assigned Driver…" at bounding box center [958, 328] width 442 height 378
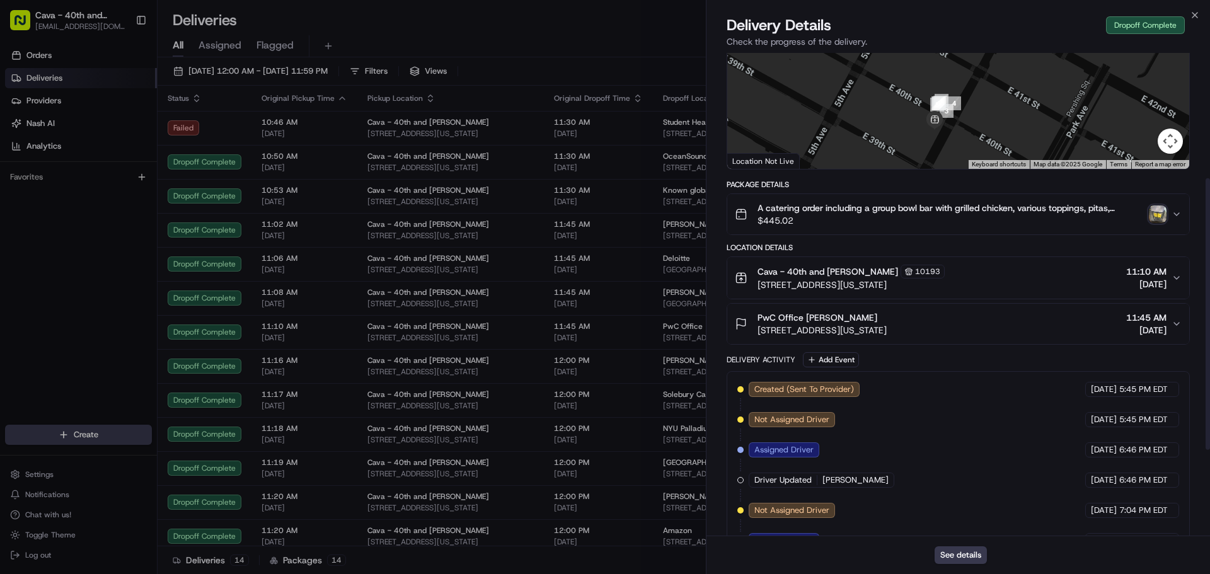
scroll to position [0, 0]
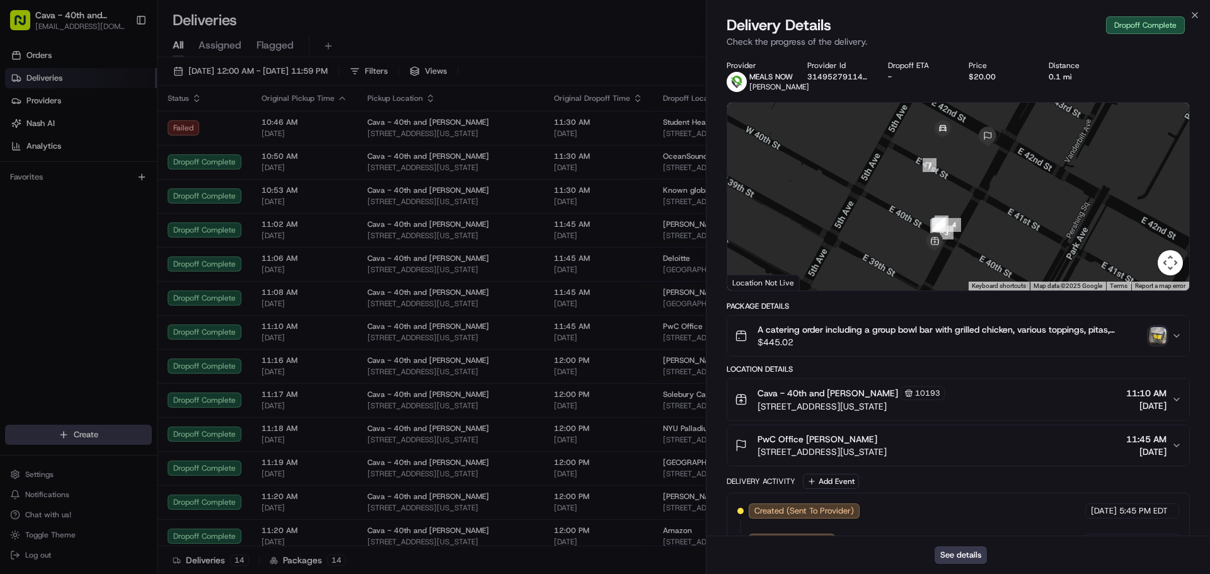
click at [1169, 345] on div "A catering order including a group bowl bar with grilled chicken, various toppi…" at bounding box center [953, 335] width 437 height 25
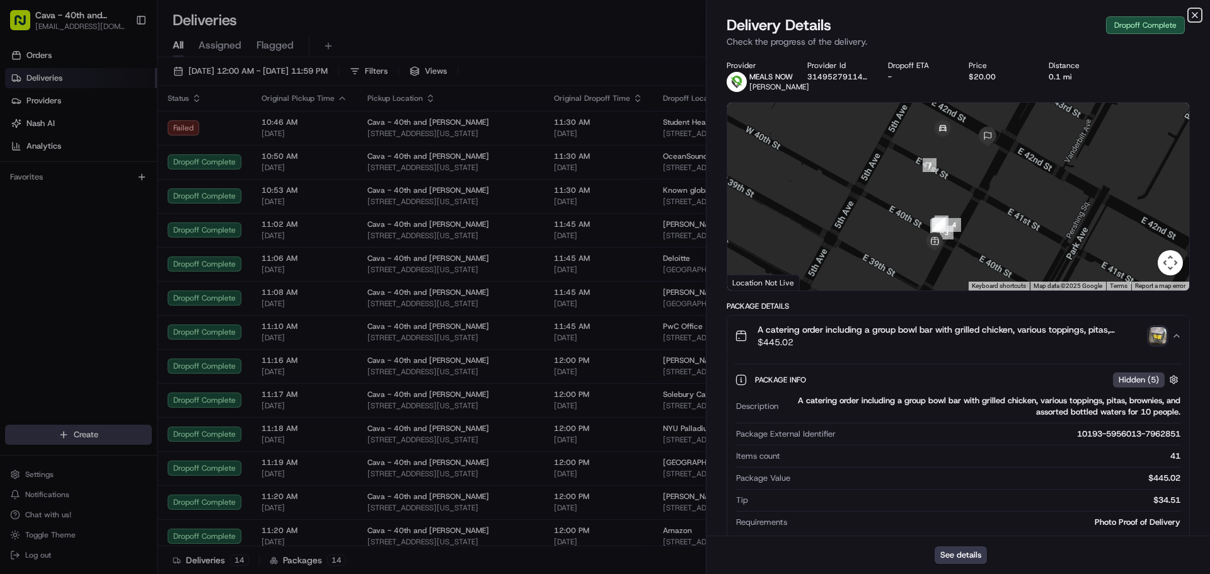
click at [1196, 17] on icon "button" at bounding box center [1195, 15] width 10 height 10
